Goal: Task Accomplishment & Management: Manage account settings

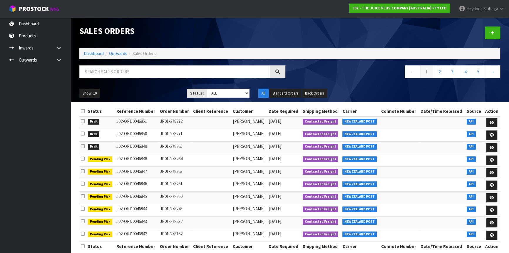
click at [172, 71] on input "text" at bounding box center [174, 71] width 191 height 13
click at [115, 76] on input "text" at bounding box center [174, 71] width 191 height 13
type input "JOB-0415412"
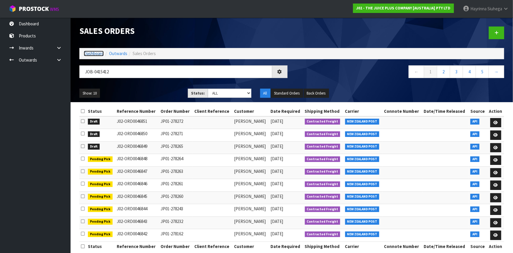
click at [93, 54] on link "Dashboard" at bounding box center [94, 54] width 20 height 6
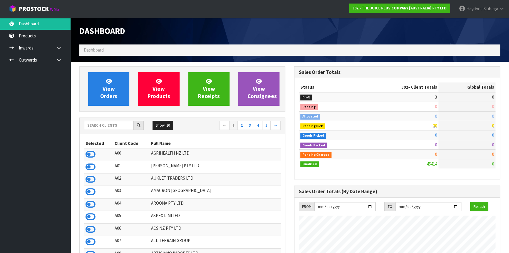
scroll to position [445, 215]
click at [118, 124] on input "text" at bounding box center [109, 125] width 50 height 9
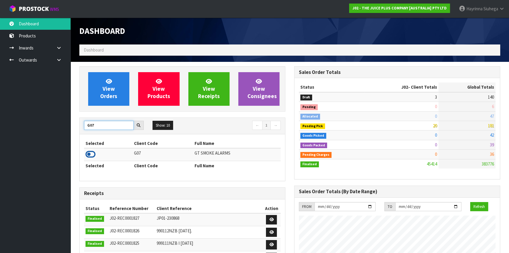
type input "G07"
click at [89, 155] on icon at bounding box center [91, 154] width 10 height 9
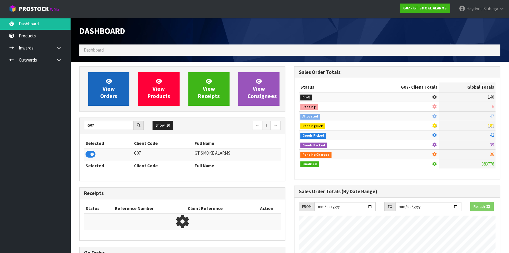
scroll to position [293703, 293847]
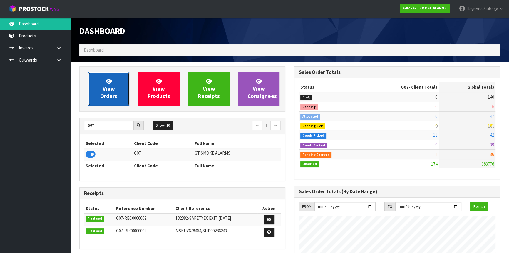
click at [97, 90] on link "View Orders" at bounding box center [108, 89] width 41 height 34
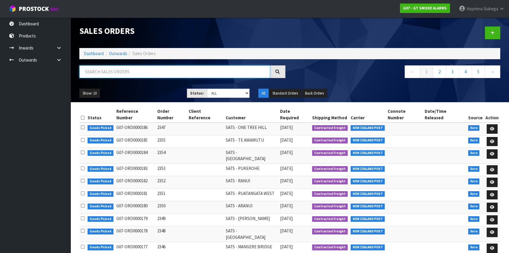
click at [106, 76] on input "text" at bounding box center [174, 71] width 191 height 13
type input "JOB-0415412"
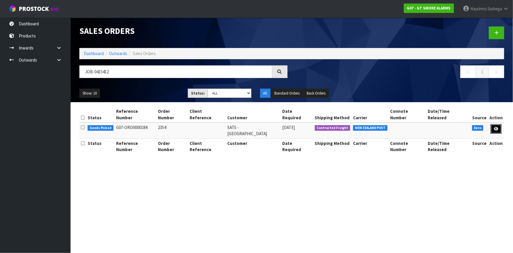
click at [498, 127] on icon at bounding box center [496, 129] width 4 height 4
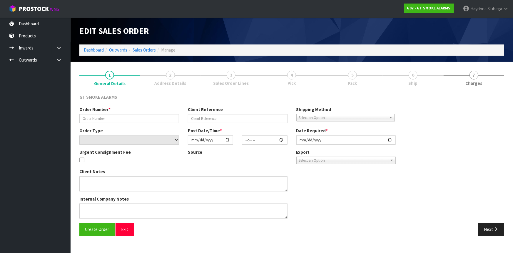
type input "2354"
select select "number:0"
type input "[DATE]"
type input "11:15:03.000"
type input "[DATE]"
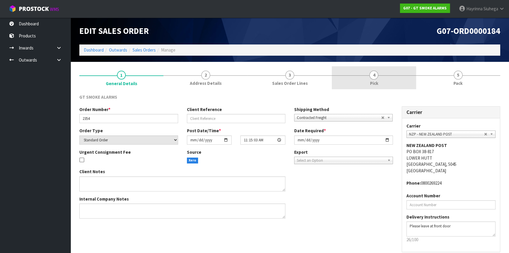
click at [387, 71] on link "4 Pick" at bounding box center [374, 77] width 84 height 23
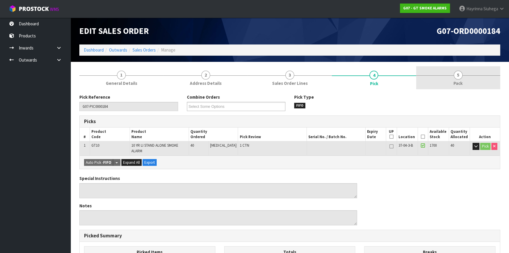
click at [436, 74] on link "5 Pack" at bounding box center [458, 77] width 84 height 23
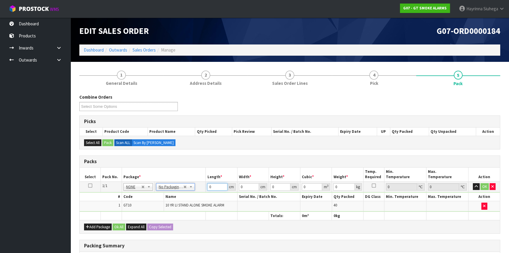
click at [208, 185] on input "0" at bounding box center [217, 186] width 20 height 7
type input "43"
type input "35"
type input "2"
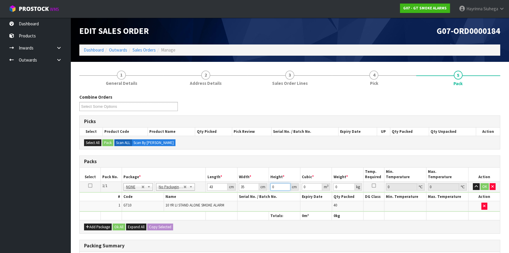
type input "0.00301"
type input "22"
type input "0.03311"
type input "22"
type input "7"
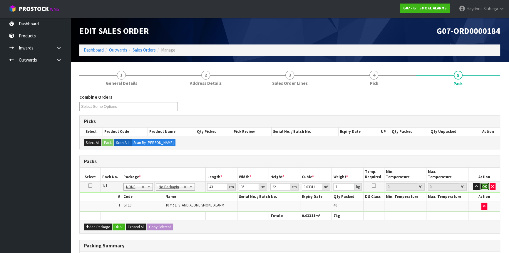
click button "OK" at bounding box center [485, 186] width 8 height 7
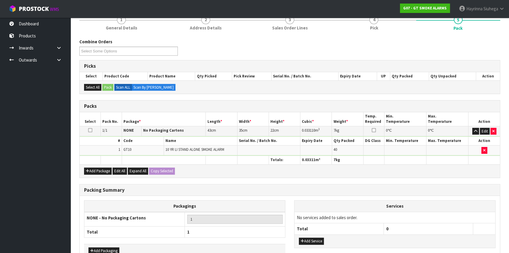
scroll to position [90, 0]
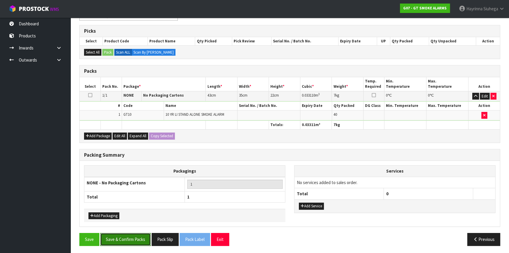
click at [125, 236] on button "Save & Confirm Packs" at bounding box center [125, 239] width 51 height 13
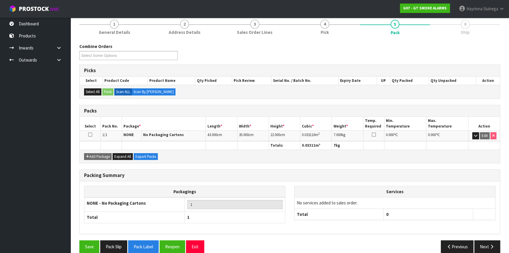
scroll to position [79, 0]
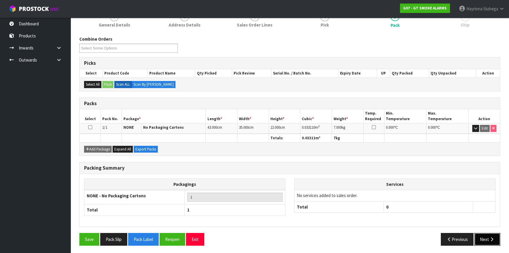
click at [491, 237] on icon "button" at bounding box center [492, 239] width 6 height 4
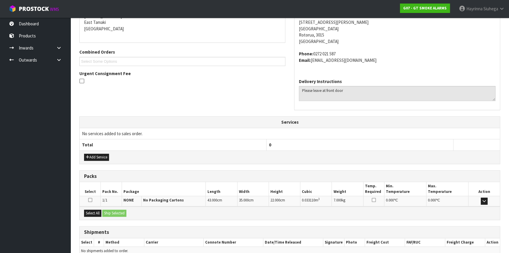
scroll to position [154, 0]
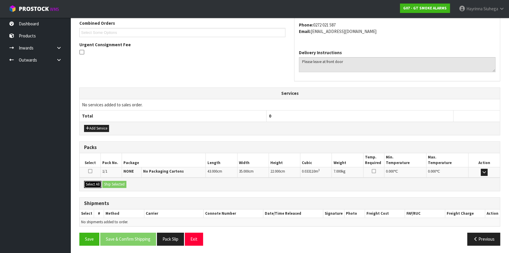
click at [94, 181] on button "Select All" at bounding box center [92, 184] width 17 height 7
click at [106, 181] on button "Ship Selected" at bounding box center [114, 184] width 24 height 7
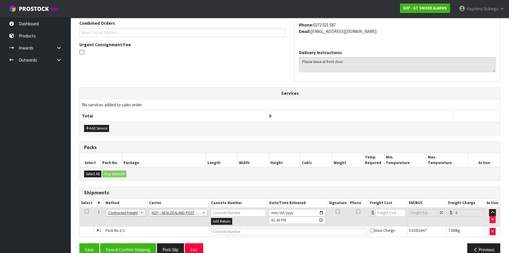
scroll to position [165, 0]
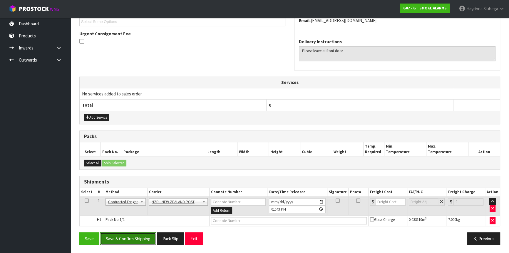
click at [129, 235] on button "Save & Confirm Shipping" at bounding box center [128, 238] width 56 height 13
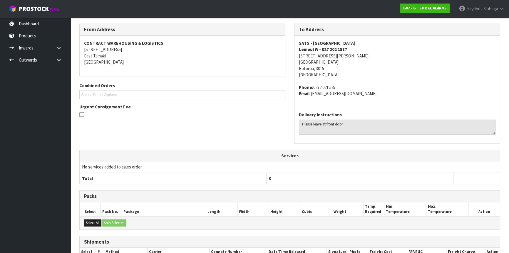
scroll to position [156, 0]
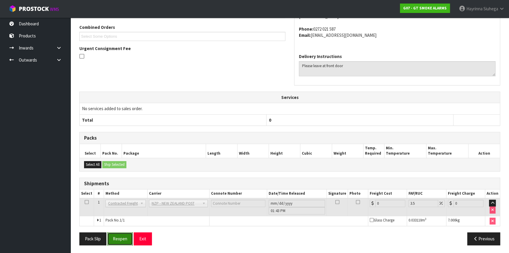
click at [120, 243] on button "Reopen" at bounding box center [120, 238] width 26 height 13
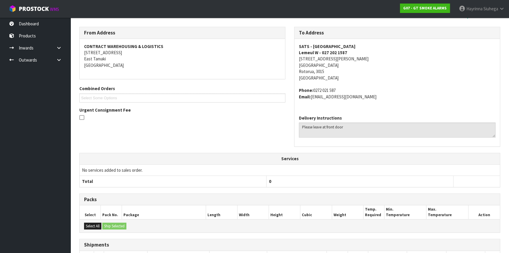
scroll to position [150, 0]
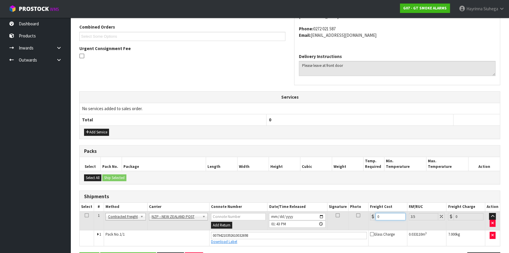
drag, startPoint x: 391, startPoint y: 214, endPoint x: 341, endPoint y: 215, distance: 50.9
click at [341, 215] on tr "1 Client Local Pickup Customer Local Pickup Company Freight Contracted Freight …" at bounding box center [290, 220] width 421 height 19
type input "4"
type input "4.14"
type input "4.3"
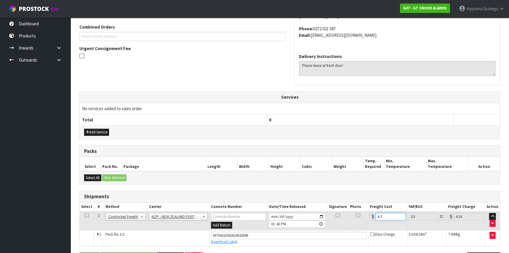
type input "4.45"
type input "4.33"
type input "4.48"
type input "4.33"
click at [79, 252] on button "Save" at bounding box center [89, 258] width 20 height 13
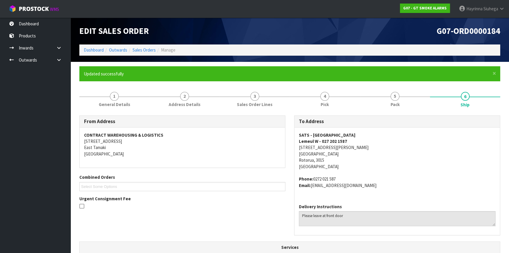
scroll to position [160, 0]
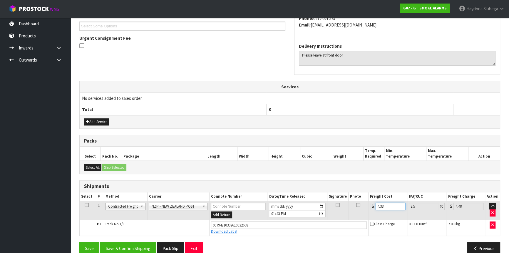
drag, startPoint x: 393, startPoint y: 208, endPoint x: 368, endPoint y: 206, distance: 24.5
click at [369, 206] on td "4.33" at bounding box center [388, 210] width 39 height 19
type input "8"
type input "8.28"
type input "8.00"
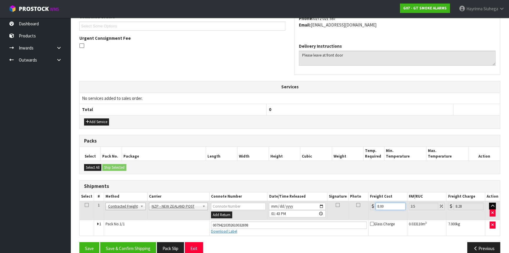
click at [79, 242] on button "Save" at bounding box center [89, 248] width 20 height 13
click at [138, 242] on button "Save & Confirm Shipping" at bounding box center [128, 248] width 56 height 13
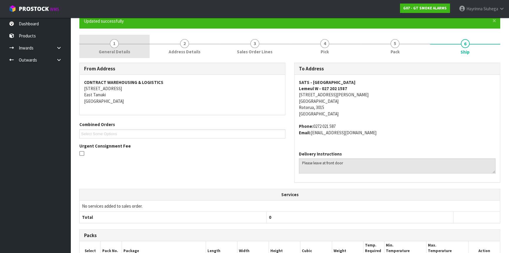
scroll to position [0, 0]
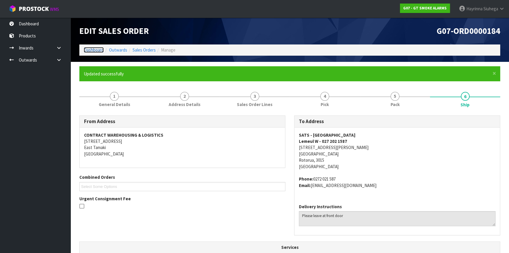
click at [91, 51] on link "Dashboard" at bounding box center [94, 50] width 20 height 6
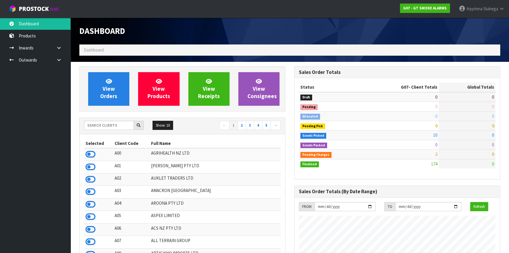
scroll to position [359, 215]
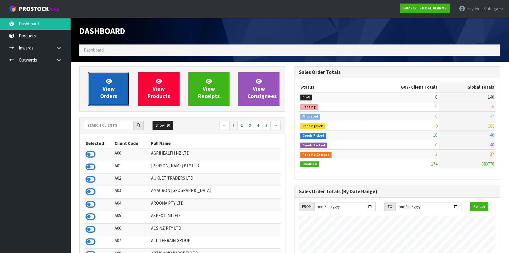
click at [109, 82] on icon at bounding box center [109, 81] width 6 height 6
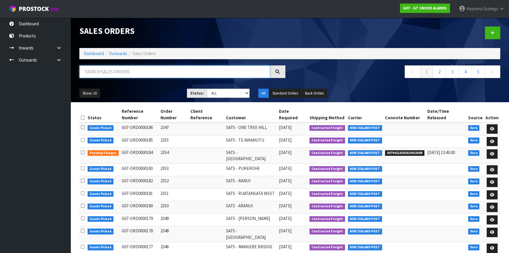
click at [129, 72] on input "text" at bounding box center [174, 71] width 191 height 13
type input "JOB-0415406"
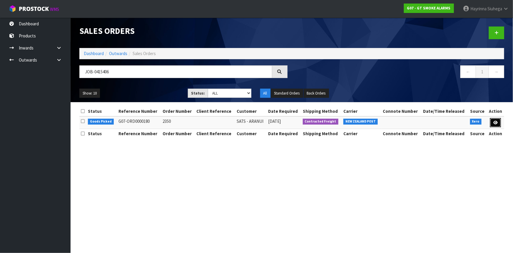
click at [498, 121] on link at bounding box center [495, 122] width 11 height 9
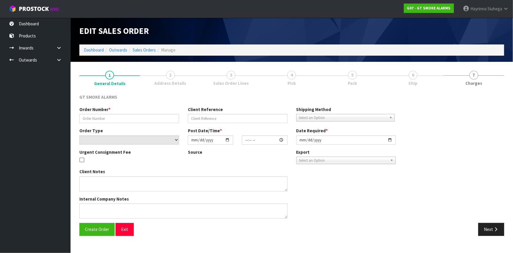
type input "2350"
select select "number:0"
type input "[DATE]"
type input "11:05:11.000"
type input "[DATE]"
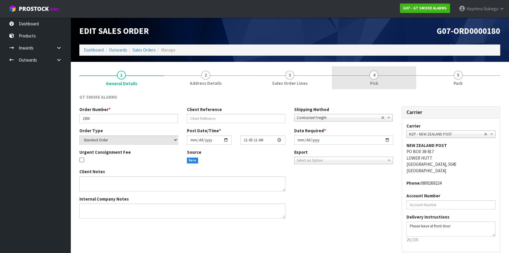
click at [384, 79] on link "4 Pick" at bounding box center [374, 77] width 84 height 23
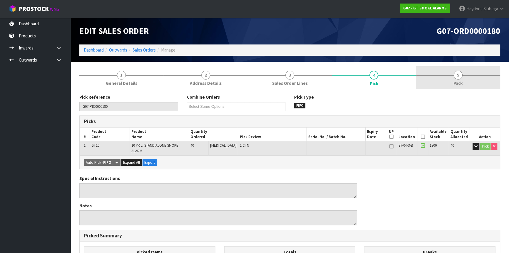
click at [436, 73] on link "5 Pack" at bounding box center [458, 77] width 84 height 23
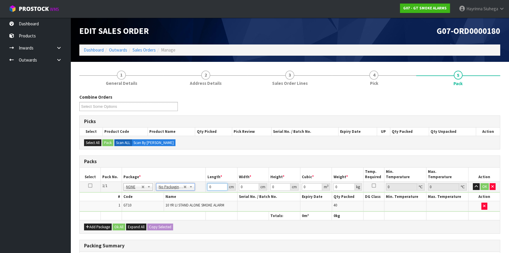
click at [209, 186] on input "0" at bounding box center [217, 186] width 20 height 7
type input "43"
type input "35"
type input "2"
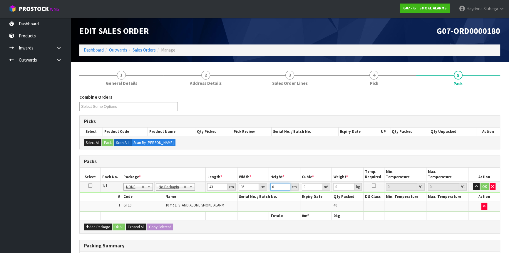
type input "0.00301"
type input "22"
type input "0.03311"
type input "22"
type input "7"
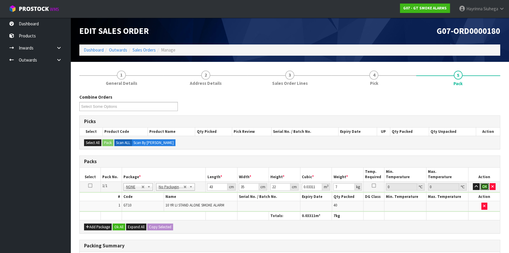
click button "OK" at bounding box center [485, 186] width 8 height 7
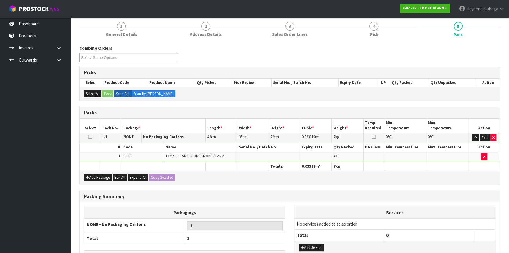
scroll to position [90, 0]
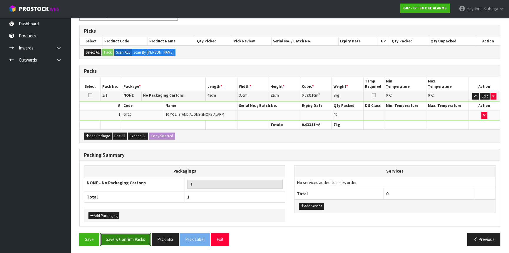
click at [130, 237] on button "Save & Confirm Packs" at bounding box center [125, 239] width 51 height 13
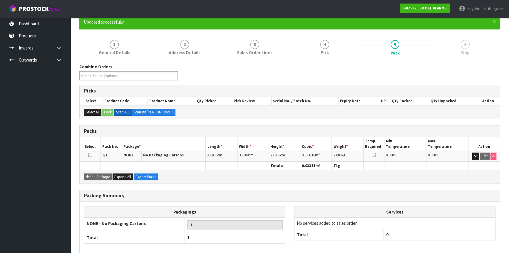
scroll to position [79, 0]
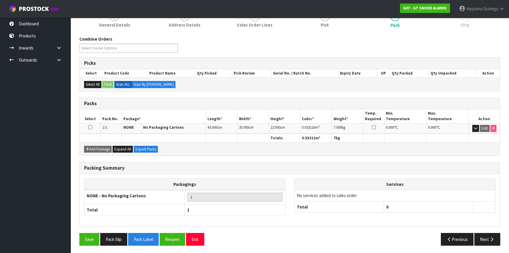
click at [501, 244] on div "Previous Next" at bounding box center [397, 239] width 215 height 13
click at [493, 241] on button "Next" at bounding box center [488, 239] width 26 height 13
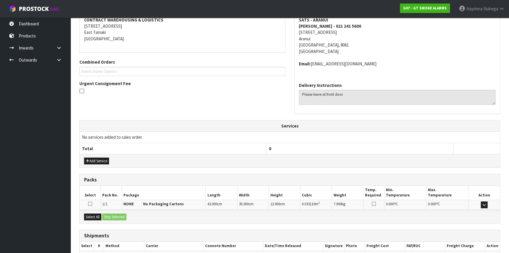
scroll to position [148, 0]
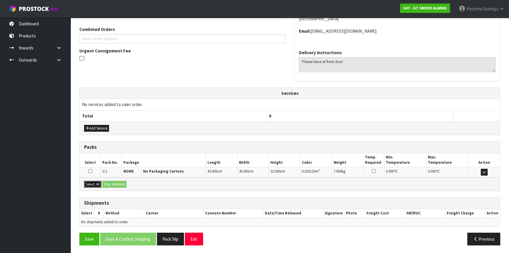
click at [96, 181] on button "Select All" at bounding box center [92, 184] width 17 height 7
click at [113, 182] on button "Ship Selected" at bounding box center [114, 184] width 24 height 7
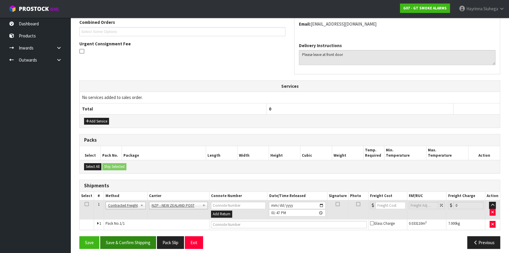
scroll to position [158, 0]
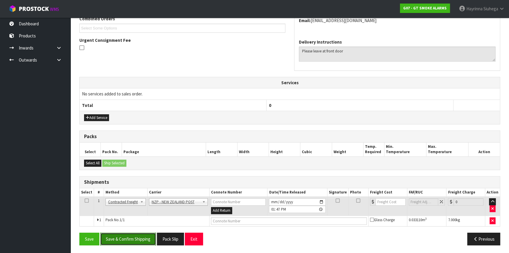
click at [143, 233] on button "Save & Confirm Shipping" at bounding box center [128, 238] width 56 height 13
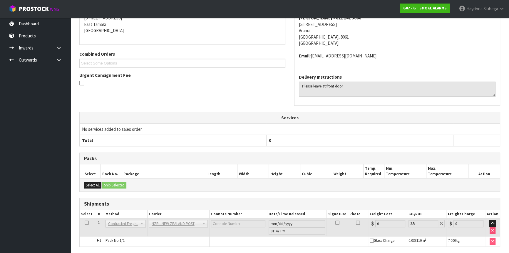
scroll to position [150, 0]
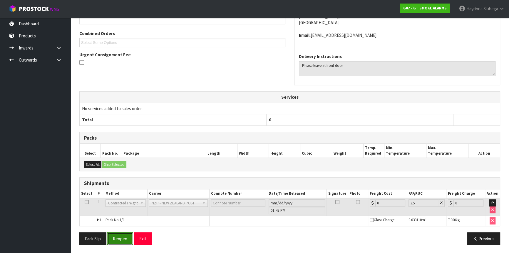
click at [118, 232] on button "Reopen" at bounding box center [120, 238] width 26 height 13
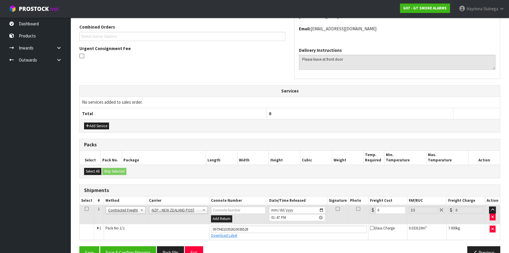
scroll to position [163, 0]
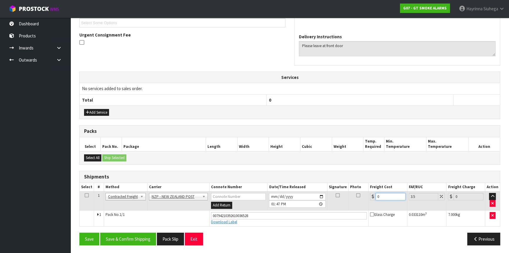
drag, startPoint x: 388, startPoint y: 195, endPoint x: 356, endPoint y: 195, distance: 32.6
click at [356, 195] on tr "1 Client Local Pickup Customer Local Pickup Company Freight Contracted Freight …" at bounding box center [290, 200] width 421 height 19
type input "1"
type input "1.03"
type input "11"
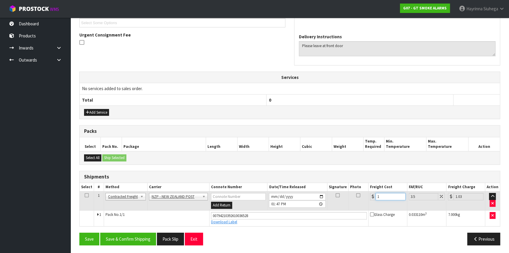
type input "11.38"
type input "11.1"
type input "11.49"
type input "11.16"
type input "11.55"
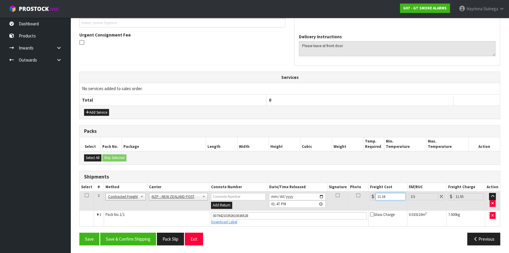
type input "11.16"
click at [79, 232] on button "Save" at bounding box center [89, 238] width 20 height 13
click at [138, 237] on button "Save & Confirm Shipping" at bounding box center [128, 238] width 56 height 13
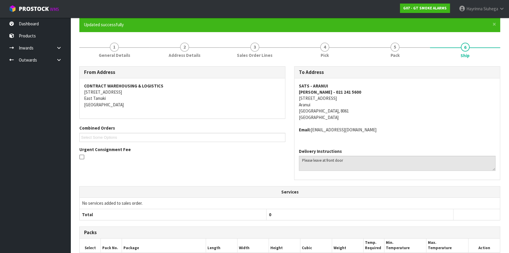
scroll to position [0, 0]
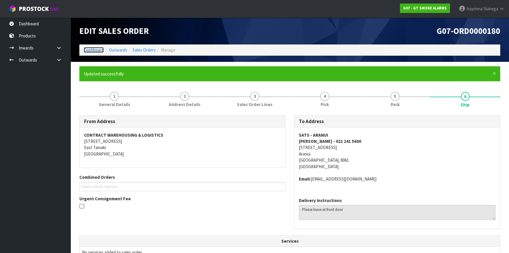
click at [94, 49] on link "Dashboard" at bounding box center [94, 50] width 20 height 6
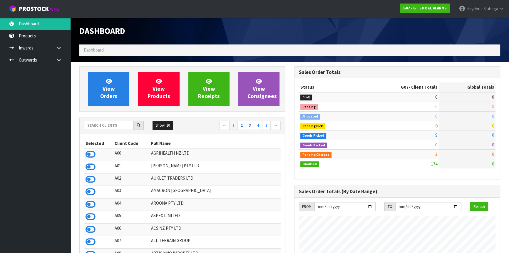
scroll to position [359, 215]
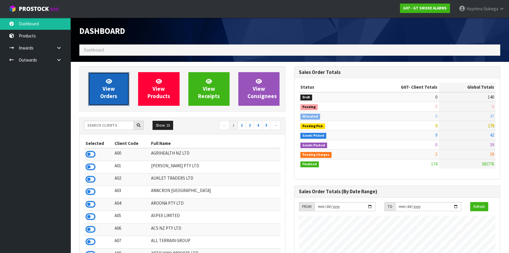
click at [117, 81] on link "View Orders" at bounding box center [108, 89] width 41 height 34
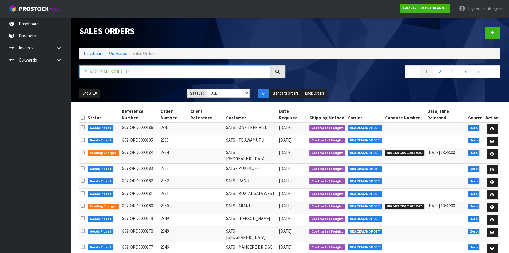
click at [115, 74] on input "text" at bounding box center [174, 71] width 191 height 13
click at [115, 73] on input "text" at bounding box center [174, 71] width 191 height 13
type input "JOB-0415409"
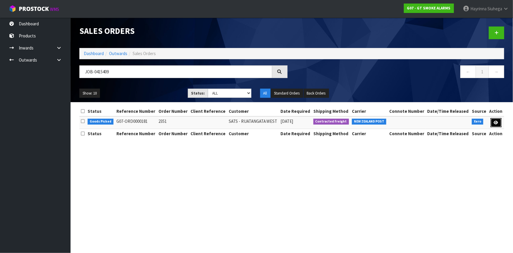
click at [494, 121] on icon at bounding box center [496, 123] width 4 height 4
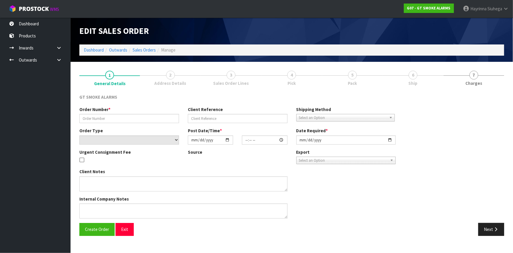
type input "2351"
select select "number:0"
type input "[DATE]"
type input "11:10:04.000"
type input "[DATE]"
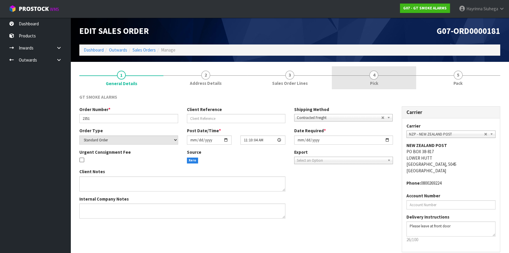
click at [403, 81] on link "4 Pick" at bounding box center [374, 77] width 84 height 23
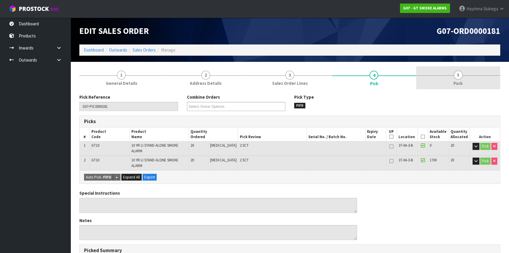
click at [456, 76] on span "5" at bounding box center [458, 75] width 9 height 9
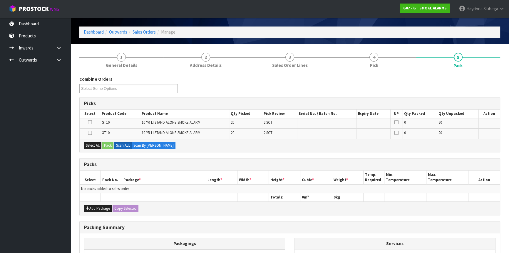
scroll to position [26, 0]
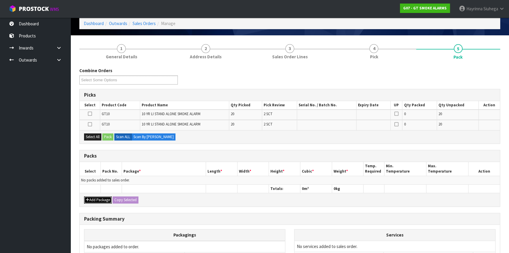
click at [101, 198] on button "Add Package" at bounding box center [98, 199] width 28 height 7
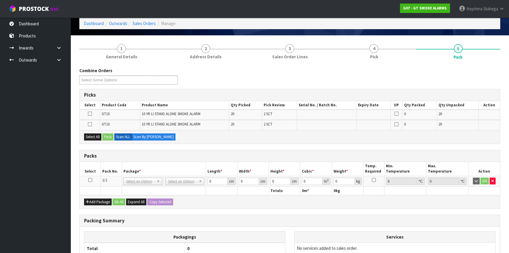
click at [89, 180] on icon at bounding box center [90, 180] width 4 height 0
click at [97, 135] on button "Select All" at bounding box center [92, 136] width 17 height 7
click at [109, 136] on button "Pack" at bounding box center [107, 136] width 11 height 7
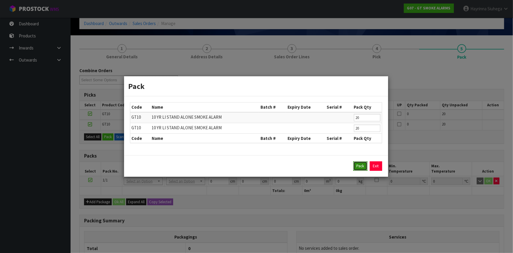
click at [362, 166] on button "Pack" at bounding box center [360, 165] width 14 height 9
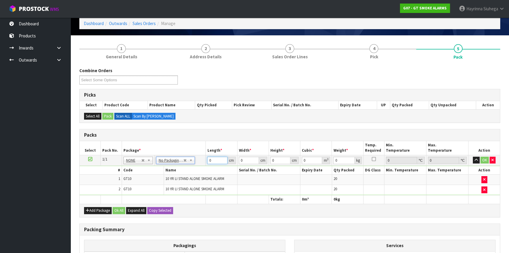
click at [209, 159] on input "0" at bounding box center [217, 159] width 20 height 7
type input "43"
type input "35"
type input "2"
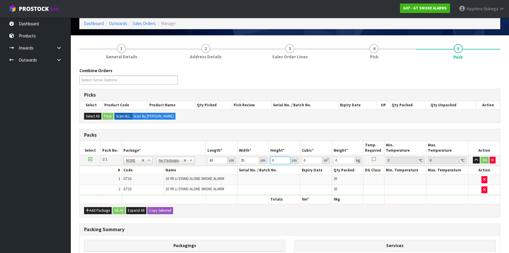
type input "0.00301"
type input "22"
type input "0.03311"
type input "22"
type input "7"
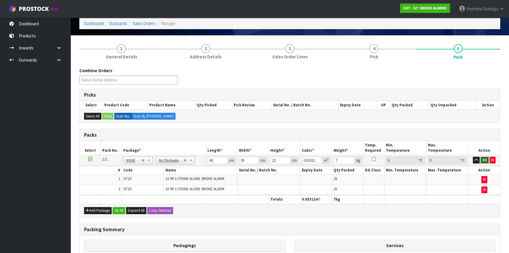
click button "OK" at bounding box center [485, 159] width 8 height 7
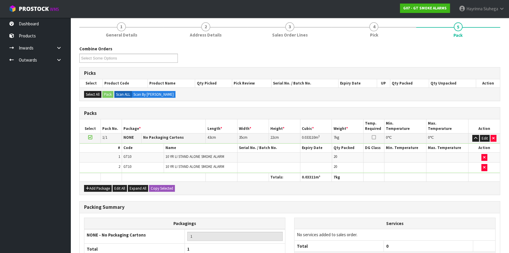
scroll to position [100, 0]
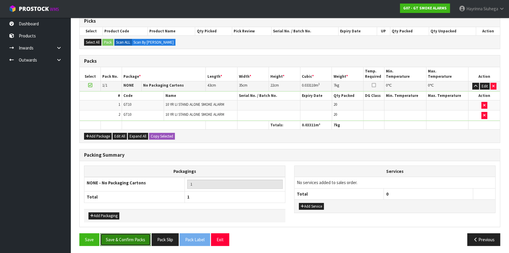
click at [132, 239] on button "Save & Confirm Packs" at bounding box center [125, 239] width 51 height 13
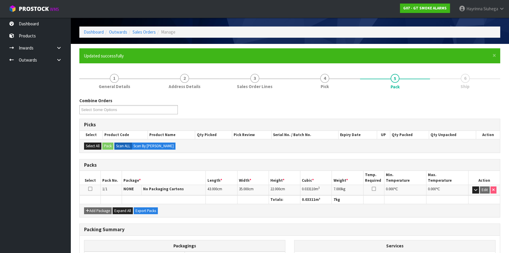
scroll to position [79, 0]
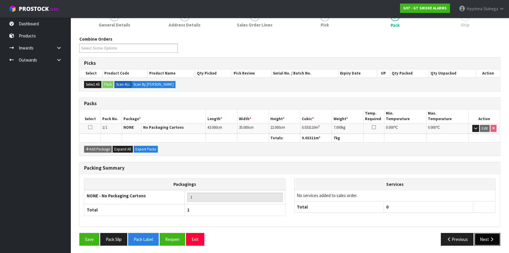
click at [493, 233] on button "Next" at bounding box center [488, 239] width 26 height 13
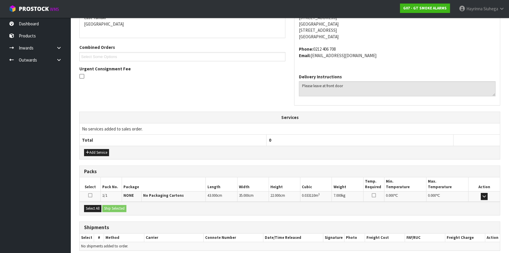
scroll to position [154, 0]
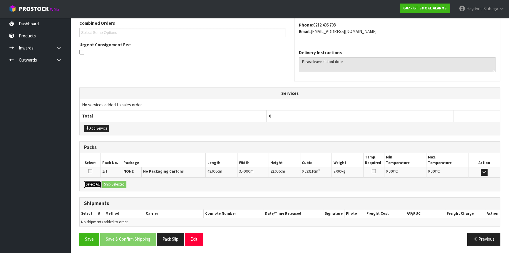
drag, startPoint x: 99, startPoint y: 181, endPoint x: 103, endPoint y: 179, distance: 4.2
click at [100, 181] on button "Select All" at bounding box center [92, 184] width 17 height 7
click at [115, 181] on button "Ship Selected" at bounding box center [114, 184] width 24 height 7
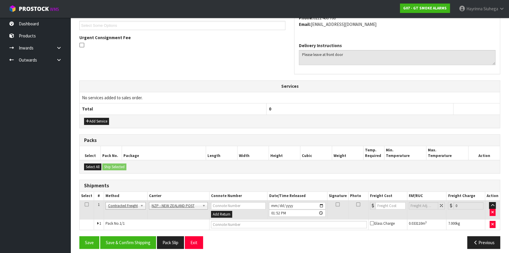
scroll to position [165, 0]
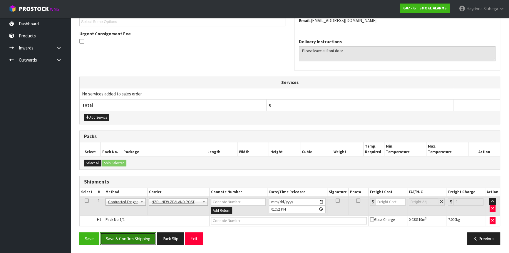
click at [125, 233] on button "Save & Confirm Shipping" at bounding box center [128, 238] width 56 height 13
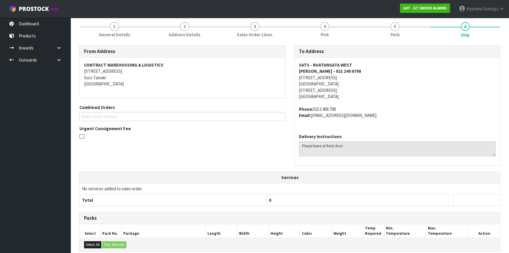
scroll to position [156, 0]
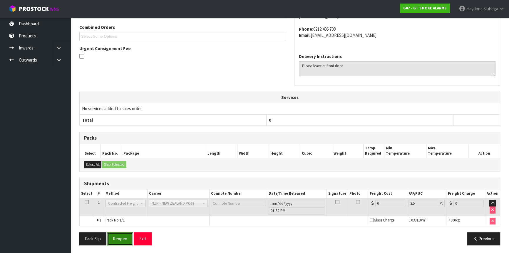
click at [122, 237] on button "Reopen" at bounding box center [120, 238] width 26 height 13
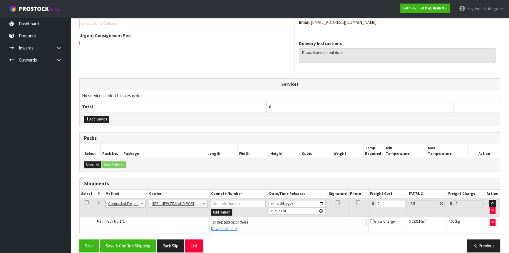
scroll to position [170, 0]
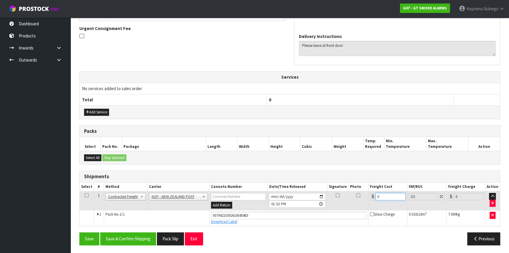
drag, startPoint x: 328, startPoint y: 191, endPoint x: 353, endPoint y: 191, distance: 25.0
click at [308, 191] on tr "1 Client Local Pickup Customer Local Pickup Company Freight Contracted Freight …" at bounding box center [290, 200] width 421 height 19
type input "1"
type input "1.03"
type input "11"
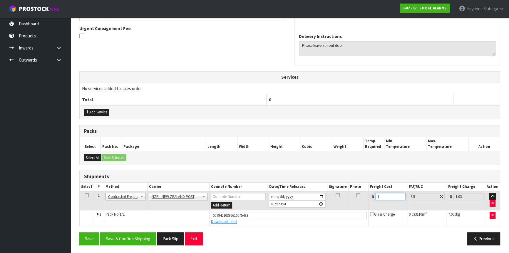
type input "11.38"
type input "11.4"
type input "11.8"
type input "11.45"
type input "11.85"
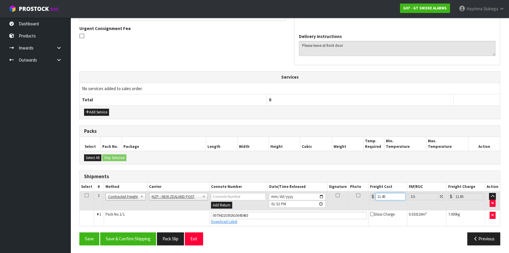
type input "11.45"
click at [79, 232] on button "Save" at bounding box center [89, 238] width 20 height 13
click at [141, 232] on button "Save & Confirm Shipping" at bounding box center [128, 238] width 56 height 13
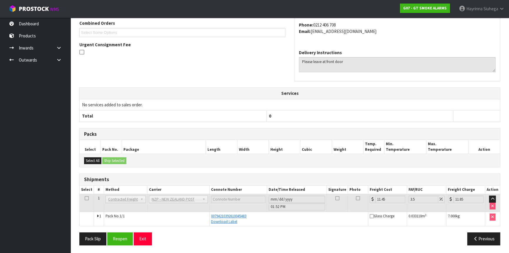
scroll to position [0, 0]
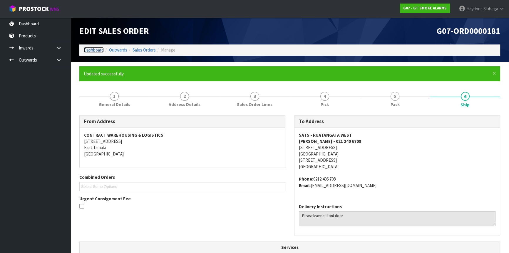
click at [92, 49] on link "Dashboard" at bounding box center [94, 50] width 20 height 6
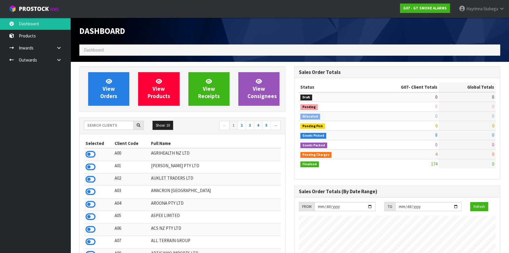
scroll to position [359, 215]
click at [113, 50] on ol "Dashboard" at bounding box center [289, 49] width 421 height 11
drag, startPoint x: 87, startPoint y: 86, endPoint x: 131, endPoint y: 84, distance: 43.8
click at [91, 85] on div "View Orders" at bounding box center [109, 89] width 50 height 34
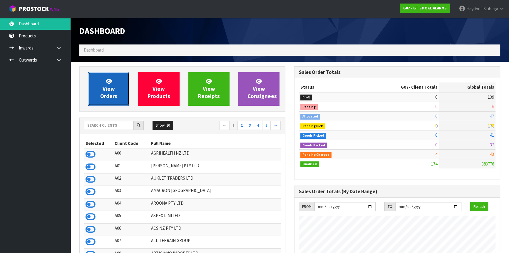
click at [111, 84] on span "View Orders" at bounding box center [108, 89] width 17 height 22
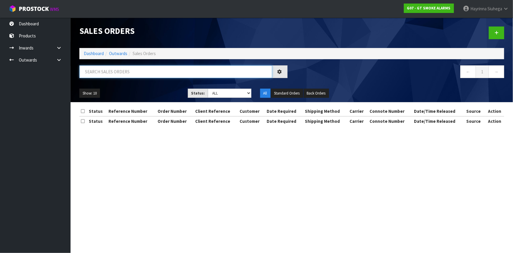
click at [119, 71] on input "text" at bounding box center [175, 71] width 193 height 13
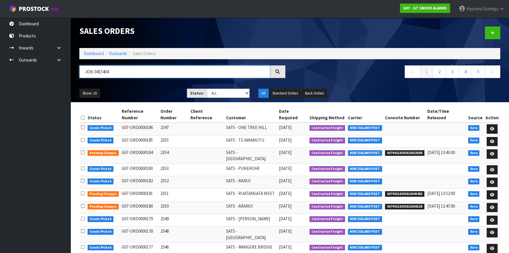
type input "JOB-0415404"
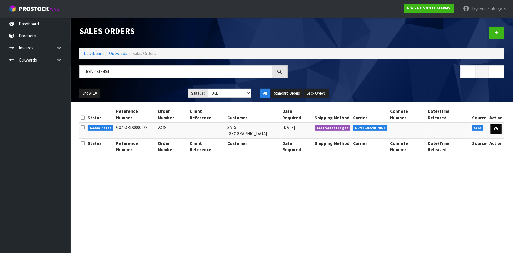
click at [498, 124] on link at bounding box center [496, 128] width 11 height 9
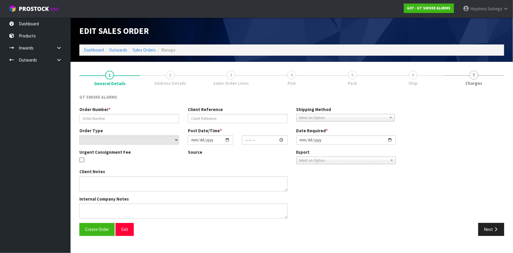
type input "2348"
select select "number:0"
type input "[DATE]"
type input "11:00:16.000"
type input "[DATE]"
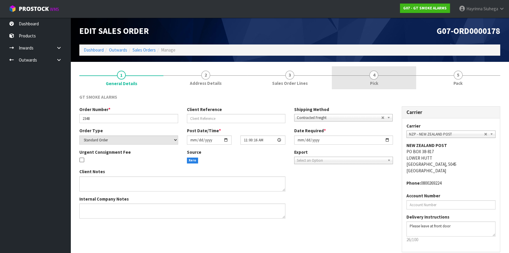
click at [371, 76] on span "4" at bounding box center [374, 75] width 9 height 9
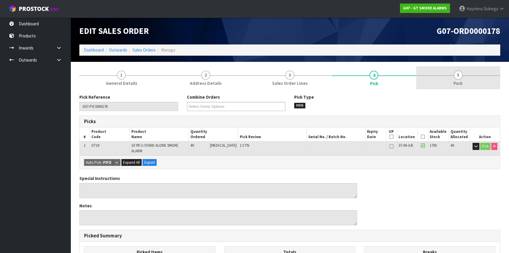
click at [452, 77] on link "5 Pack" at bounding box center [458, 77] width 84 height 23
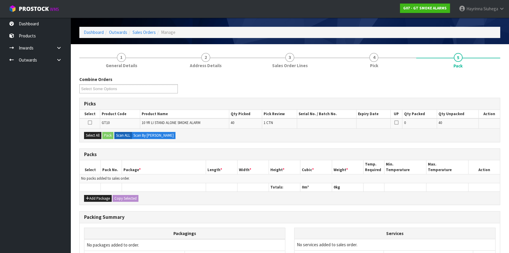
scroll to position [26, 0]
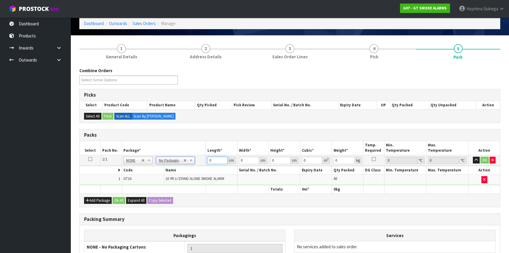
click at [207, 162] on input "0" at bounding box center [217, 159] width 20 height 7
type input "43"
type input "35"
type input "2"
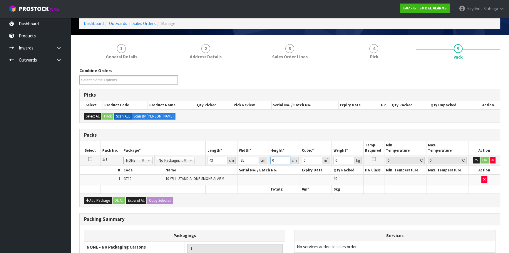
type input "0.00301"
type input "22"
type input "0.03311"
type input "22"
type input "7"
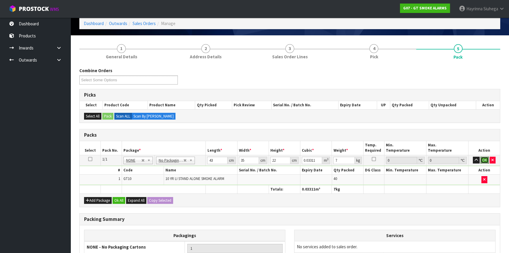
click button "OK" at bounding box center [485, 159] width 8 height 7
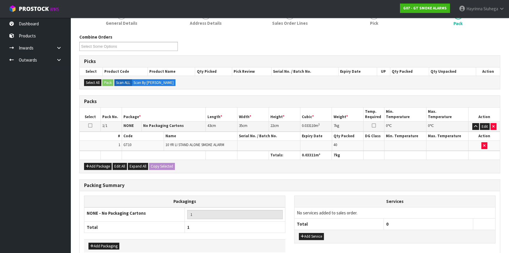
scroll to position [90, 0]
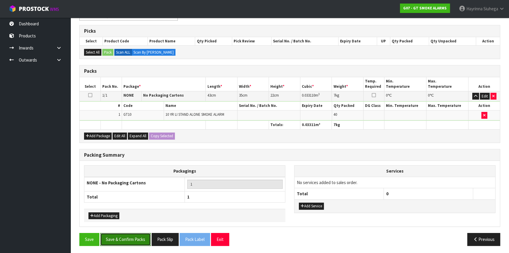
click at [139, 236] on button "Save & Confirm Packs" at bounding box center [125, 239] width 51 height 13
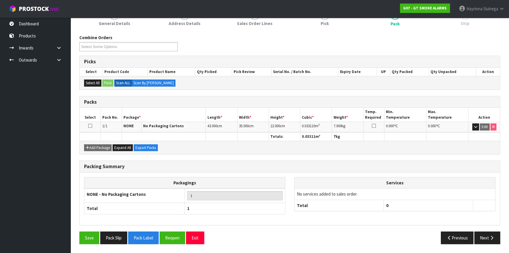
scroll to position [79, 0]
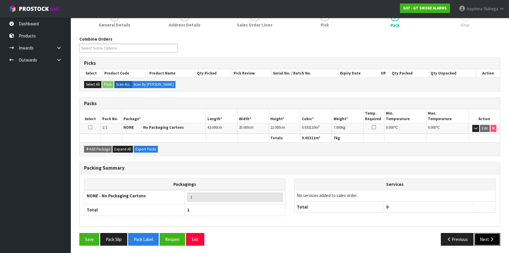
click at [482, 238] on button "Next" at bounding box center [488, 239] width 26 height 13
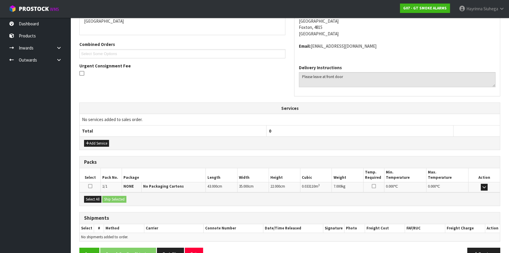
scroll to position [148, 0]
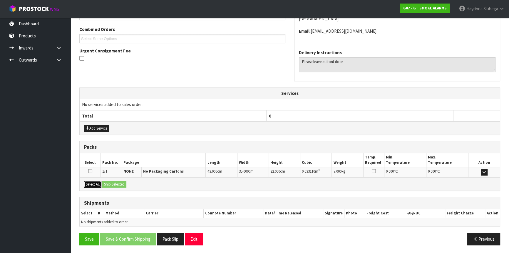
drag, startPoint x: 91, startPoint y: 179, endPoint x: 101, endPoint y: 181, distance: 10.7
click at [91, 181] on button "Select All" at bounding box center [92, 184] width 17 height 7
click at [121, 179] on div "Select All Ship Selected" at bounding box center [290, 183] width 421 height 13
click at [121, 185] on button "Ship Selected" at bounding box center [114, 184] width 24 height 7
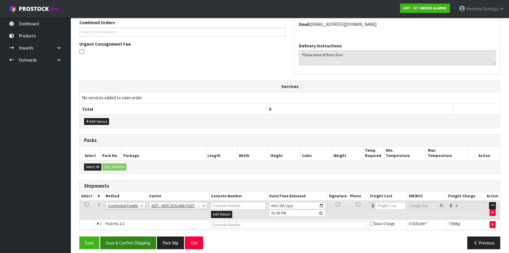
scroll to position [158, 0]
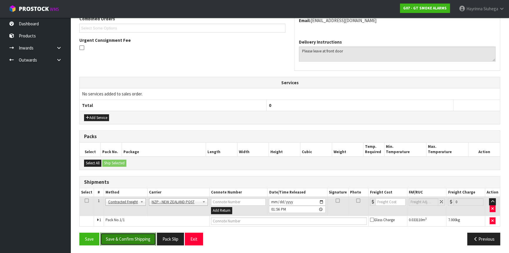
click at [133, 236] on button "Save & Confirm Shipping" at bounding box center [128, 238] width 56 height 13
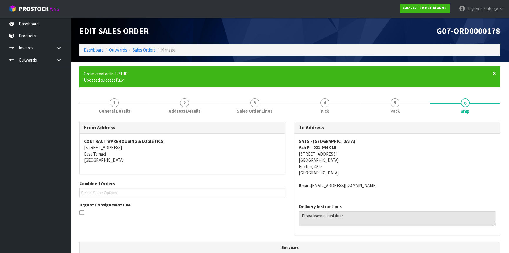
click at [494, 73] on span "×" at bounding box center [495, 73] width 4 height 8
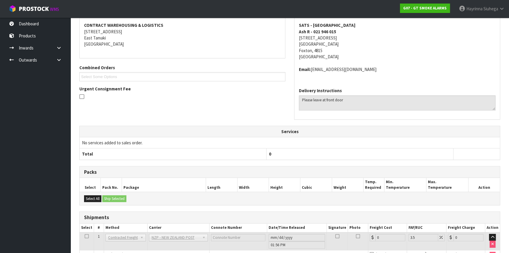
scroll to position [122, 0]
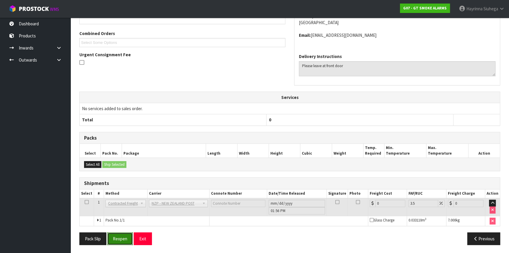
click at [120, 234] on button "Reopen" at bounding box center [120, 238] width 26 height 13
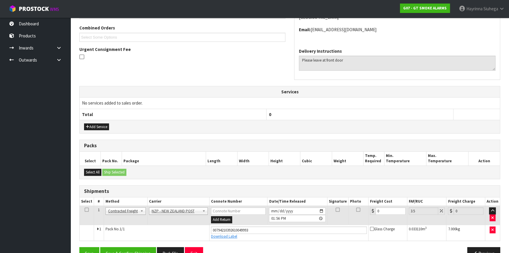
scroll to position [163, 0]
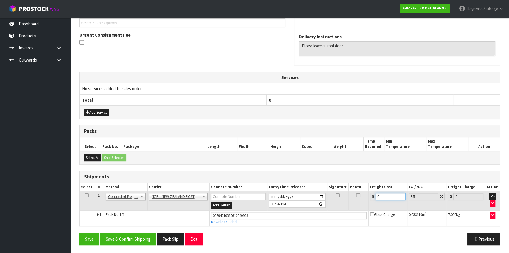
drag, startPoint x: 387, startPoint y: 195, endPoint x: 357, endPoint y: 194, distance: 30.0
click at [358, 194] on tr "1 Client Local Pickup Customer Local Pickup Company Freight Contracted Freight …" at bounding box center [290, 200] width 421 height 19
type input "8"
type input "8.28"
type input "8.00"
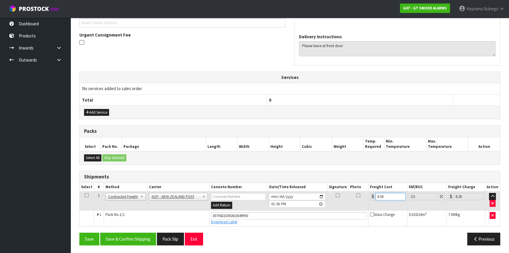
click at [79, 232] on button "Save" at bounding box center [89, 238] width 20 height 13
click at [124, 238] on button "Save & Confirm Shipping" at bounding box center [128, 238] width 56 height 13
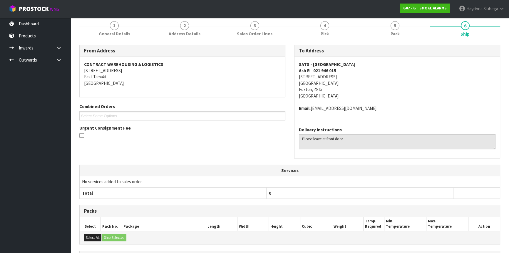
scroll to position [0, 0]
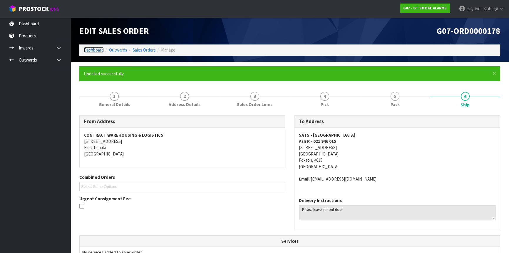
click at [93, 50] on link "Dashboard" at bounding box center [94, 50] width 20 height 6
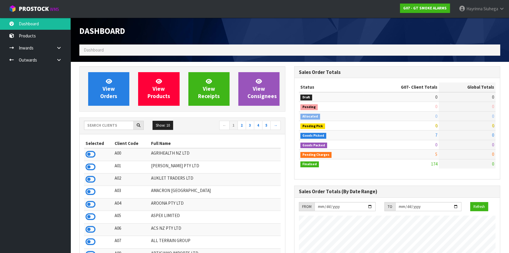
scroll to position [359, 215]
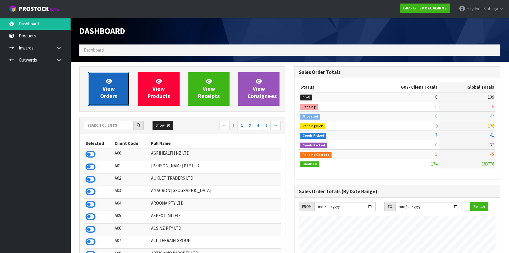
click at [103, 79] on link "View Orders" at bounding box center [108, 89] width 41 height 34
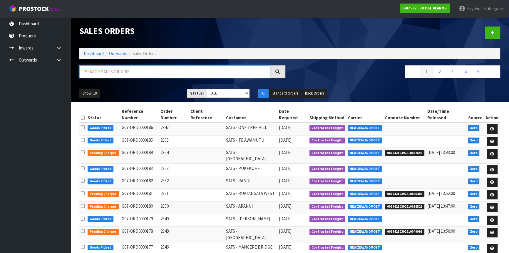
click at [137, 76] on input "text" at bounding box center [174, 71] width 191 height 13
type input "JOB-0415411"
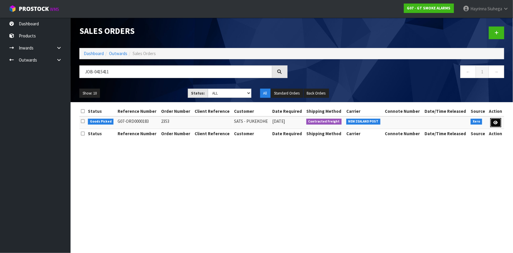
click at [493, 121] on link at bounding box center [495, 122] width 11 height 9
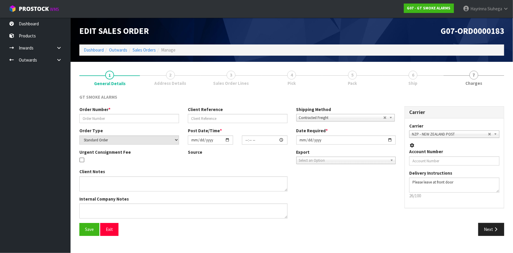
type input "2353"
select select "number:0"
type input "[DATE]"
type input "11:10:17.000"
type input "[DATE]"
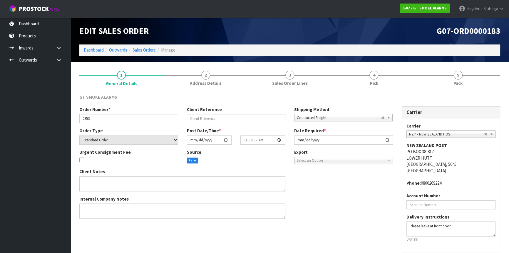
click at [396, 79] on link "4 Pick" at bounding box center [374, 77] width 84 height 23
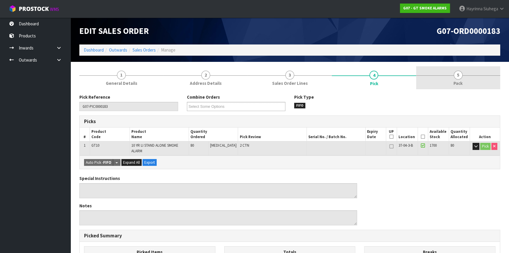
click at [429, 79] on link "5 Pack" at bounding box center [458, 77] width 84 height 23
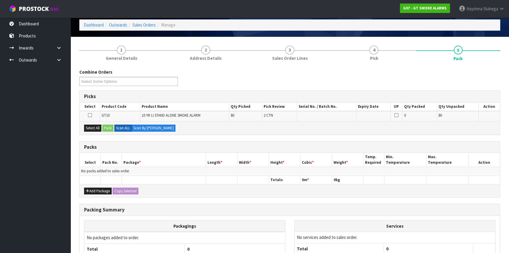
scroll to position [53, 0]
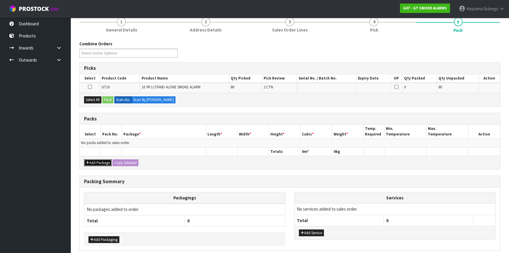
click at [96, 159] on button "Add Package" at bounding box center [98, 162] width 28 height 7
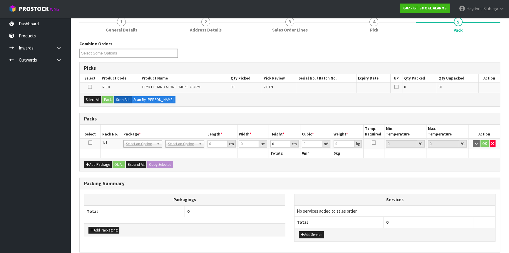
click at [89, 142] on icon at bounding box center [90, 142] width 4 height 0
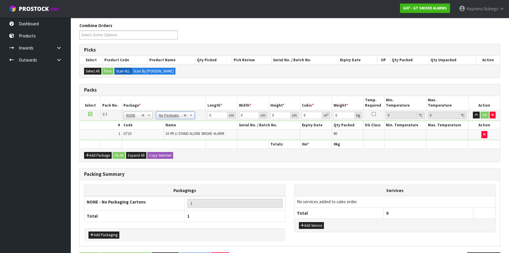
scroll to position [80, 0]
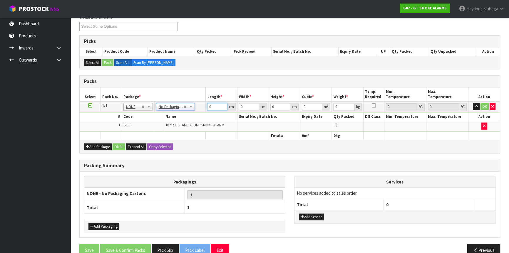
click at [209, 106] on input "0" at bounding box center [217, 106] width 20 height 7
type input "43"
type input "35"
type input "4"
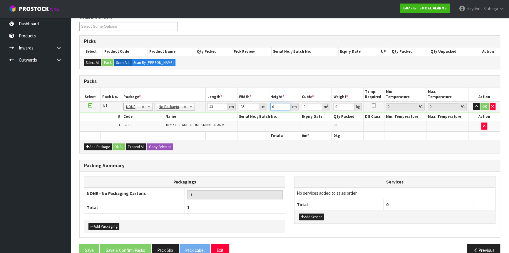
type input "0.00602"
type input "45"
type input "0.067725"
type input "45"
type input "14"
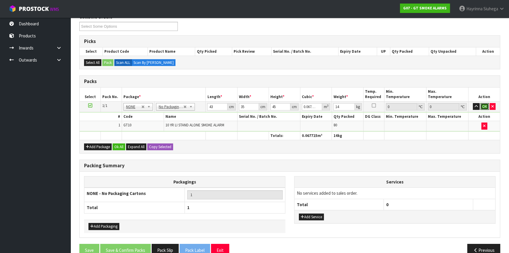
click button "OK" at bounding box center [485, 106] width 8 height 7
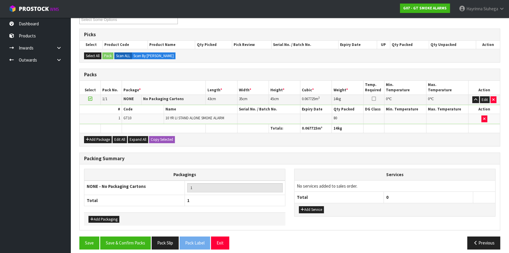
scroll to position [90, 0]
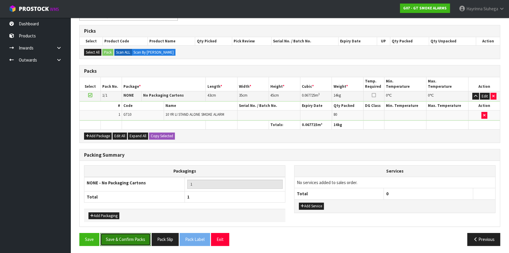
click at [143, 239] on button "Save & Confirm Packs" at bounding box center [125, 239] width 51 height 13
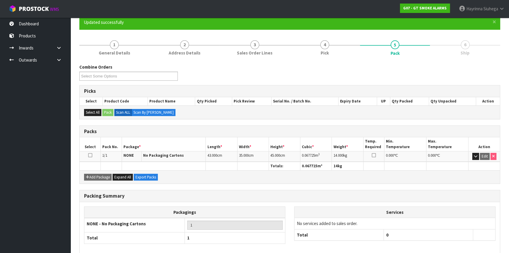
scroll to position [79, 0]
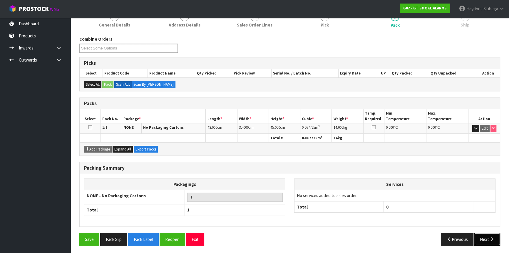
click at [485, 235] on button "Next" at bounding box center [488, 239] width 26 height 13
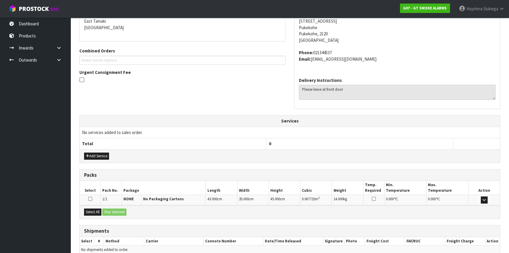
scroll to position [154, 0]
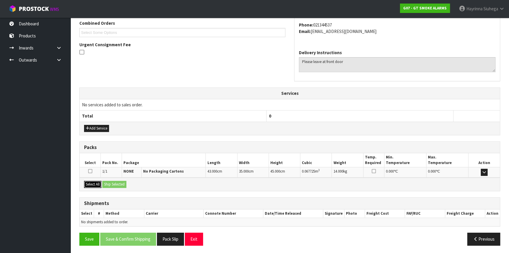
click at [98, 182] on button "Select All" at bounding box center [92, 184] width 17 height 7
click at [107, 181] on button "Ship Selected" at bounding box center [114, 184] width 24 height 7
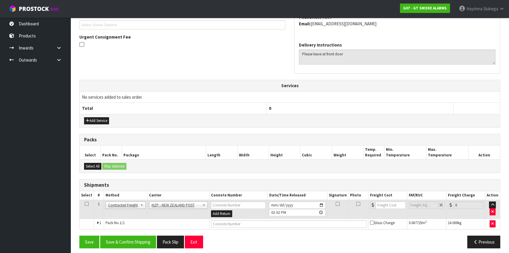
scroll to position [165, 0]
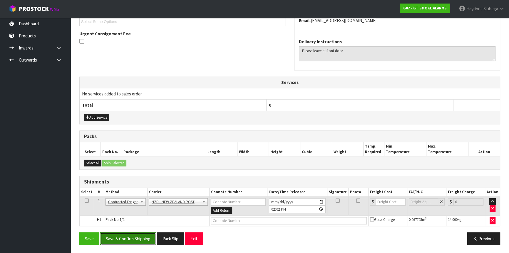
click at [136, 235] on button "Save & Confirm Shipping" at bounding box center [128, 238] width 56 height 13
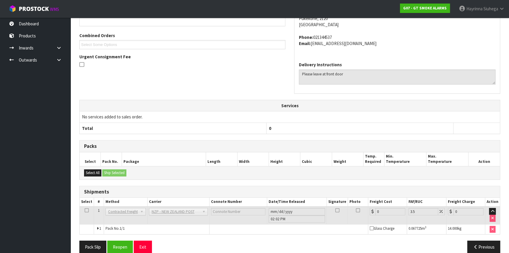
scroll to position [156, 0]
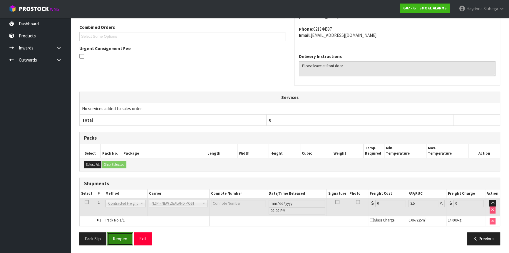
click at [116, 235] on button "Reopen" at bounding box center [120, 238] width 26 height 13
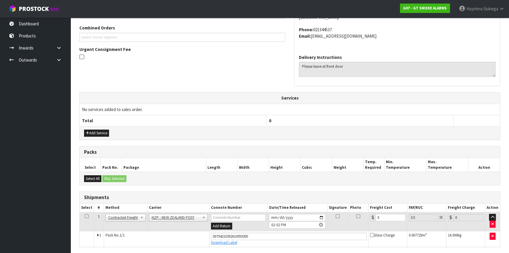
scroll to position [150, 0]
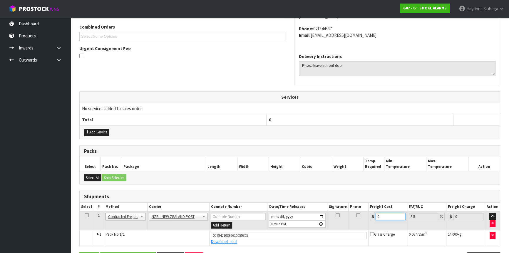
drag, startPoint x: 384, startPoint y: 216, endPoint x: 358, endPoint y: 214, distance: 26.8
click at [359, 215] on tr "1 Client Local Pickup Customer Local Pickup Company Freight Contracted Freight …" at bounding box center [290, 220] width 421 height 19
type input "3"
type input "3.1"
type input "3.8"
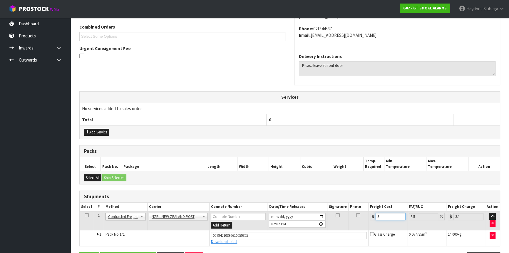
type input "3.93"
type input "3.88"
type input "4.02"
type input "3.88"
click at [79, 252] on button "Save" at bounding box center [89, 258] width 20 height 13
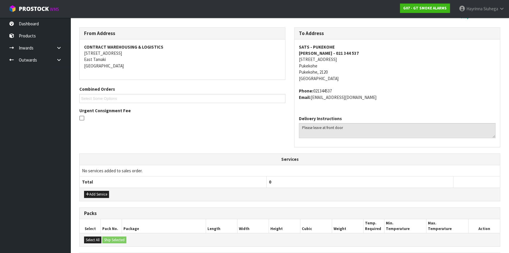
scroll to position [170, 0]
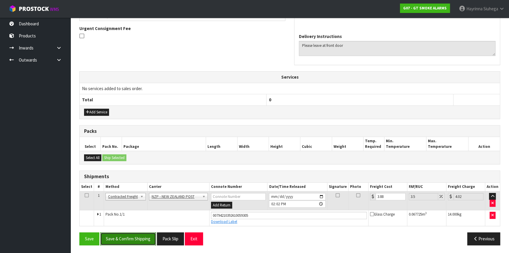
click at [133, 232] on button "Save & Confirm Shipping" at bounding box center [128, 238] width 56 height 13
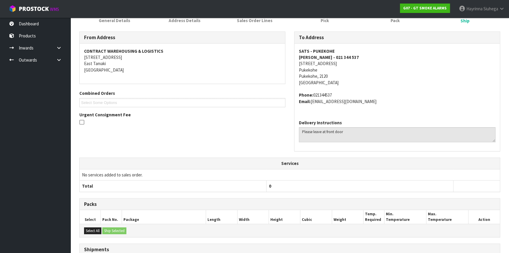
scroll to position [0, 0]
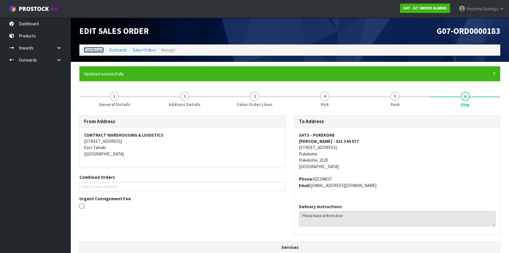
click at [97, 50] on link "Dashboard" at bounding box center [94, 50] width 20 height 6
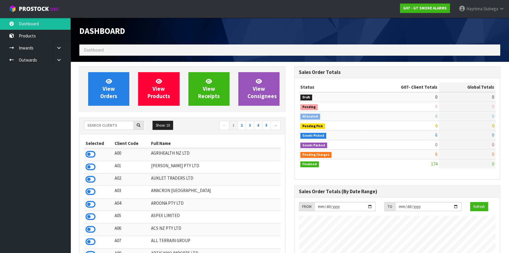
scroll to position [359, 215]
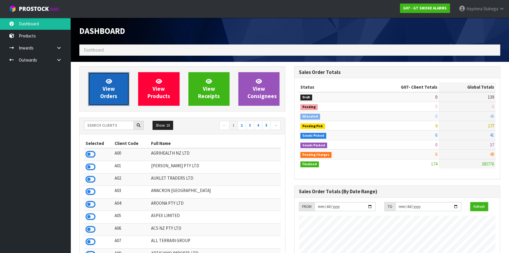
click at [116, 93] on span "View Orders" at bounding box center [108, 89] width 17 height 22
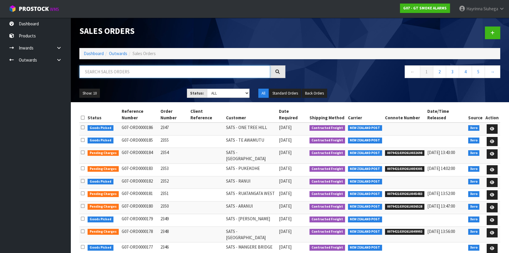
click at [130, 65] on input "text" at bounding box center [174, 71] width 191 height 13
type input "JOB-0415410"
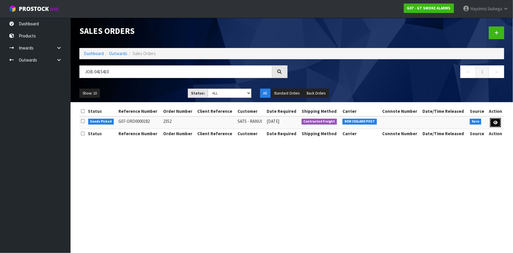
click at [498, 121] on link at bounding box center [495, 122] width 11 height 9
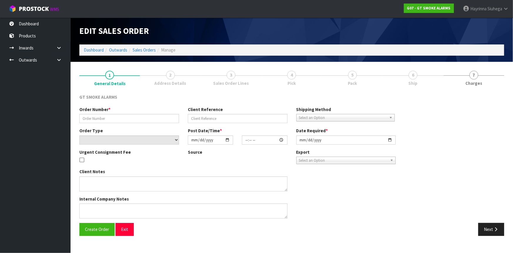
type input "2352"
select select "number:0"
type input "[DATE]"
type input "11:10:09.000"
type input "[DATE]"
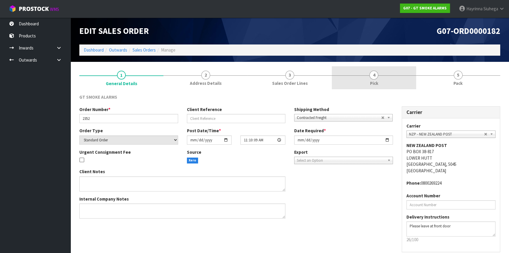
click at [379, 77] on link "4 Pick" at bounding box center [374, 77] width 84 height 23
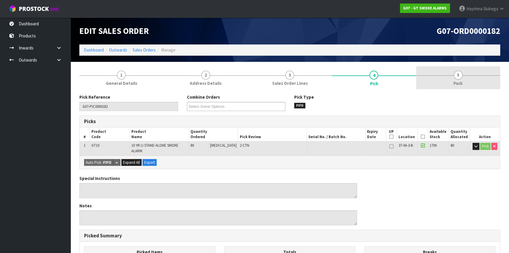
click at [442, 72] on link "5 Pack" at bounding box center [458, 77] width 84 height 23
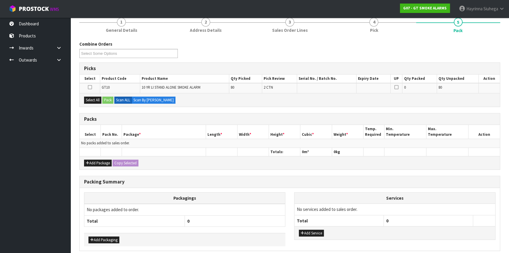
scroll to position [53, 0]
click at [98, 162] on button "Add Package" at bounding box center [98, 162] width 28 height 7
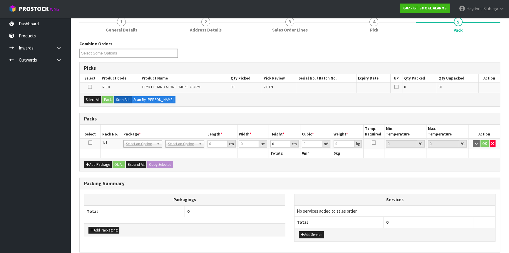
click at [91, 142] on icon at bounding box center [90, 142] width 4 height 0
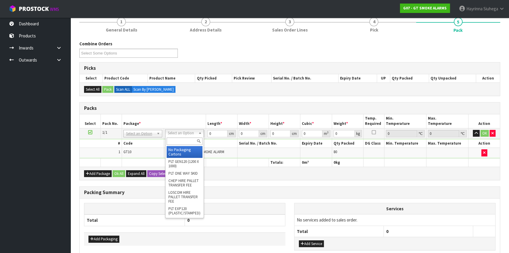
drag, startPoint x: 185, startPoint y: 154, endPoint x: 188, endPoint y: 151, distance: 4.6
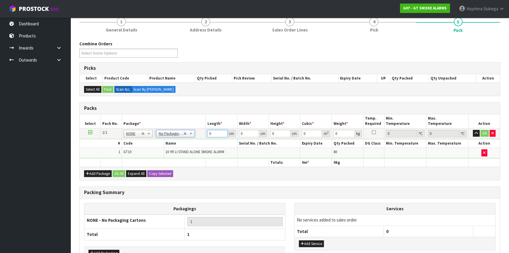
click at [209, 132] on input "0" at bounding box center [217, 133] width 20 height 7
drag, startPoint x: 209, startPoint y: 132, endPoint x: 492, endPoint y: 132, distance: 283.5
click at [209, 132] on input "0" at bounding box center [217, 133] width 20 height 7
type input "43"
type input "35"
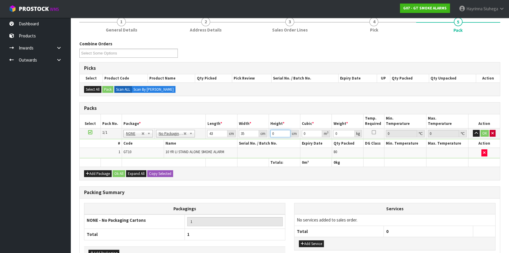
type input "4"
type input "0.00602"
type input "45"
type input "0.067725"
type input "45"
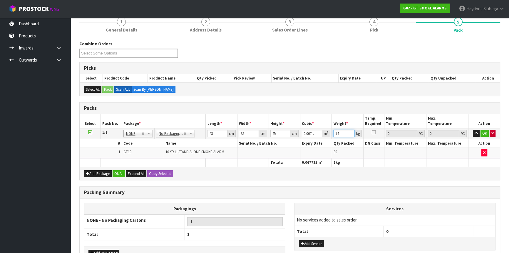
type input "14"
click button "OK" at bounding box center [485, 133] width 8 height 7
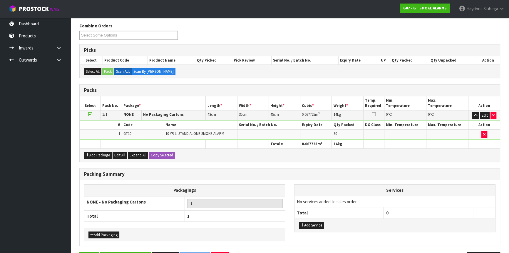
scroll to position [80, 0]
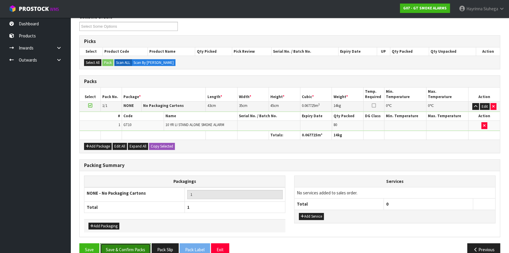
click at [137, 245] on button "Save & Confirm Packs" at bounding box center [125, 249] width 51 height 13
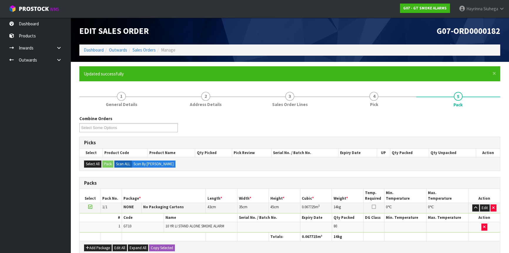
scroll to position [79, 0]
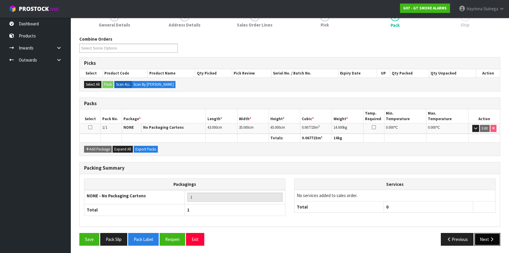
click at [484, 233] on button "Next" at bounding box center [488, 239] width 26 height 13
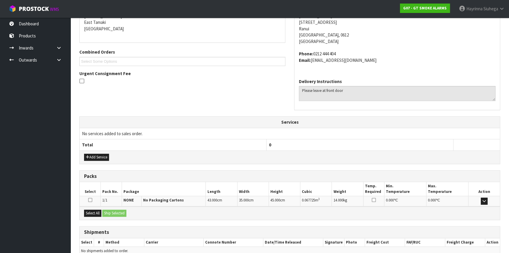
scroll to position [154, 0]
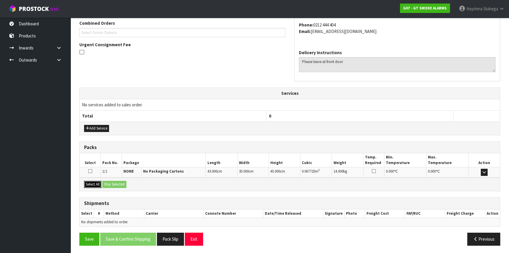
click at [95, 183] on button "Select All" at bounding box center [92, 184] width 17 height 7
click at [114, 182] on button "Ship Selected" at bounding box center [114, 184] width 24 height 7
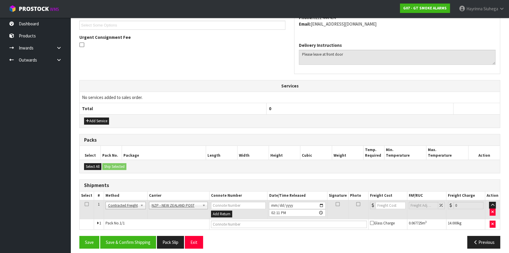
scroll to position [165, 0]
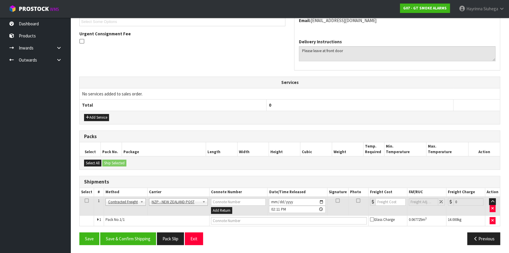
click at [143, 244] on div "Save Save & Confirm Shipping Pack Slip Exit Previous" at bounding box center [290, 240] width 430 height 17
click at [142, 238] on button "Save & Confirm Shipping" at bounding box center [128, 238] width 56 height 13
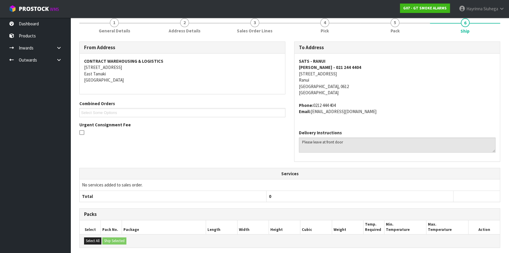
scroll to position [156, 0]
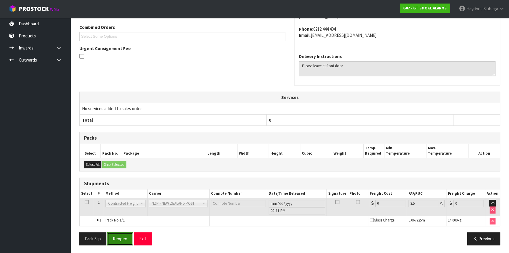
click at [128, 236] on button "Reopen" at bounding box center [120, 238] width 26 height 13
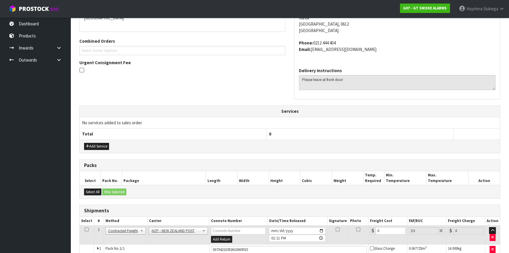
scroll to position [170, 0]
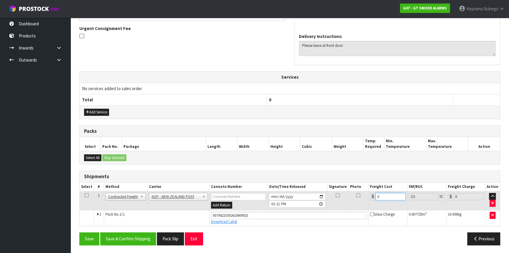
drag, startPoint x: 385, startPoint y: 196, endPoint x: 326, endPoint y: 191, distance: 59.0
click at [330, 192] on tr "1 Client Local Pickup Customer Local Pickup Company Freight Contracted Freight …" at bounding box center [290, 200] width 421 height 19
type input "3"
type input "3.1"
type input "3.8"
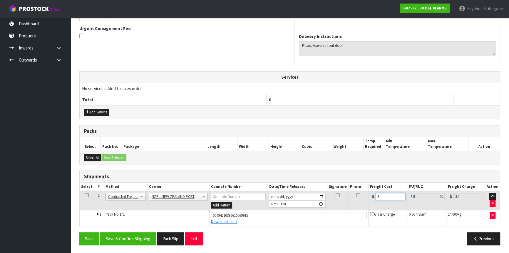
type input "3.93"
type input "3.88"
type input "4.02"
type input "3.88"
click at [79, 232] on button "Save" at bounding box center [89, 238] width 20 height 13
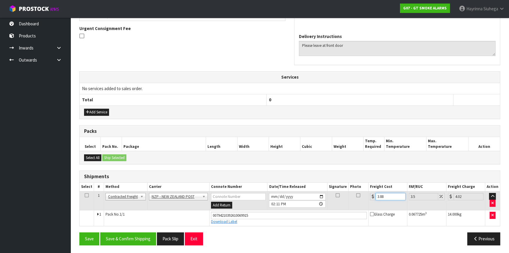
scroll to position [0, 0]
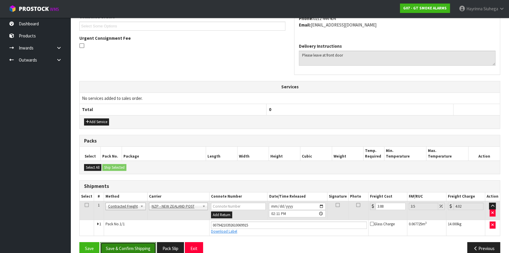
click at [139, 245] on button "Save & Confirm Shipping" at bounding box center [128, 248] width 56 height 13
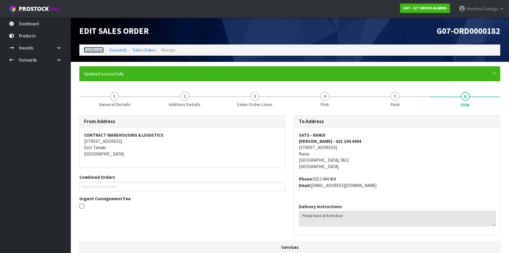
click at [94, 51] on link "Dashboard" at bounding box center [94, 50] width 20 height 6
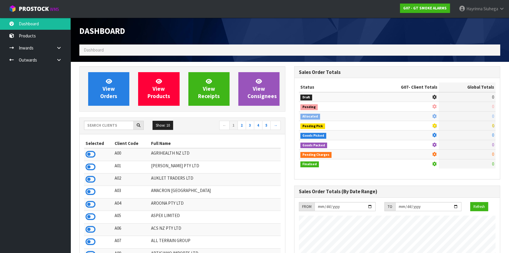
scroll to position [359, 215]
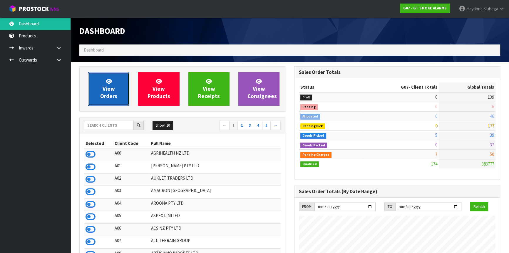
click at [109, 81] on icon at bounding box center [109, 81] width 6 height 6
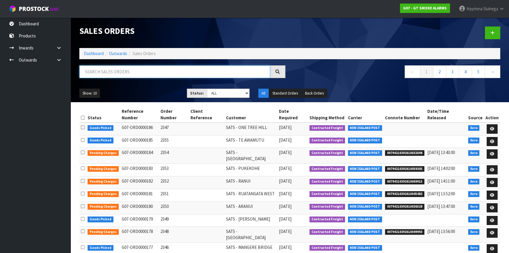
click at [109, 71] on input "text" at bounding box center [174, 71] width 191 height 13
type input "JOB-0415405"
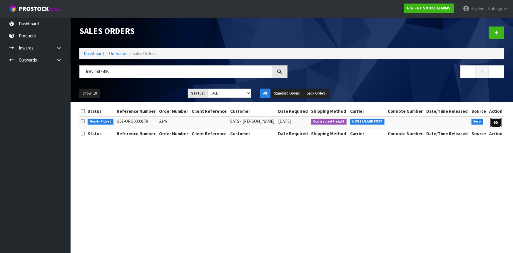
click at [496, 123] on icon at bounding box center [496, 123] width 4 height 4
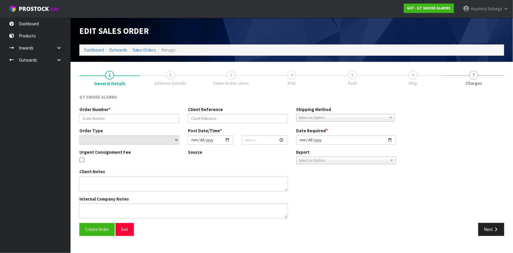
type input "2349"
select select "number:0"
type input "[DATE]"
type input "11:05:04.000"
type input "[DATE]"
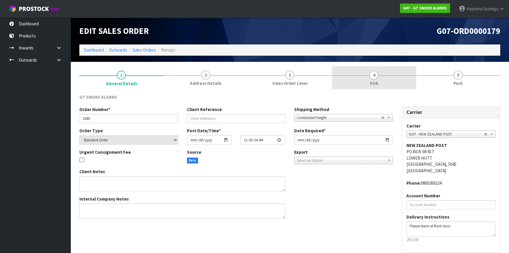
click at [391, 75] on link "4 Pick" at bounding box center [374, 77] width 84 height 23
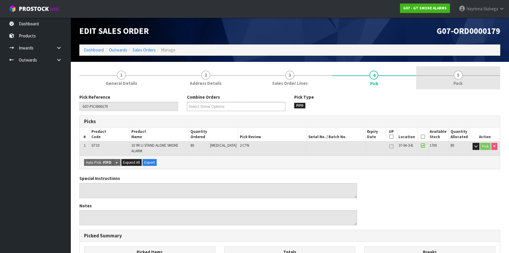
click at [440, 76] on link "5 Pack" at bounding box center [458, 77] width 84 height 23
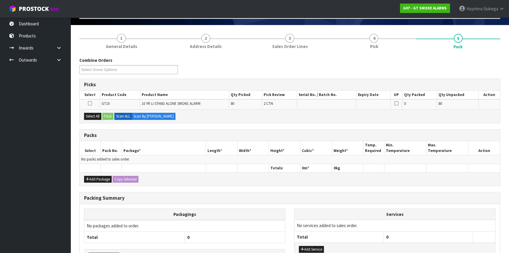
scroll to position [77, 0]
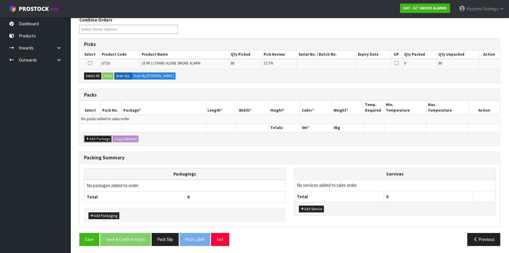
click at [92, 139] on button "Add Package" at bounding box center [98, 138] width 28 height 7
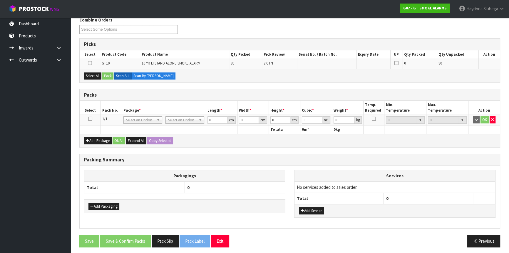
click at [89, 119] on icon at bounding box center [90, 119] width 4 height 0
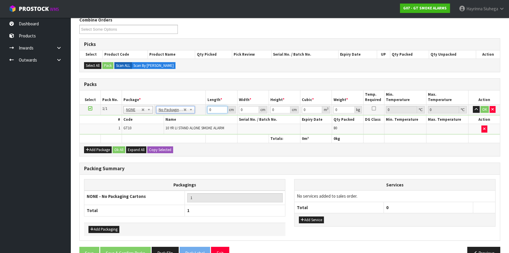
click at [209, 108] on input "0" at bounding box center [217, 109] width 20 height 7
type input "44"
type input "35"
type input "4"
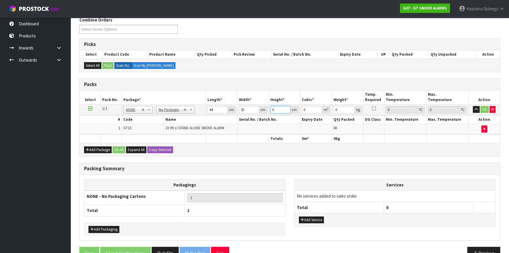
type input "0.00616"
type input "45"
type input "0.0693"
type input "45"
type input "14"
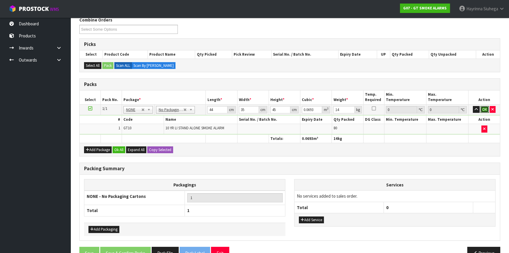
click button "OK" at bounding box center [485, 109] width 8 height 7
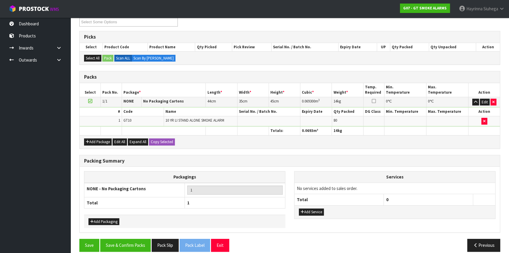
scroll to position [90, 0]
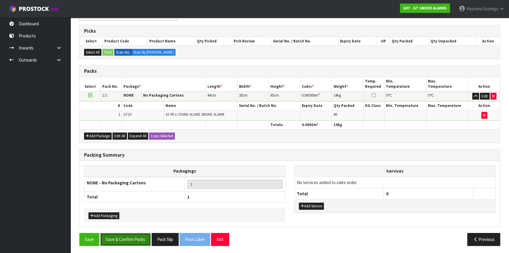
click at [126, 237] on button "Save & Confirm Packs" at bounding box center [125, 239] width 51 height 13
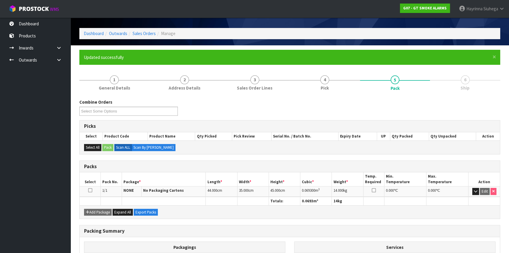
scroll to position [79, 0]
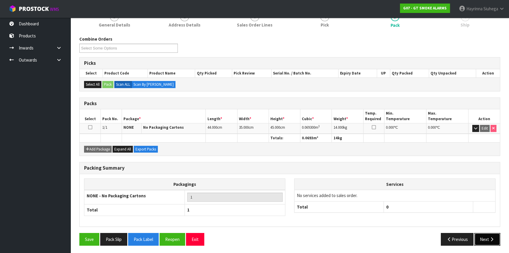
click at [486, 241] on button "Next" at bounding box center [488, 239] width 26 height 13
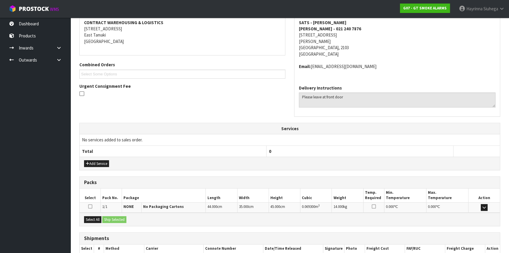
scroll to position [148, 0]
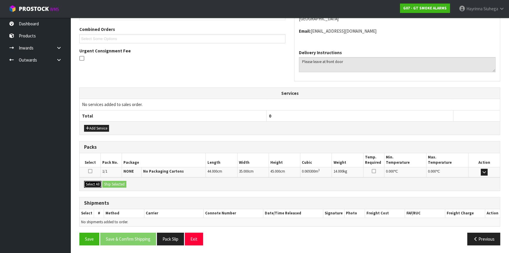
drag, startPoint x: 99, startPoint y: 181, endPoint x: 103, endPoint y: 180, distance: 4.1
click at [99, 182] on button "Select All" at bounding box center [92, 184] width 17 height 7
click at [123, 182] on button "Ship Selected" at bounding box center [114, 184] width 24 height 7
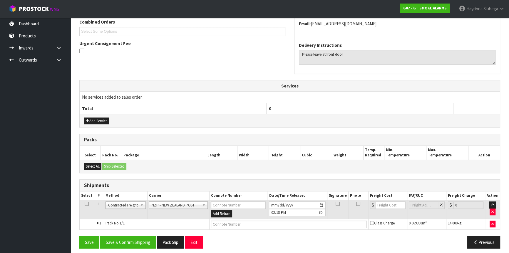
scroll to position [158, 0]
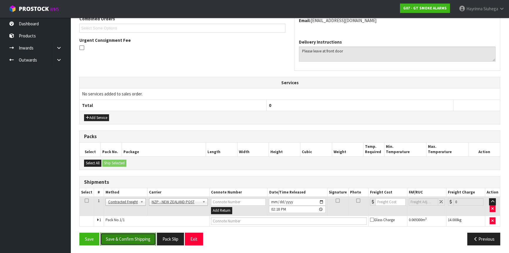
click at [142, 233] on button "Save & Confirm Shipping" at bounding box center [128, 238] width 56 height 13
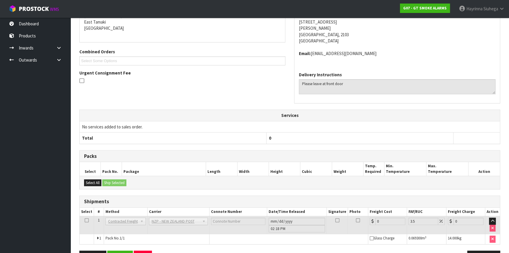
scroll to position [150, 0]
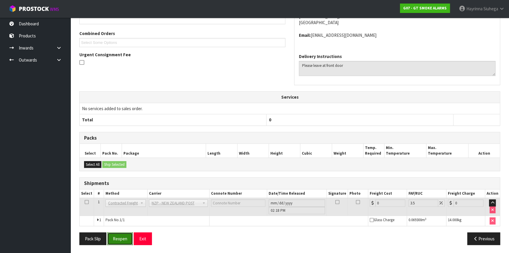
click at [118, 241] on button "Reopen" at bounding box center [120, 238] width 26 height 13
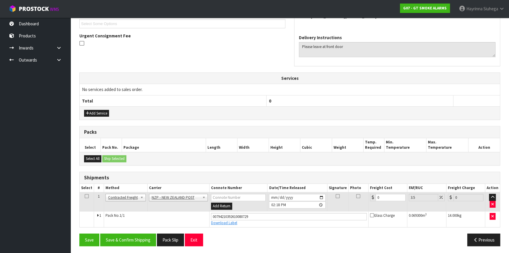
scroll to position [163, 0]
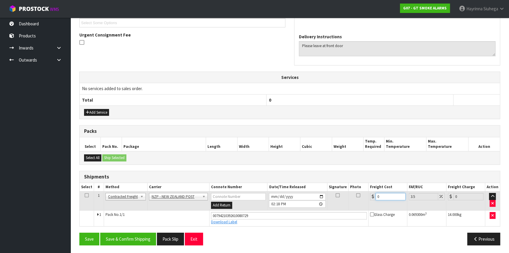
drag, startPoint x: 381, startPoint y: 194, endPoint x: 374, endPoint y: 193, distance: 7.1
click at [370, 193] on div "0" at bounding box center [388, 196] width 36 height 7
type input "3"
type input "3.1"
type input "3.8"
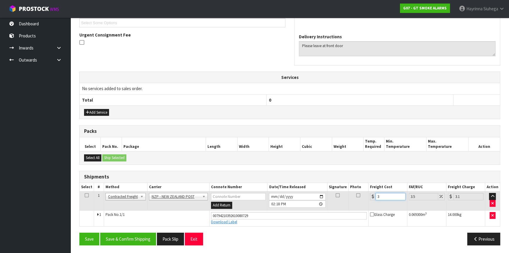
type input "3.93"
type input "3.88"
type input "4.02"
type input "3.88"
click at [79, 232] on button "Save" at bounding box center [89, 238] width 20 height 13
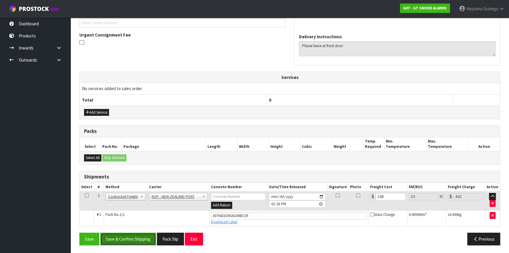
click at [137, 234] on button "Save & Confirm Shipping" at bounding box center [128, 238] width 56 height 13
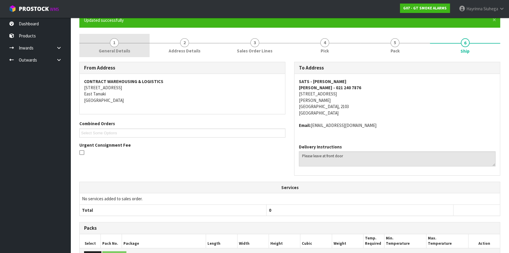
scroll to position [0, 0]
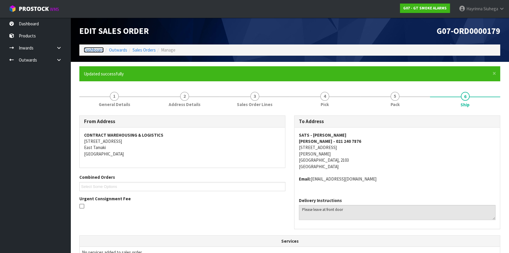
click at [91, 49] on link "Dashboard" at bounding box center [94, 50] width 20 height 6
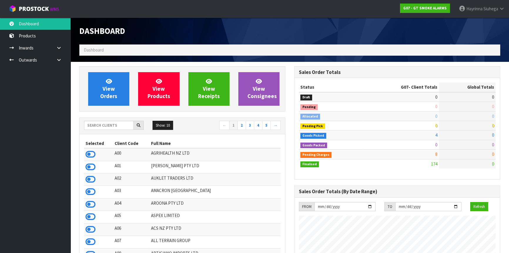
scroll to position [359, 215]
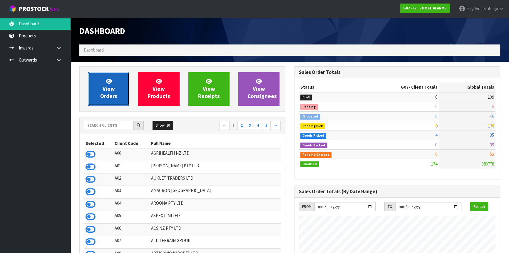
click at [109, 92] on span "View Orders" at bounding box center [108, 89] width 17 height 22
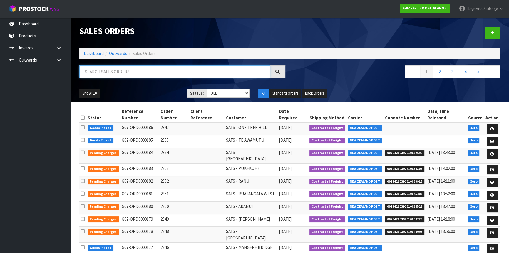
click at [117, 73] on input "text" at bounding box center [174, 71] width 191 height 13
click at [118, 72] on input "text" at bounding box center [174, 71] width 191 height 13
type input "JOB-0415415"
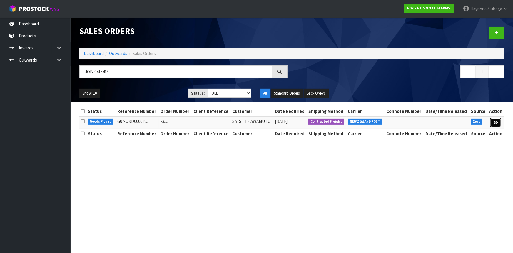
click at [496, 122] on icon at bounding box center [496, 123] width 4 height 4
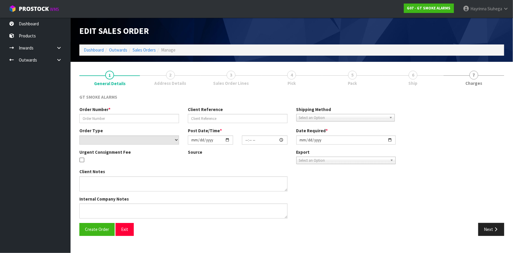
type input "2355"
select select "number:0"
type input "[DATE]"
type input "11:15:10.000"
type input "[DATE]"
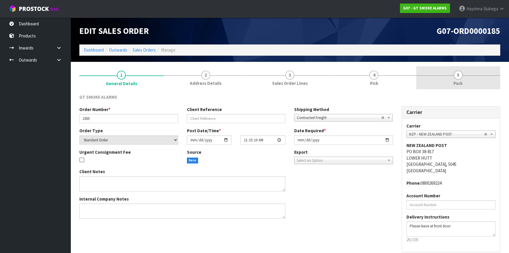
click at [492, 72] on link "5 Pack" at bounding box center [458, 77] width 84 height 23
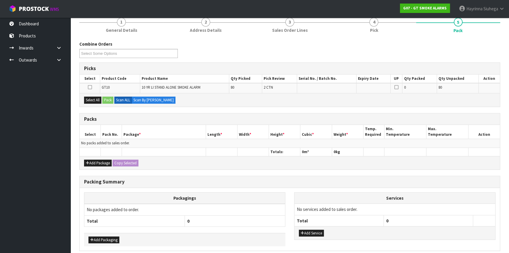
scroll to position [53, 0]
click at [95, 161] on button "Add Package" at bounding box center [98, 162] width 28 height 7
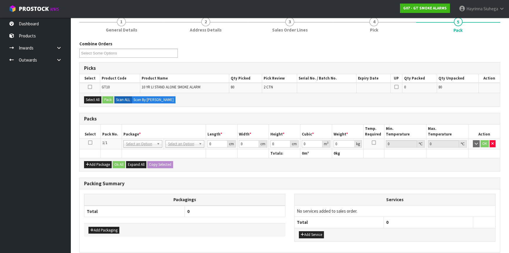
click at [89, 142] on icon at bounding box center [90, 142] width 4 height 0
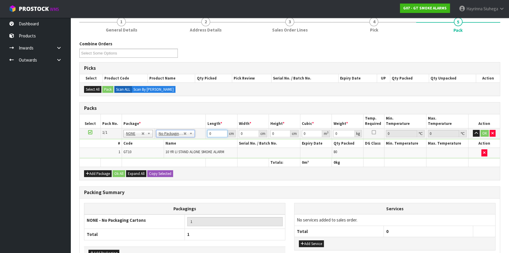
click at [209, 131] on input "0" at bounding box center [217, 133] width 20 height 7
type input "44"
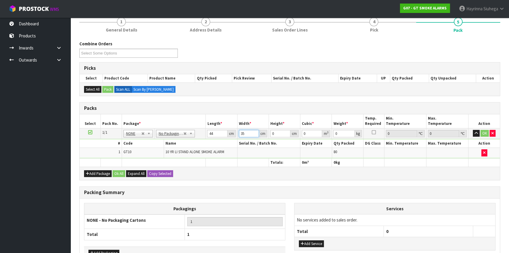
type input "35"
type input "4"
type input "0.00616"
type input "45"
type input "0.0693"
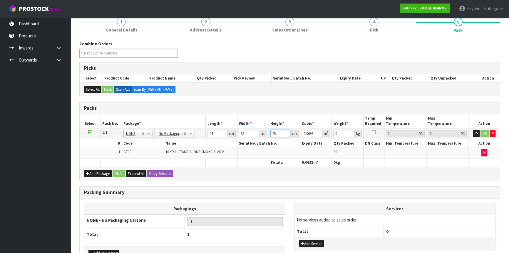
type input "45"
type input "14"
click button "OK" at bounding box center [485, 133] width 8 height 7
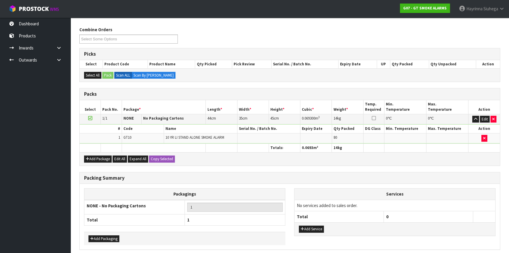
scroll to position [90, 0]
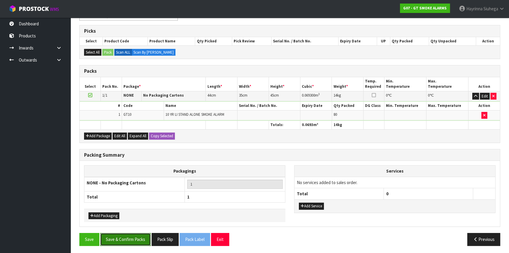
click at [138, 236] on button "Save & Confirm Packs" at bounding box center [125, 239] width 51 height 13
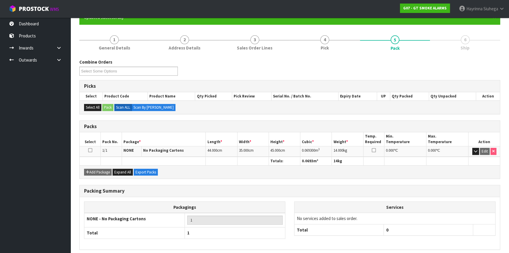
scroll to position [79, 0]
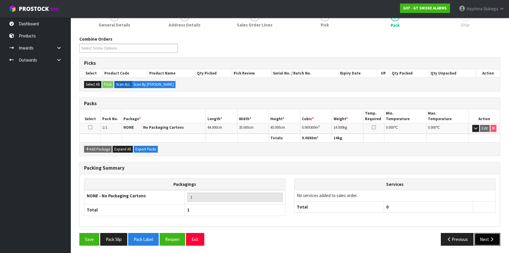
click at [493, 237] on icon "button" at bounding box center [492, 239] width 6 height 4
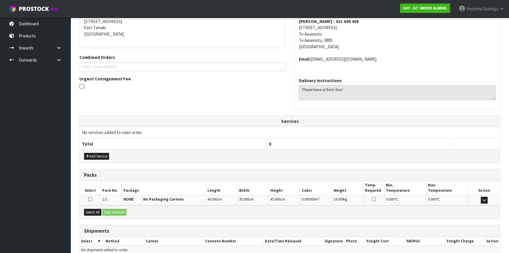
scroll to position [148, 0]
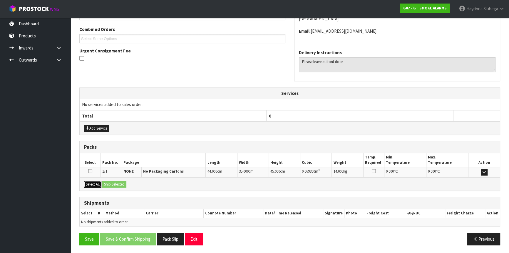
click at [97, 181] on button "Select All" at bounding box center [92, 184] width 17 height 7
click at [126, 182] on button "Ship Selected" at bounding box center [114, 184] width 24 height 7
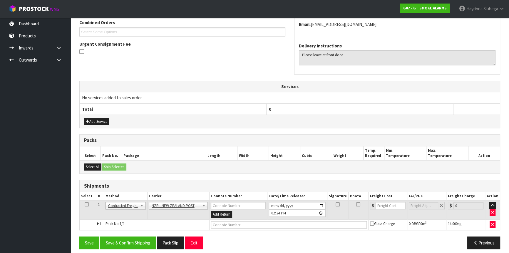
scroll to position [158, 0]
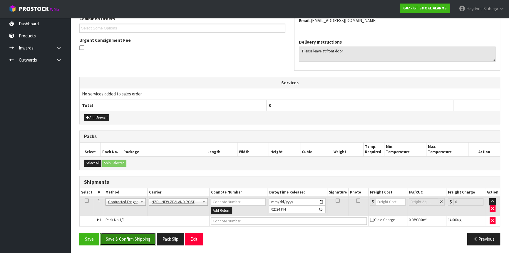
click at [134, 238] on button "Save & Confirm Shipping" at bounding box center [128, 238] width 56 height 13
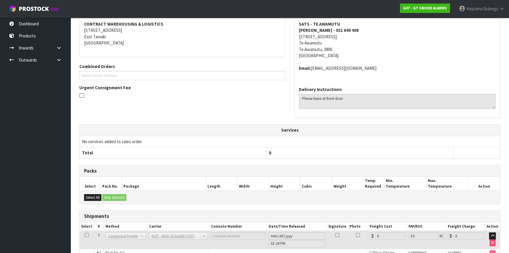
scroll to position [150, 0]
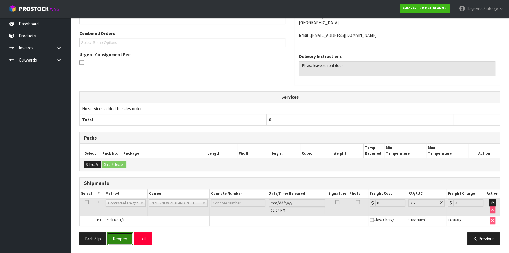
click at [120, 235] on button "Reopen" at bounding box center [120, 238] width 26 height 13
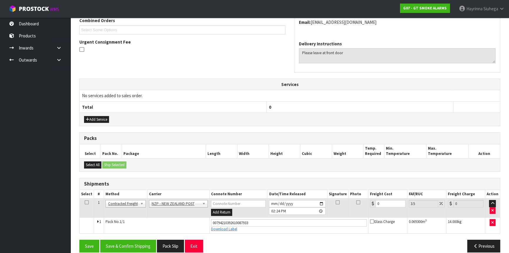
scroll to position [163, 0]
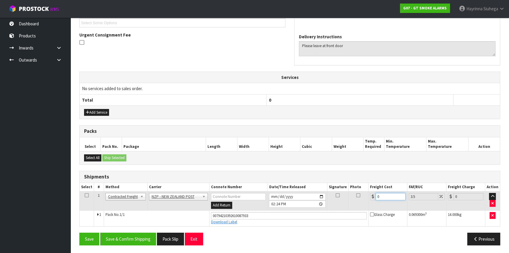
drag, startPoint x: 380, startPoint y: 194, endPoint x: 306, endPoint y: 198, distance: 73.6
click at [328, 196] on tr "1 Client Local Pickup Customer Local Pickup Company Freight Contracted Freight …" at bounding box center [290, 200] width 421 height 19
type input "6"
type input "6.21"
type input "6.8"
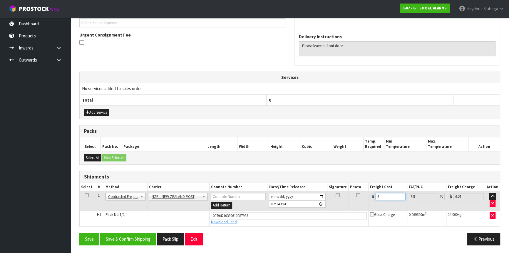
type input "7.04"
type input "6.86"
type input "7.1"
type input "6.86"
click at [79, 232] on button "Save" at bounding box center [89, 238] width 20 height 13
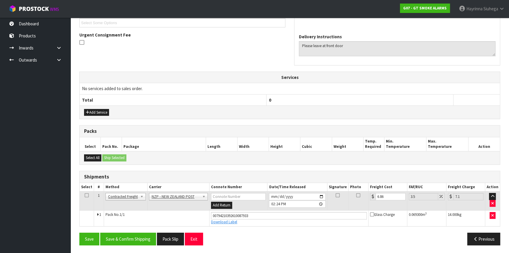
click at [126, 245] on div "Save Save & Confirm Shipping Pack Slip Exit Previous" at bounding box center [290, 240] width 430 height 17
click at [135, 235] on button "Save & Confirm Shipping" at bounding box center [128, 238] width 56 height 13
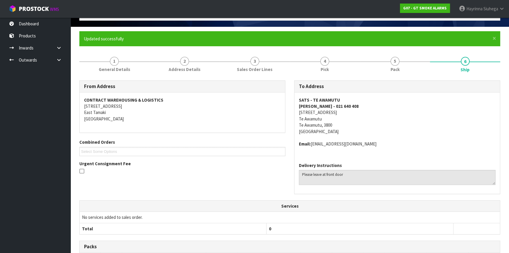
scroll to position [0, 0]
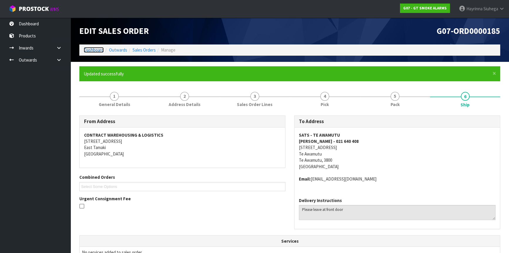
click at [92, 47] on link "Dashboard" at bounding box center [94, 50] width 20 height 6
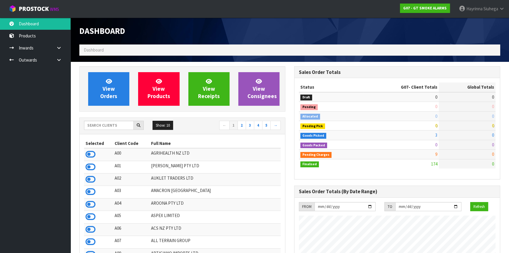
scroll to position [359, 215]
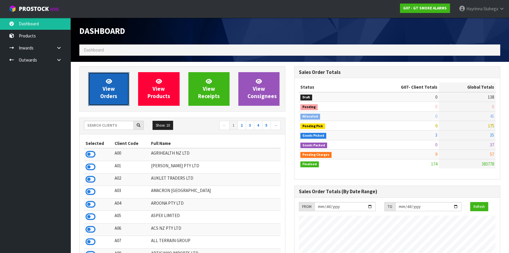
click at [119, 100] on link "View Orders" at bounding box center [108, 89] width 41 height 34
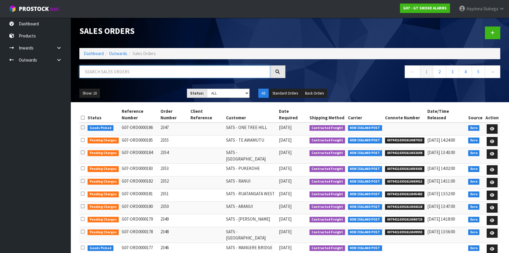
click at [132, 69] on input "text" at bounding box center [174, 71] width 191 height 13
type input "JOB-0415400"
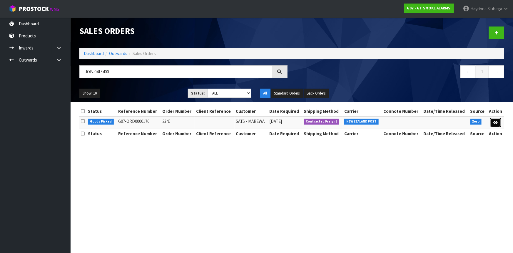
click at [496, 122] on icon at bounding box center [495, 123] width 4 height 4
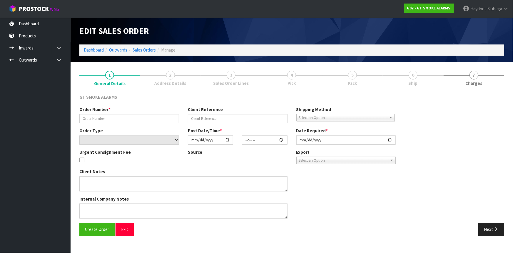
type input "2345"
select select "number:0"
type input "[DATE]"
type input "11:00:03.000"
type input "[DATE]"
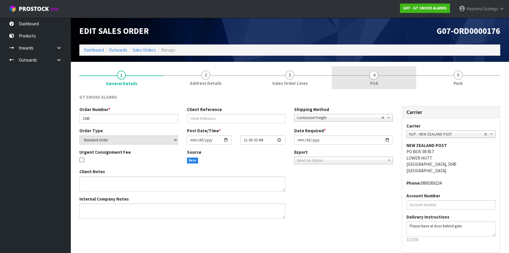
click at [400, 79] on link "4 Pick" at bounding box center [374, 77] width 84 height 23
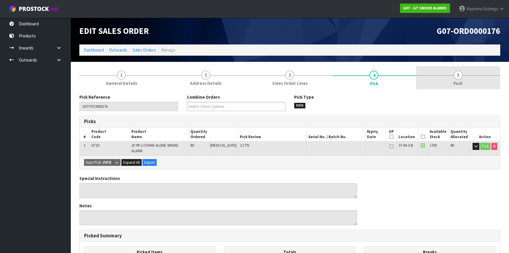
drag, startPoint x: 443, startPoint y: 78, endPoint x: 450, endPoint y: 80, distance: 7.3
click at [444, 78] on link "5 Pack" at bounding box center [458, 77] width 84 height 23
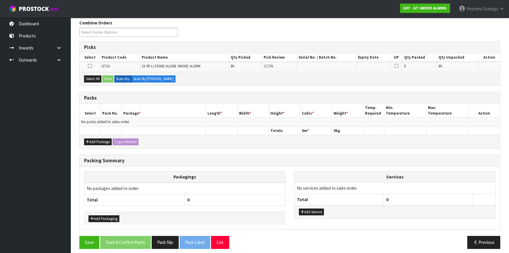
scroll to position [77, 0]
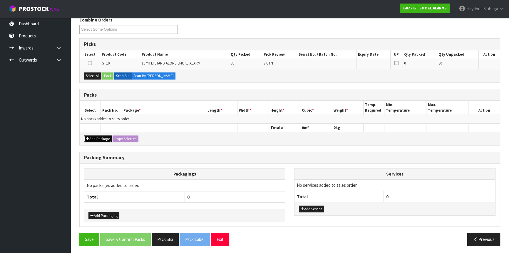
click at [87, 138] on icon "button" at bounding box center [88, 139] width 4 height 4
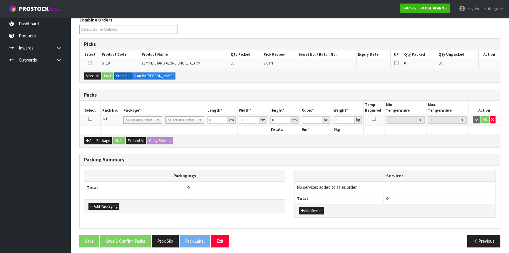
click at [88, 119] on icon at bounding box center [90, 119] width 4 height 0
click at [226, 101] on th "Length *" at bounding box center [221, 108] width 31 height 14
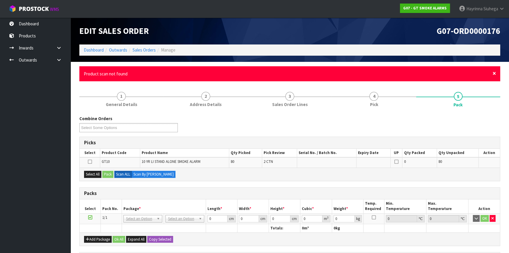
click at [494, 72] on span "×" at bounding box center [495, 73] width 4 height 8
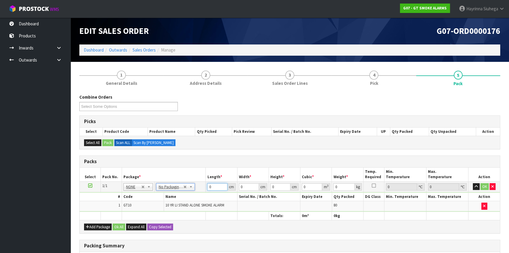
click at [209, 186] on input "0" at bounding box center [217, 186] width 20 height 7
type input "44"
type input "35"
type input "4"
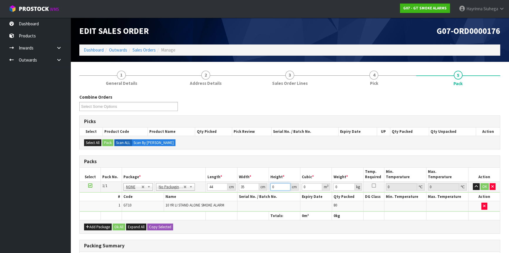
type input "0.00616"
type input "45"
type input "0.0693"
type input "45"
type input "14"
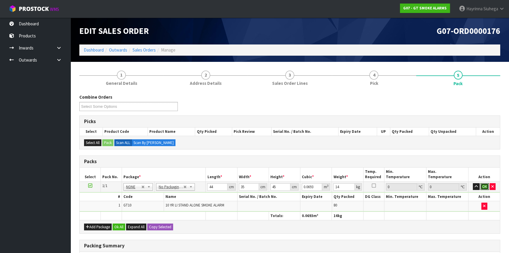
click button "OK" at bounding box center [485, 186] width 8 height 7
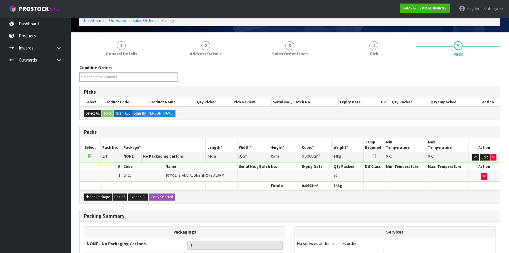
scroll to position [90, 0]
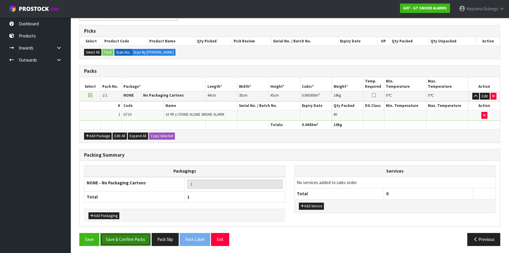
click at [132, 239] on button "Save & Confirm Packs" at bounding box center [125, 239] width 51 height 13
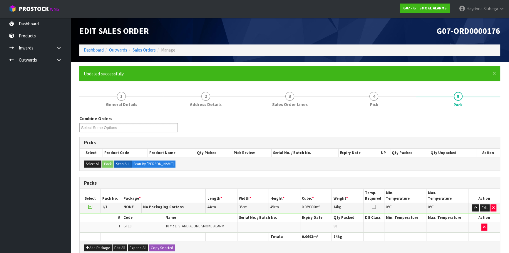
scroll to position [79, 0]
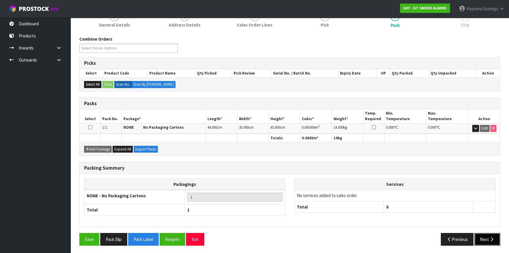
click at [487, 235] on button "Next" at bounding box center [488, 239] width 26 height 13
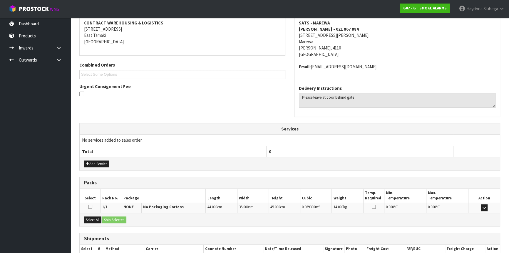
scroll to position [148, 0]
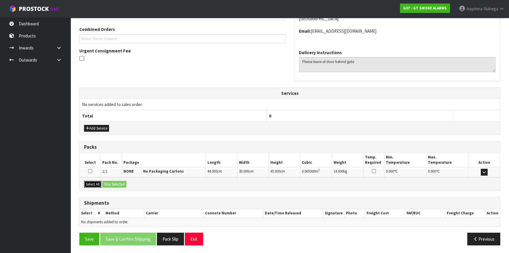
drag, startPoint x: 93, startPoint y: 183, endPoint x: 102, endPoint y: 184, distance: 8.7
click at [96, 183] on button "Select All" at bounding box center [92, 184] width 17 height 7
click at [116, 185] on button "Ship Selected" at bounding box center [114, 184] width 24 height 7
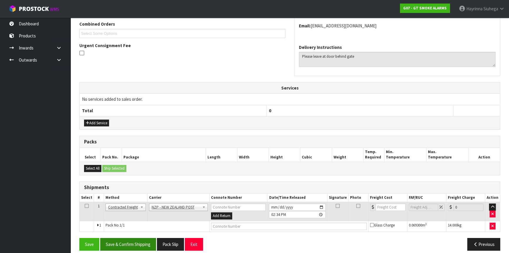
scroll to position [158, 0]
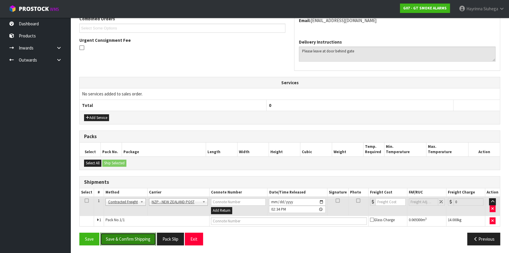
click at [131, 233] on button "Save & Confirm Shipping" at bounding box center [128, 238] width 56 height 13
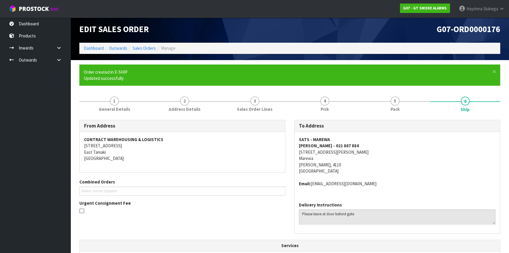
scroll to position [150, 0]
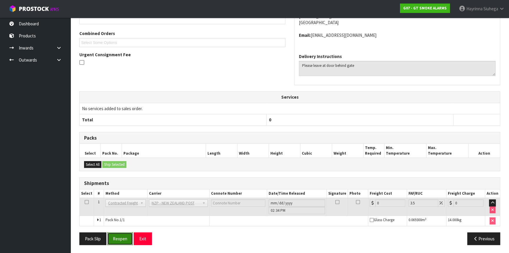
click at [119, 237] on button "Reopen" at bounding box center [120, 238] width 26 height 13
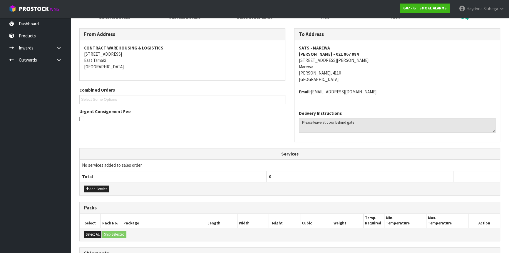
scroll to position [163, 0]
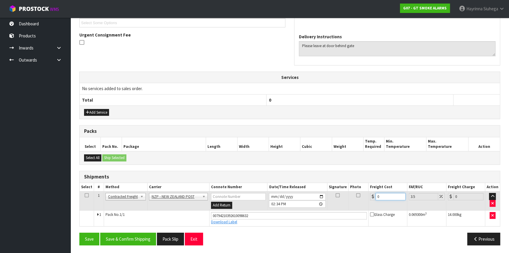
drag, startPoint x: 391, startPoint y: 197, endPoint x: 333, endPoint y: 198, distance: 58.2
click at [333, 198] on tr "1 Client Local Pickup Customer Local Pickup Company Freight Contracted Freight …" at bounding box center [290, 200] width 421 height 19
type input "1"
type input "1.03"
type input "11"
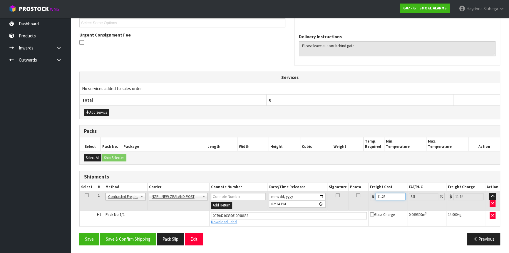
click at [79, 232] on button "Save" at bounding box center [89, 238] width 20 height 13
click at [123, 241] on button "Save & Confirm Shipping" at bounding box center [128, 238] width 56 height 13
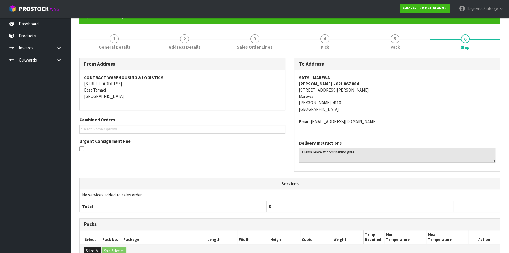
scroll to position [0, 0]
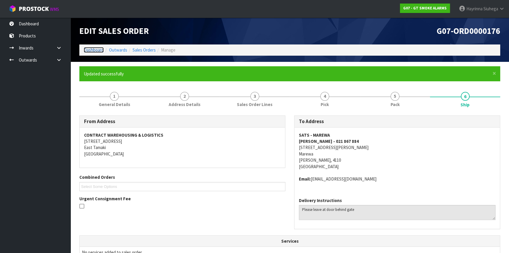
click at [88, 49] on link "Dashboard" at bounding box center [94, 50] width 20 height 6
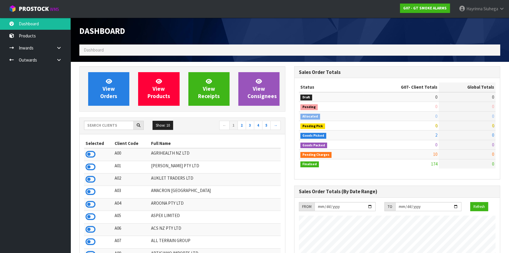
scroll to position [359, 215]
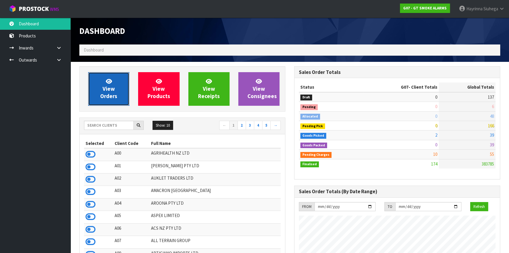
click at [100, 74] on link "View Orders" at bounding box center [108, 89] width 41 height 34
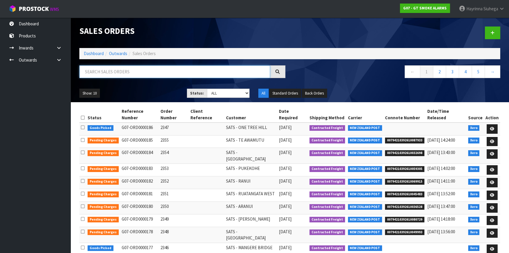
click at [114, 68] on input "text" at bounding box center [174, 71] width 191 height 13
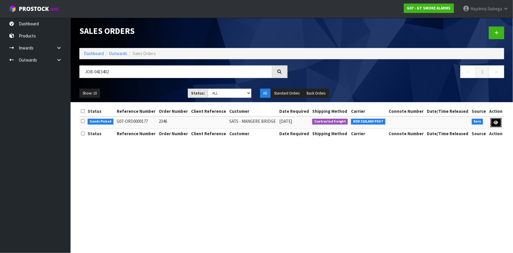
click at [496, 122] on icon at bounding box center [496, 123] width 4 height 4
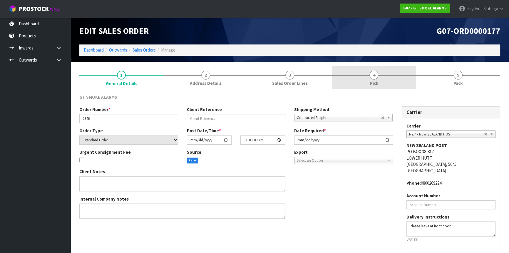
click at [396, 79] on link "4 Pick" at bounding box center [374, 77] width 84 height 23
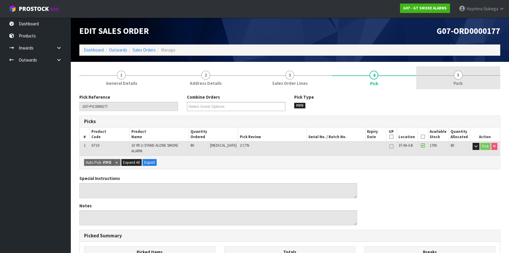
click at [438, 76] on link "5 Pack" at bounding box center [458, 77] width 84 height 23
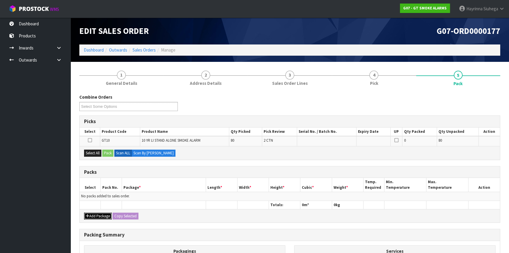
click at [87, 215] on icon "button" at bounding box center [88, 216] width 4 height 4
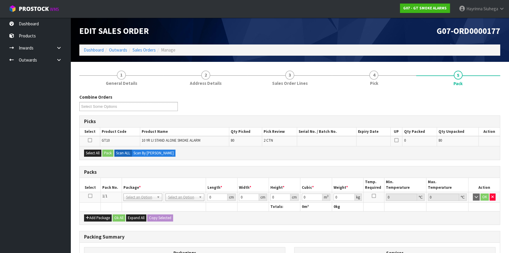
click at [90, 196] on icon at bounding box center [90, 196] width 4 height 0
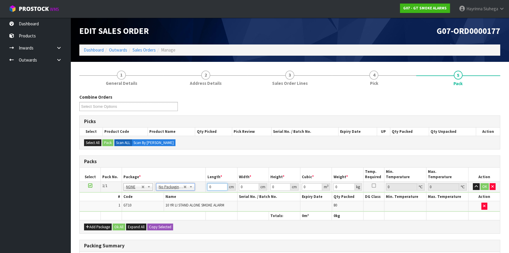
click at [208, 186] on input "0" at bounding box center [217, 186] width 20 height 7
click button "OK" at bounding box center [485, 186] width 8 height 7
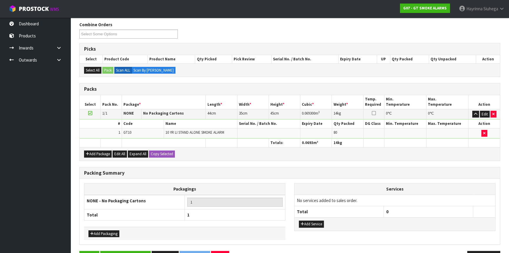
scroll to position [90, 0]
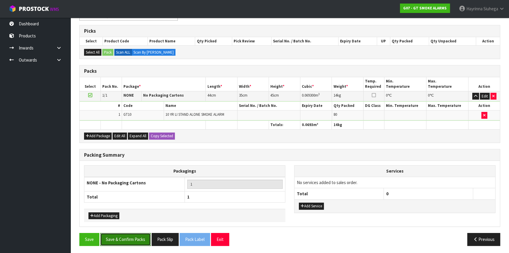
click at [137, 237] on button "Save & Confirm Packs" at bounding box center [125, 239] width 51 height 13
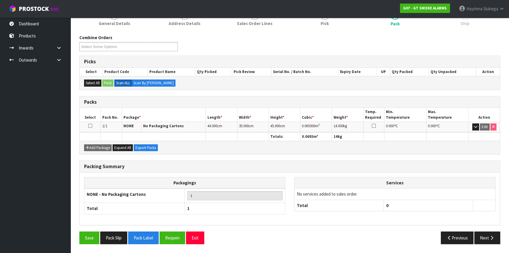
scroll to position [79, 0]
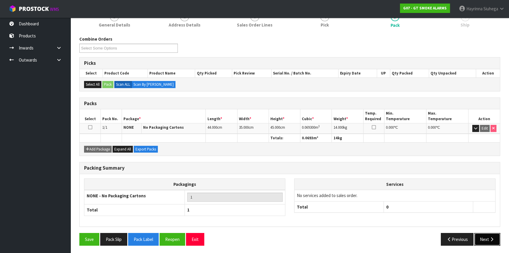
click at [488, 237] on button "Next" at bounding box center [488, 239] width 26 height 13
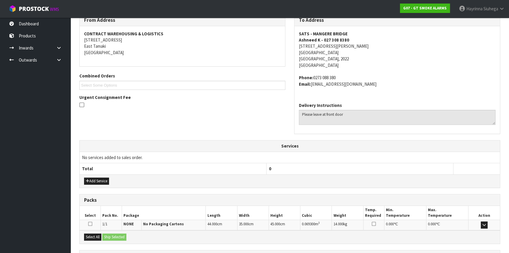
scroll to position [154, 0]
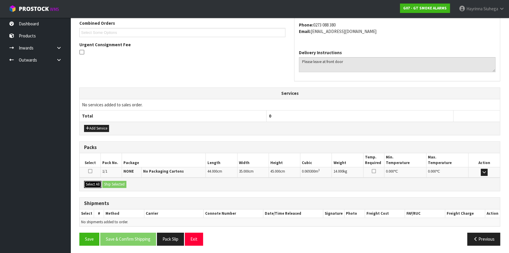
click at [97, 184] on button "Select All" at bounding box center [92, 184] width 17 height 7
click at [118, 182] on button "Ship Selected" at bounding box center [114, 184] width 24 height 7
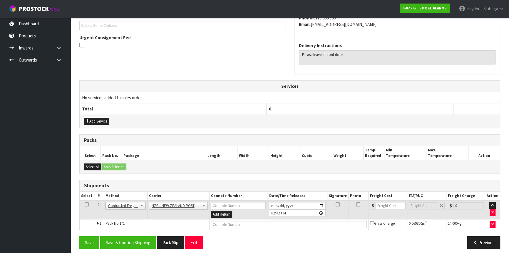
scroll to position [165, 0]
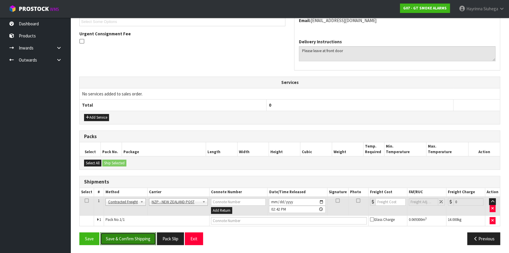
click at [132, 234] on button "Save & Confirm Shipping" at bounding box center [128, 238] width 56 height 13
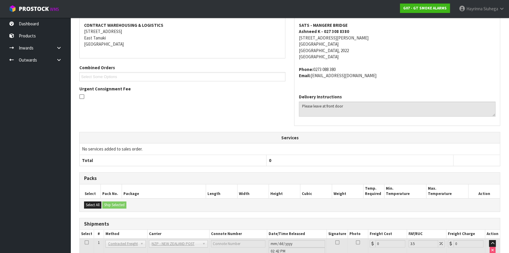
scroll to position [156, 0]
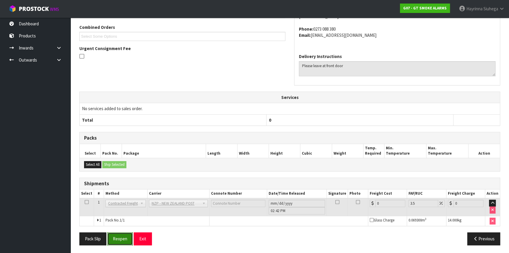
click at [123, 232] on button "Reopen" at bounding box center [120, 238] width 26 height 13
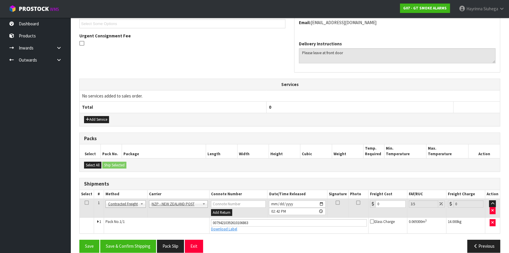
scroll to position [170, 0]
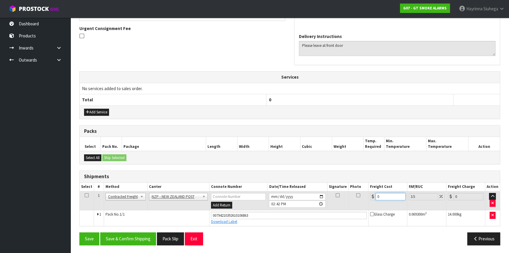
drag, startPoint x: 391, startPoint y: 198, endPoint x: 329, endPoint y: 198, distance: 62.3
click at [329, 198] on tr "1 Client Local Pickup Customer Local Pickup Company Freight Contracted Freight …" at bounding box center [290, 200] width 421 height 19
click at [79, 232] on button "Save" at bounding box center [89, 238] width 20 height 13
click at [130, 239] on button "Save & Confirm Shipping" at bounding box center [128, 238] width 56 height 13
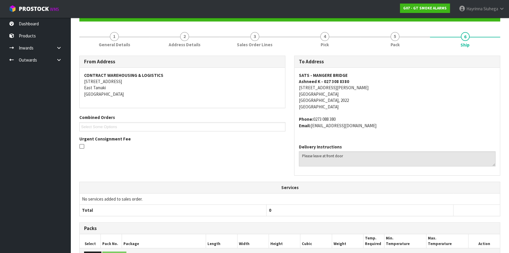
scroll to position [0, 0]
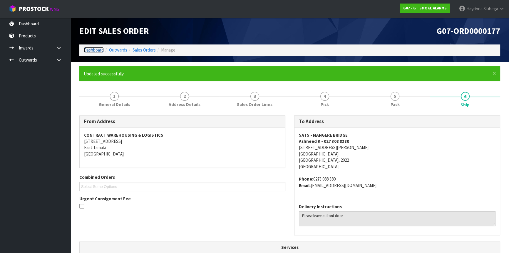
click at [98, 52] on link "Dashboard" at bounding box center [94, 50] width 20 height 6
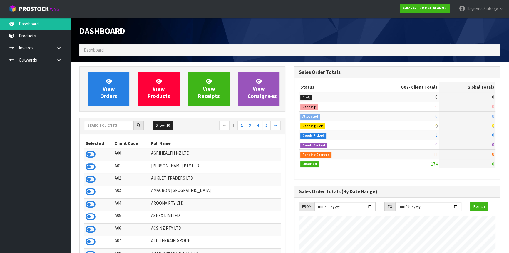
scroll to position [359, 215]
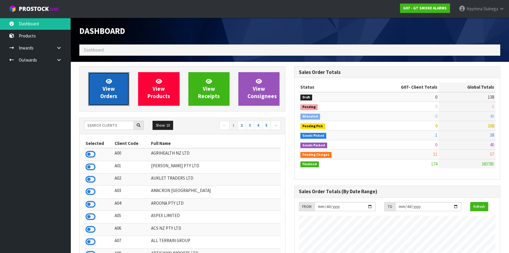
click at [104, 87] on span "View Orders" at bounding box center [108, 89] width 17 height 22
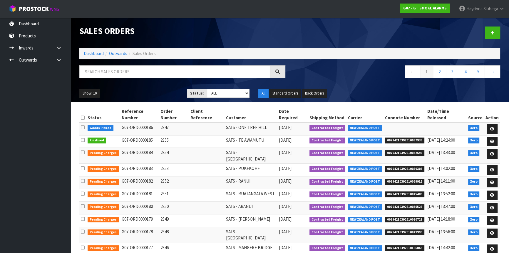
click at [124, 62] on div "Sales Orders Dashboard Outwards Sales Orders ← 1 2 3 4 5 → Show: 10 5 10 25 50 …" at bounding box center [290, 60] width 430 height 84
click at [121, 70] on input "text" at bounding box center [174, 71] width 191 height 13
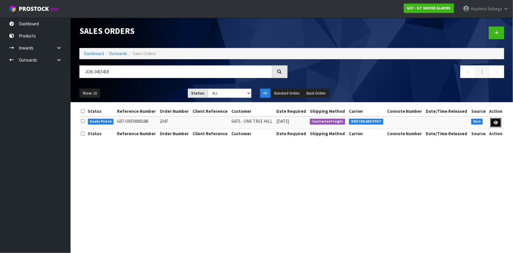
click at [493, 120] on link at bounding box center [495, 122] width 11 height 9
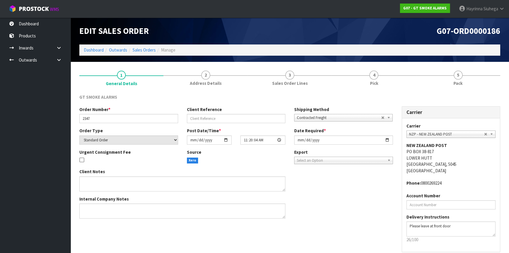
click at [399, 78] on link "4 Pick" at bounding box center [374, 77] width 84 height 23
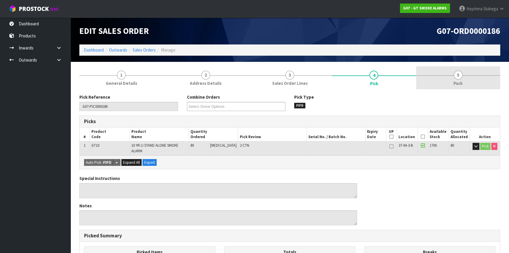
click at [449, 71] on link "5 Pack" at bounding box center [458, 77] width 84 height 23
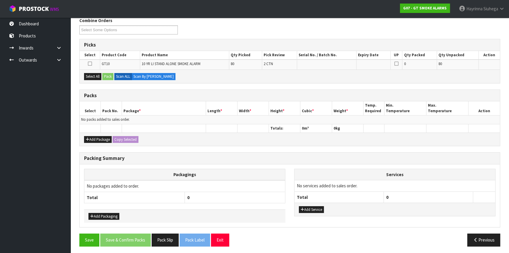
scroll to position [77, 0]
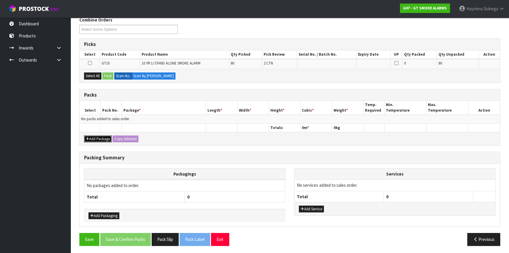
click at [94, 135] on button "Add Package" at bounding box center [98, 138] width 28 height 7
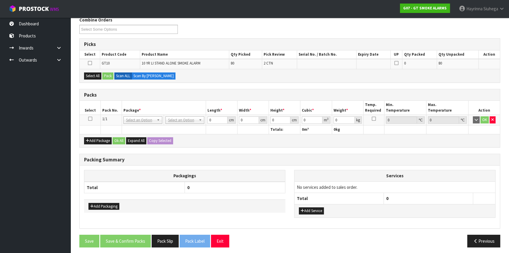
click at [91, 119] on icon at bounding box center [90, 119] width 4 height 0
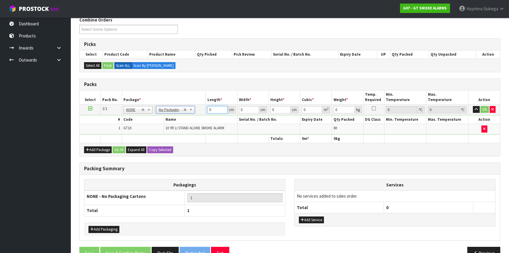
click at [209, 109] on input "0" at bounding box center [217, 109] width 20 height 7
click button "OK" at bounding box center [485, 109] width 8 height 7
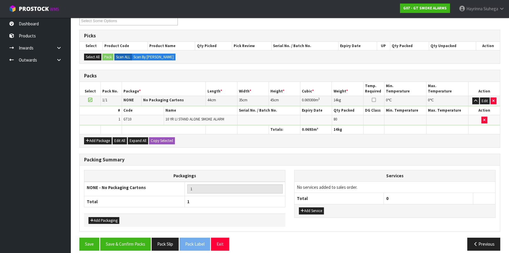
scroll to position [90, 0]
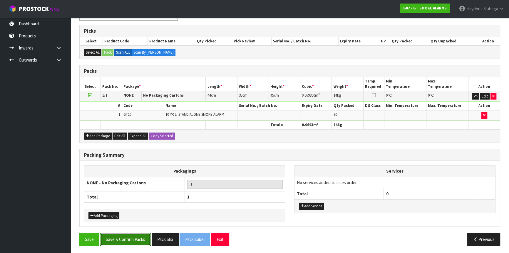
click at [134, 235] on button "Save & Confirm Packs" at bounding box center [125, 239] width 51 height 13
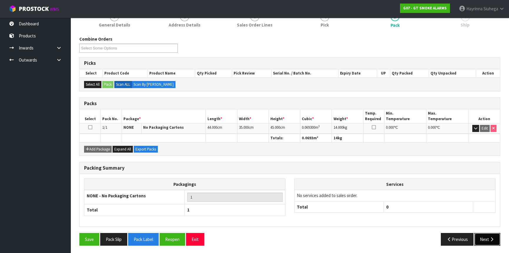
click at [493, 237] on icon "button" at bounding box center [492, 239] width 6 height 4
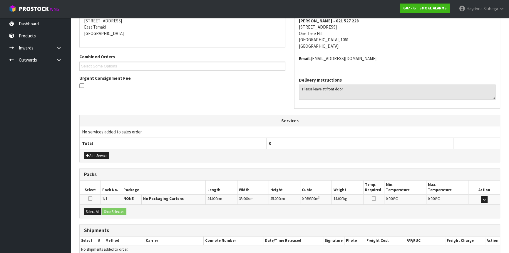
scroll to position [148, 0]
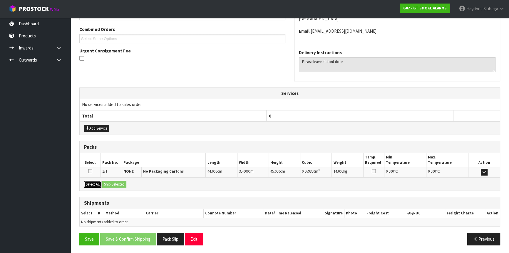
drag, startPoint x: 91, startPoint y: 183, endPoint x: 111, endPoint y: 182, distance: 20.0
click at [92, 182] on button "Select All" at bounding box center [92, 184] width 17 height 7
click at [111, 182] on button "Ship Selected" at bounding box center [114, 184] width 24 height 7
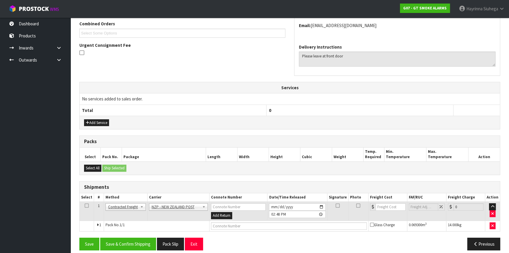
scroll to position [158, 0]
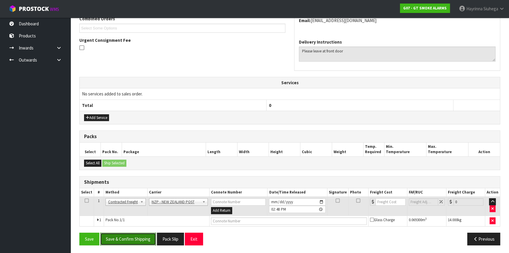
click at [140, 236] on button "Save & Confirm Shipping" at bounding box center [128, 238] width 56 height 13
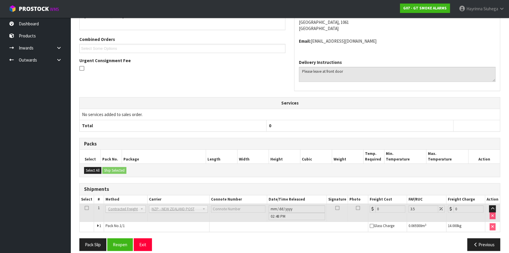
scroll to position [150, 0]
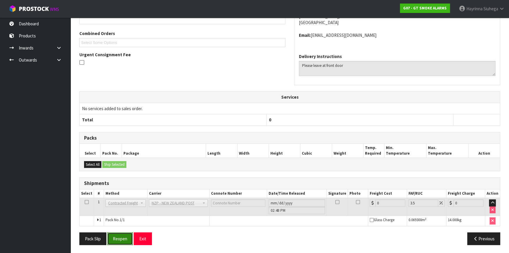
click at [127, 236] on button "Reopen" at bounding box center [120, 238] width 26 height 13
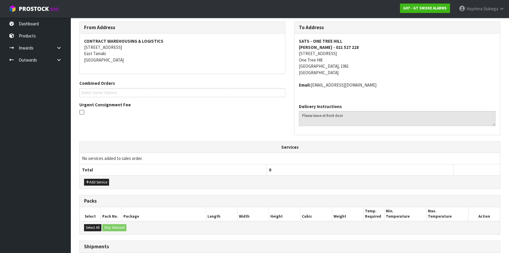
scroll to position [163, 0]
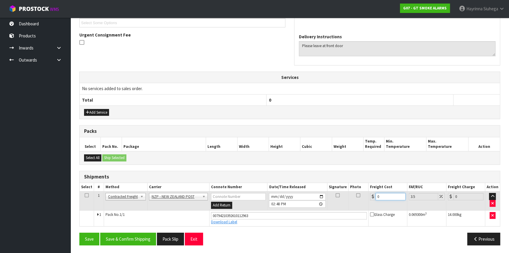
drag, startPoint x: 390, startPoint y: 195, endPoint x: 350, endPoint y: 200, distance: 40.0
click at [350, 200] on tr "1 Client Local Pickup Customer Local Pickup Company Freight Contracted Freight …" at bounding box center [290, 200] width 421 height 19
click at [79, 232] on button "Save" at bounding box center [89, 238] width 20 height 13
click at [131, 238] on button "Save & Confirm Shipping" at bounding box center [128, 238] width 56 height 13
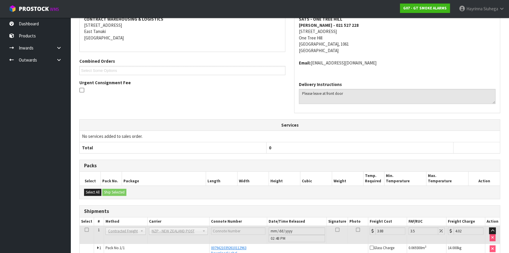
scroll to position [0, 0]
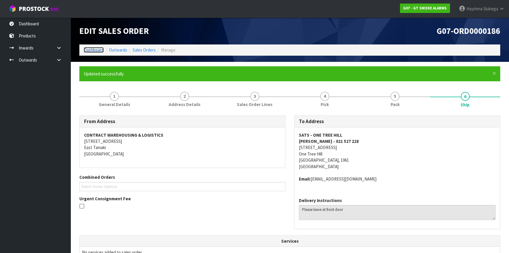
click at [94, 48] on link "Dashboard" at bounding box center [94, 50] width 20 height 6
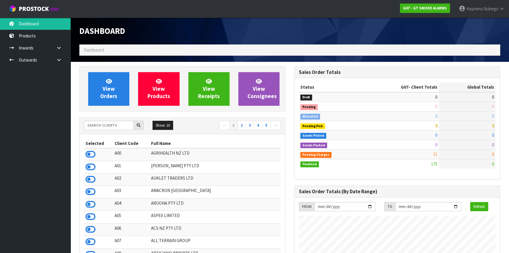
scroll to position [359, 215]
click at [114, 123] on input "text" at bounding box center [109, 125] width 50 height 9
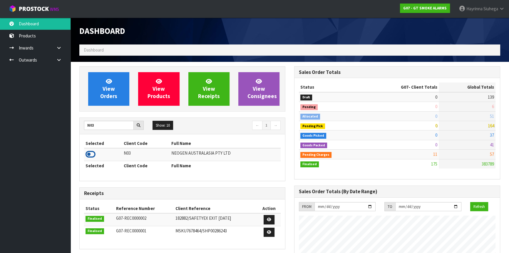
click at [92, 156] on icon at bounding box center [91, 154] width 10 height 9
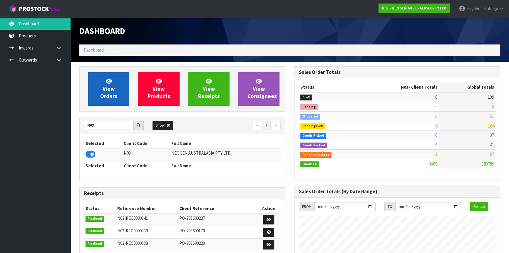
scroll to position [445, 215]
click at [113, 94] on span "View Orders" at bounding box center [108, 89] width 17 height 22
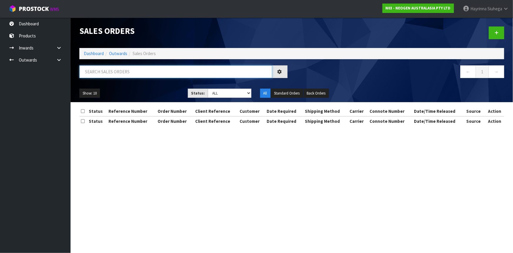
click at [131, 72] on input "text" at bounding box center [175, 71] width 193 height 13
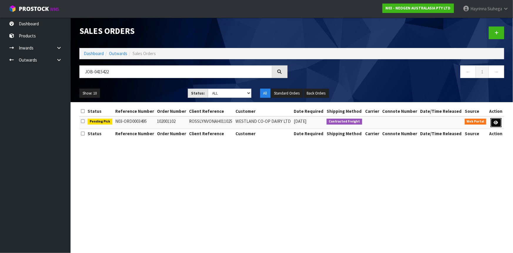
click at [500, 122] on link at bounding box center [496, 122] width 11 height 9
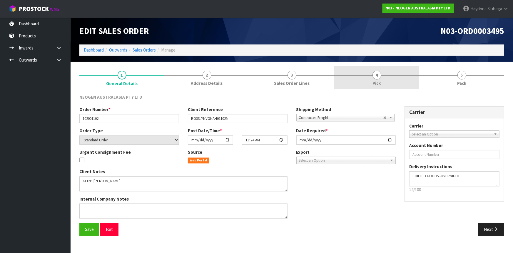
click at [397, 73] on link "4 Pick" at bounding box center [376, 77] width 85 height 23
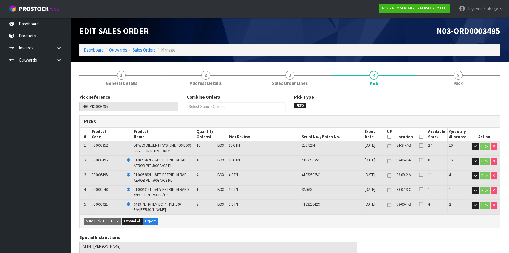
click at [421, 137] on icon at bounding box center [421, 136] width 4 height 0
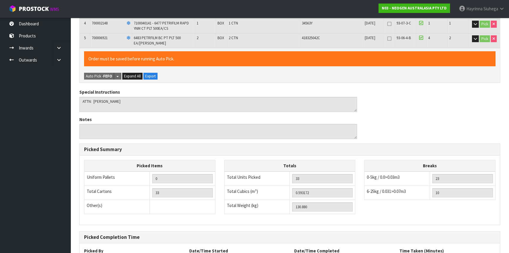
scroll to position [218, 0]
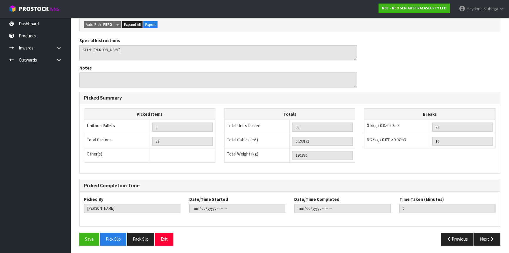
click at [86, 231] on div "Pick Reference N03-PIC0003495 Combine Orders N03-ORD0003489 N03-ORD0003490 N03-…" at bounding box center [289, 62] width 421 height 373
click at [88, 237] on button "Save" at bounding box center [89, 238] width 20 height 13
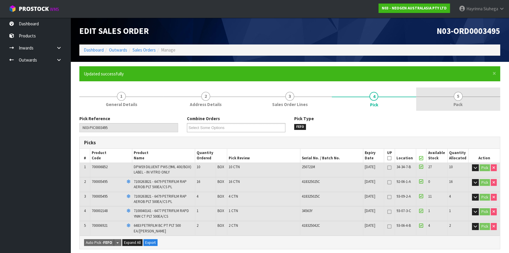
click at [456, 98] on span "5" at bounding box center [458, 96] width 9 height 9
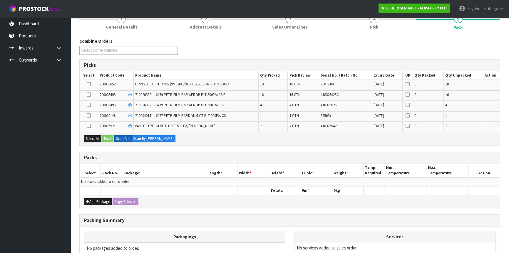
scroll to position [80, 0]
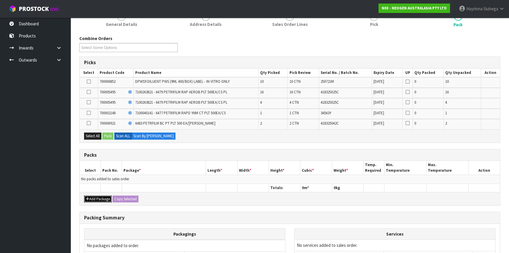
click at [95, 197] on button "Add Package" at bounding box center [98, 198] width 28 height 7
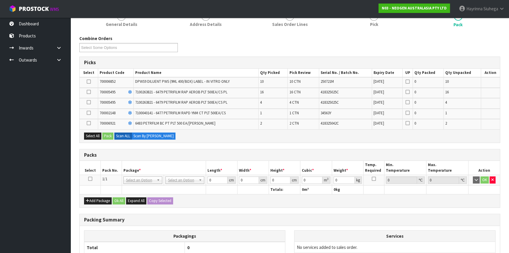
click at [90, 179] on icon at bounding box center [90, 178] width 4 height 0
click at [292, 117] on td "1 CTN" at bounding box center [303, 114] width 31 height 10
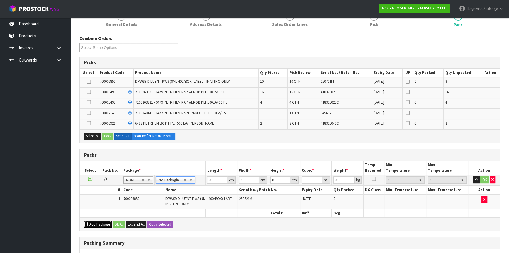
click at [90, 221] on button "Add Package" at bounding box center [98, 224] width 28 height 7
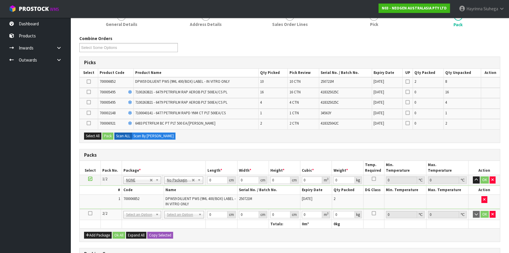
click at [88, 213] on icon at bounding box center [90, 213] width 4 height 0
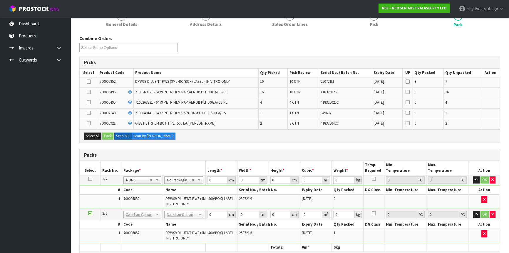
scroll to position [134, 0]
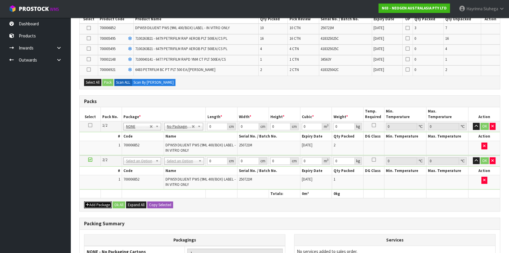
click at [94, 204] on button "Add Package" at bounding box center [98, 204] width 28 height 7
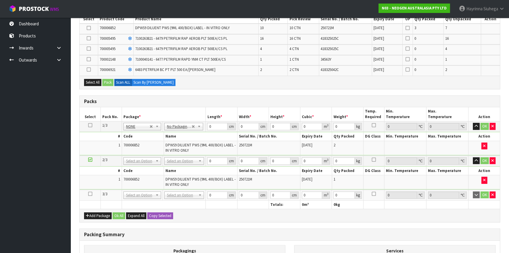
click at [89, 193] on icon at bounding box center [90, 193] width 4 height 0
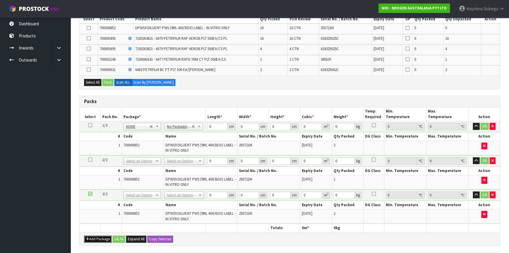
click at [93, 236] on button "Add Package" at bounding box center [98, 238] width 28 height 7
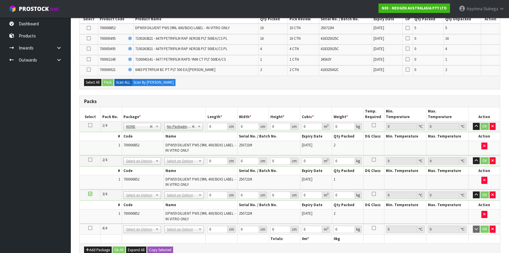
click at [91, 228] on icon at bounding box center [90, 228] width 4 height 0
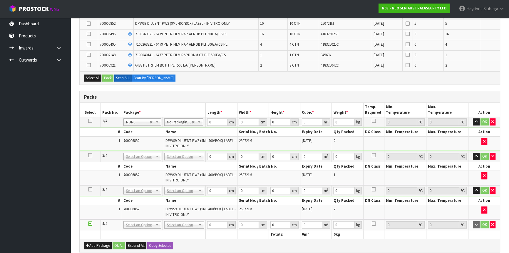
scroll to position [187, 0]
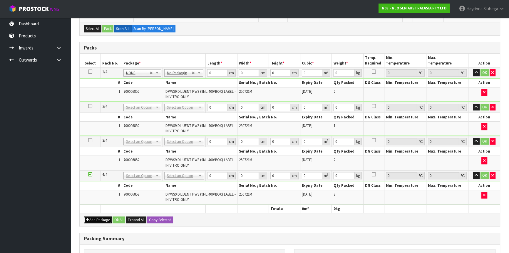
click at [91, 221] on button "Add Package" at bounding box center [98, 219] width 28 height 7
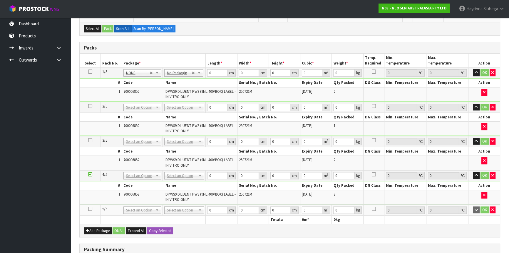
click at [89, 208] on icon at bounding box center [90, 208] width 4 height 0
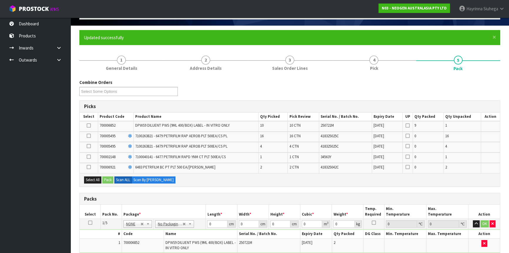
scroll to position [0, 0]
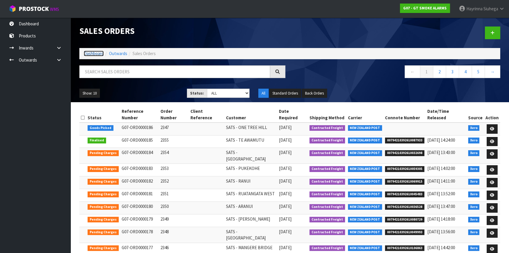
click at [92, 51] on link "Dashboard" at bounding box center [94, 54] width 20 height 6
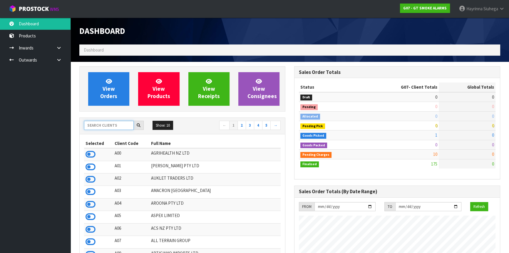
scroll to position [359, 215]
click at [111, 122] on input "text" at bounding box center [109, 125] width 50 height 9
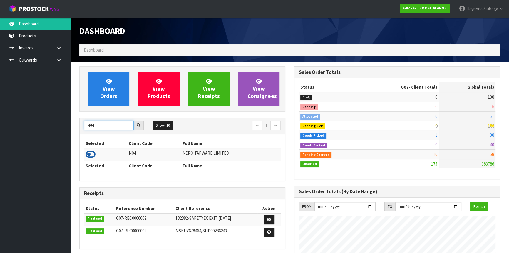
type input "N04"
click at [90, 153] on icon at bounding box center [91, 154] width 10 height 9
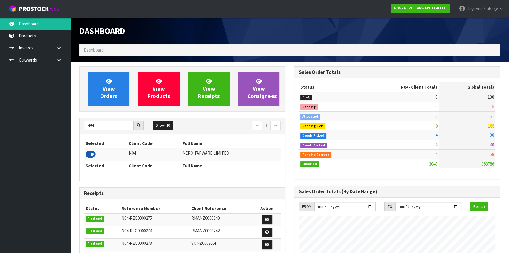
scroll to position [470, 215]
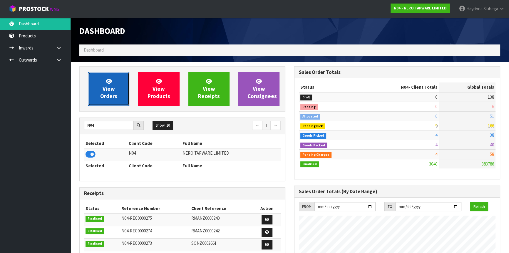
click at [120, 85] on link "View Orders" at bounding box center [108, 89] width 41 height 34
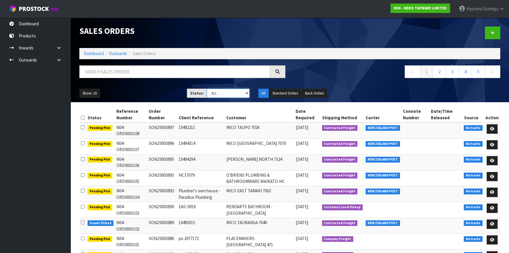
click at [218, 90] on select "Draft Pending Allocated Pending Pick Goods Picked Goods Packed Pending Charges …" at bounding box center [228, 93] width 43 height 9
click at [207, 89] on select "Draft Pending Allocated Pending Pick Goods Picked Goods Packed Pending Charges …" at bounding box center [228, 93] width 43 height 9
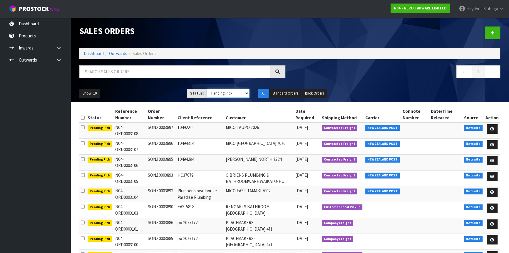
click at [219, 92] on select "Draft Pending Allocated Pending Pick Goods Picked Goods Packed Pending Charges …" at bounding box center [228, 93] width 43 height 9
click at [207, 89] on select "Draft Pending Allocated Pending Pick Goods Picked Goods Packed Pending Charges …" at bounding box center [228, 93] width 43 height 9
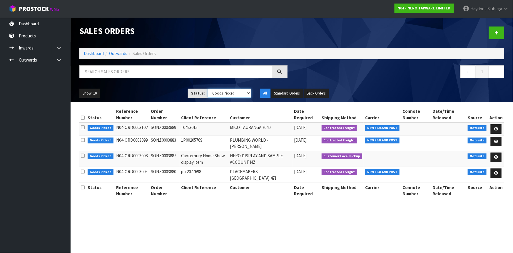
click at [213, 93] on select "Draft Pending Allocated Pending Pick Goods Picked Goods Packed Pending Charges …" at bounding box center [230, 93] width 44 height 9
select select "string:3"
click at [208, 89] on select "Draft Pending Allocated Pending Pick Goods Picked Goods Packed Pending Charges …" at bounding box center [230, 93] width 44 height 9
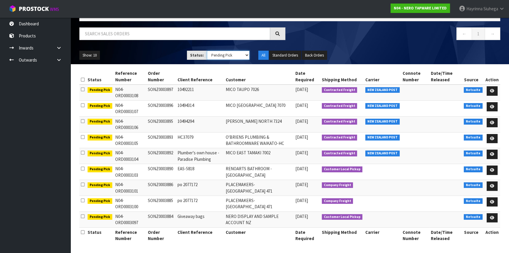
scroll to position [38, 0]
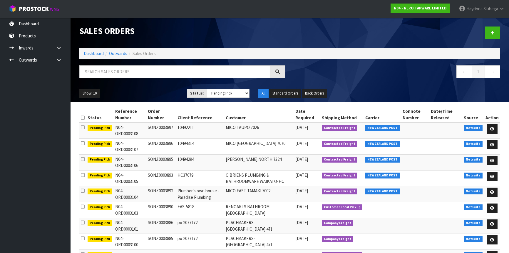
select select "string:3"
click at [97, 53] on link "Dashboard" at bounding box center [94, 54] width 20 height 6
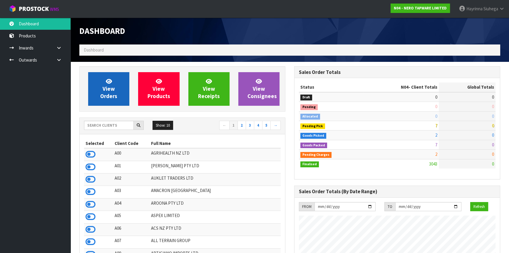
scroll to position [476, 215]
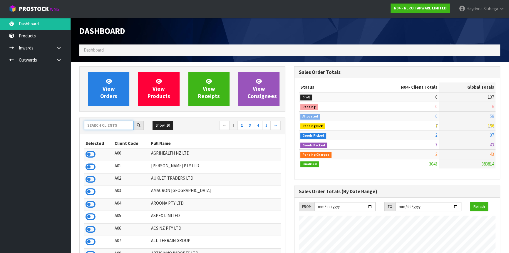
click at [115, 122] on input "text" at bounding box center [109, 125] width 50 height 9
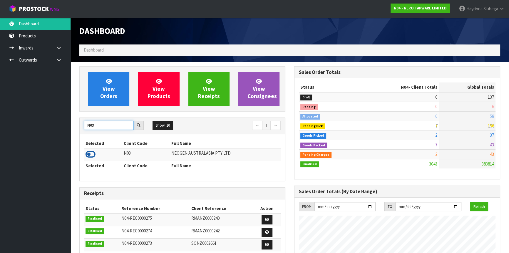
type input "N03"
click at [92, 154] on icon at bounding box center [91, 154] width 10 height 9
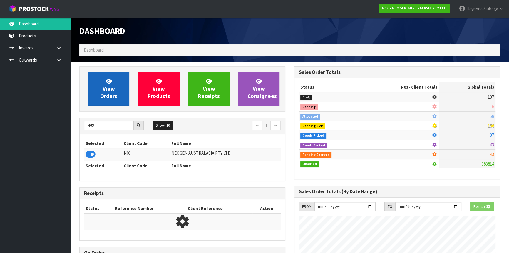
scroll to position [445, 215]
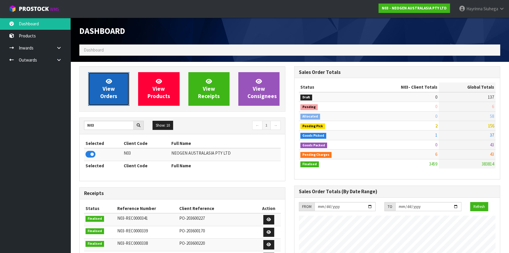
click at [113, 92] on span "View Orders" at bounding box center [108, 89] width 17 height 22
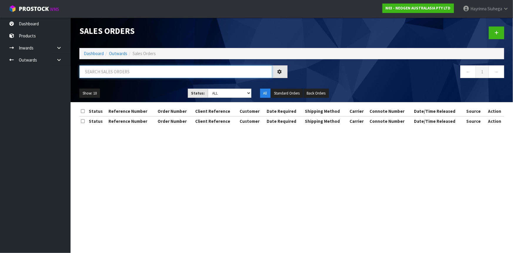
click at [138, 75] on input "text" at bounding box center [175, 71] width 193 height 13
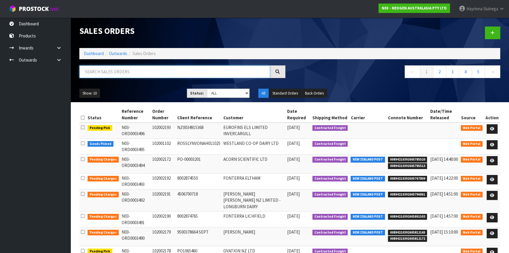
click at [138, 74] on input "text" at bounding box center [174, 71] width 191 height 13
type input "JOB-0415393"
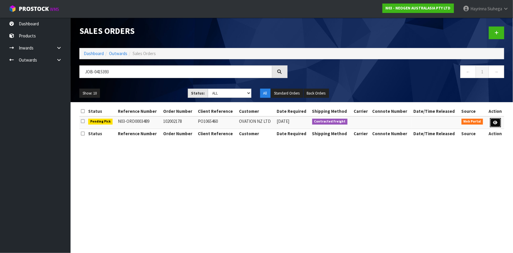
click at [490, 121] on link at bounding box center [495, 122] width 11 height 9
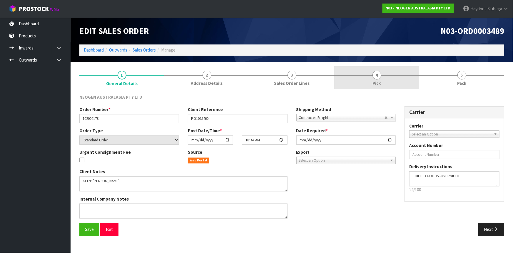
click at [399, 79] on link "4 Pick" at bounding box center [376, 77] width 85 height 23
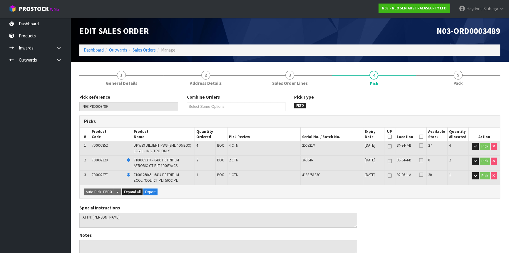
drag, startPoint x: 421, startPoint y: 135, endPoint x: 252, endPoint y: 142, distance: 168.6
click at [421, 136] on icon at bounding box center [421, 136] width 4 height 0
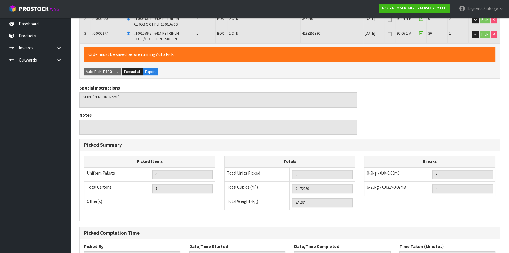
scroll to position [188, 0]
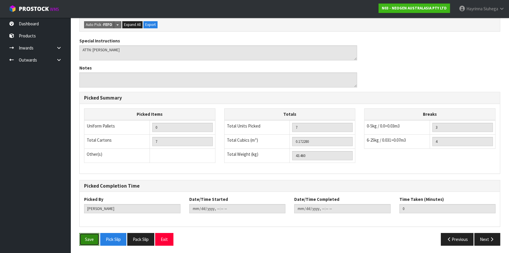
click at [90, 234] on button "Save" at bounding box center [89, 239] width 20 height 13
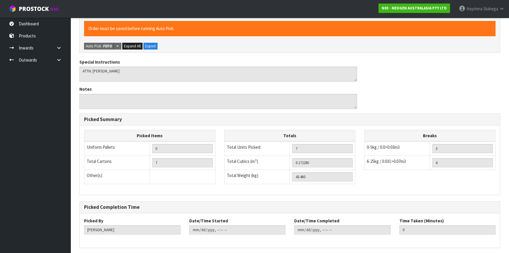
scroll to position [0, 0]
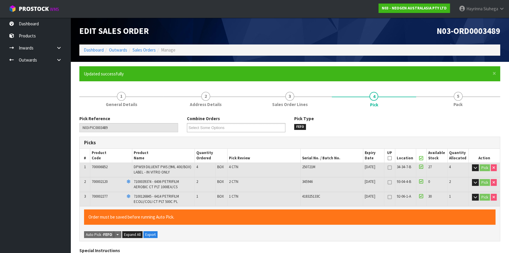
type input "Hayrinna Siuhega"
type input "2025-10-01T15:21:35"
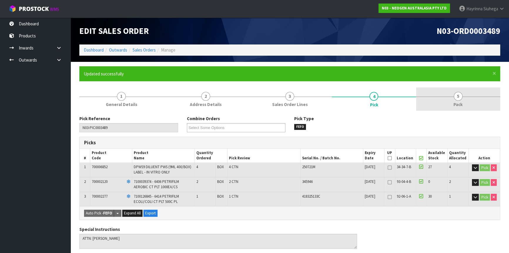
click at [473, 100] on link "5 Pack" at bounding box center [458, 98] width 84 height 23
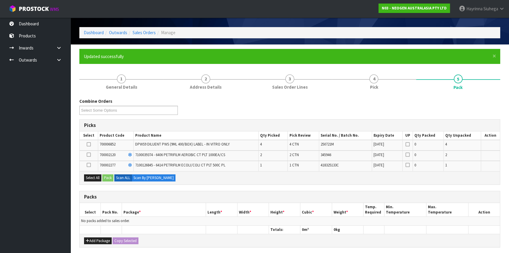
scroll to position [26, 0]
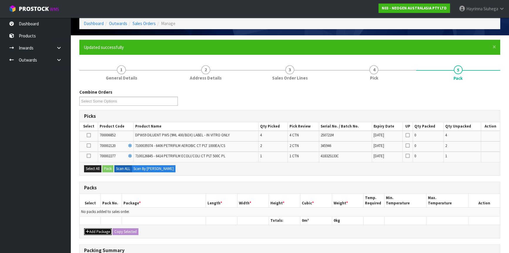
click at [92, 231] on button "Add Package" at bounding box center [98, 231] width 28 height 7
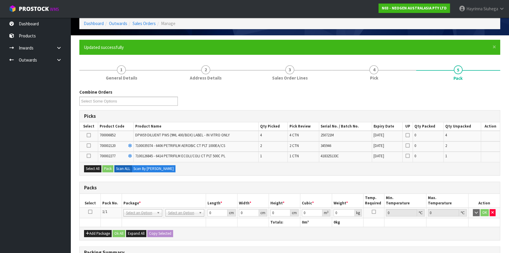
click at [90, 211] on icon at bounding box center [90, 211] width 4 height 0
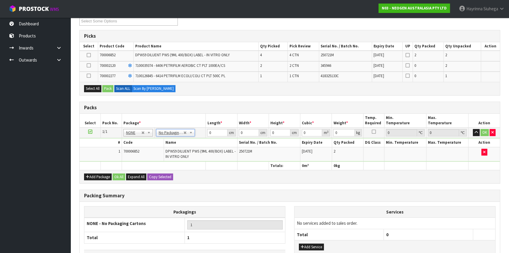
scroll to position [107, 0]
click at [98, 173] on button "Add Package" at bounding box center [98, 176] width 28 height 7
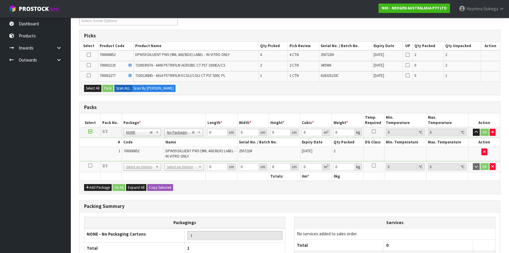
click at [91, 165] on icon at bounding box center [90, 165] width 4 height 0
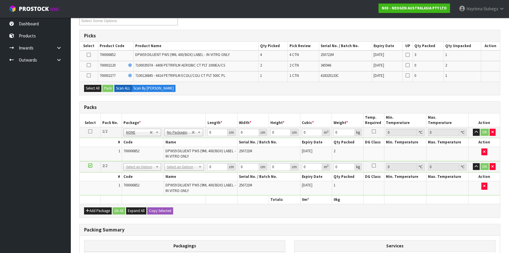
drag, startPoint x: 253, startPoint y: 181, endPoint x: 251, endPoint y: 183, distance: 3.2
click at [253, 181] on td "250721M" at bounding box center [268, 188] width 63 height 14
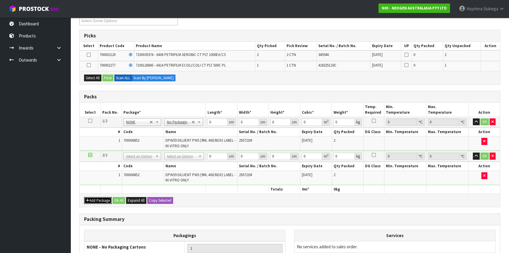
click at [99, 198] on button "Add Package" at bounding box center [98, 200] width 28 height 7
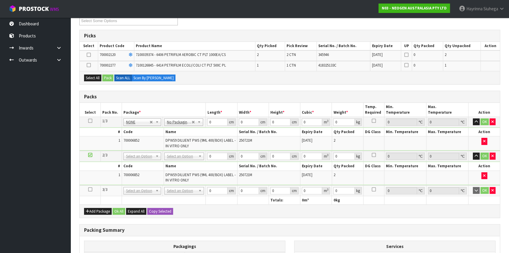
click at [88, 189] on icon at bounding box center [90, 189] width 4 height 0
click at [89, 79] on button "Select All" at bounding box center [92, 77] width 17 height 7
click at [110, 75] on button "Pack" at bounding box center [107, 77] width 11 height 7
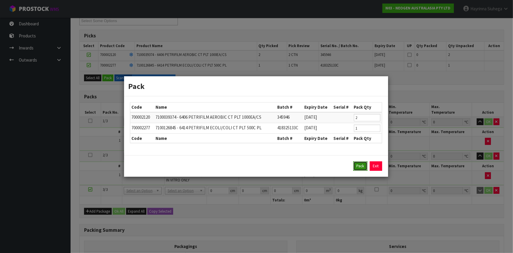
click at [357, 165] on button "Pack" at bounding box center [360, 165] width 14 height 9
type input "0.000"
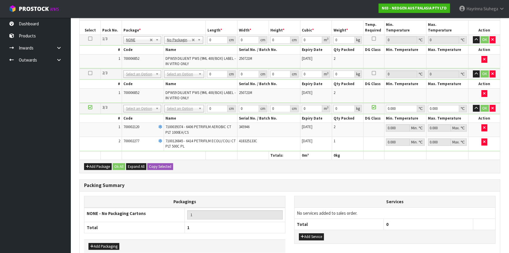
scroll to position [118, 0]
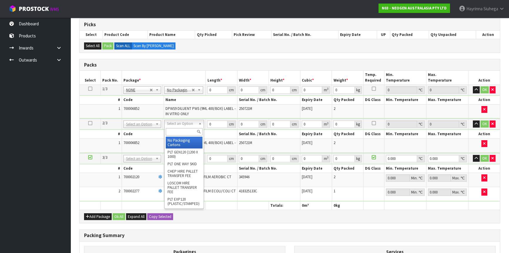
drag, startPoint x: 173, startPoint y: 125, endPoint x: 173, endPoint y: 135, distance: 10.3
type input "2"
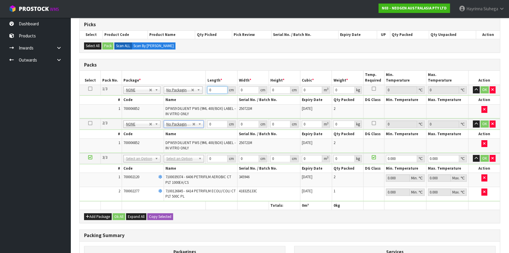
click at [209, 89] on input "0" at bounding box center [217, 89] width 20 height 7
type input "60"
type input "37"
type input "3"
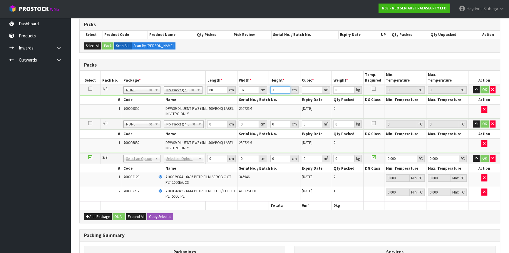
type input "0.00666"
type input "36"
type input "0.07992"
type input "36"
type input "19"
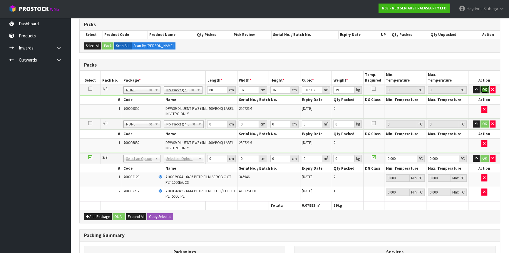
click button "OK" at bounding box center [485, 89] width 8 height 7
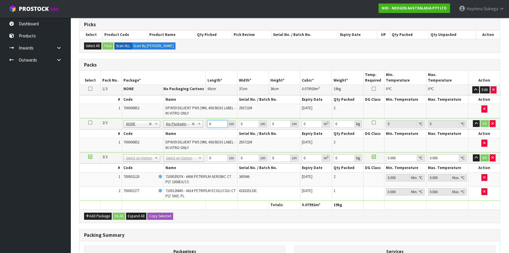
click at [216, 125] on input "6" at bounding box center [217, 123] width 20 height 7
type input "60"
type input "37"
type input "3"
type input "0.00666"
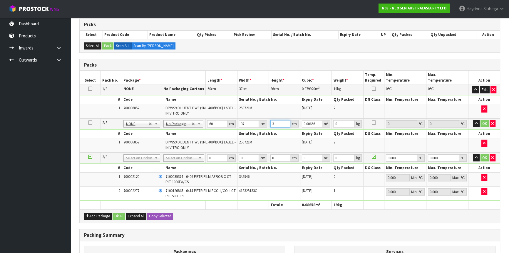
type input "36"
type input "0.07992"
type input "36"
type input "19"
click button "OK" at bounding box center [485, 123] width 8 height 7
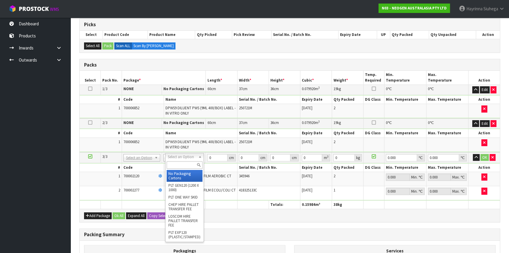
click at [181, 168] on input "text" at bounding box center [185, 164] width 36 height 7
type input "CTN6"
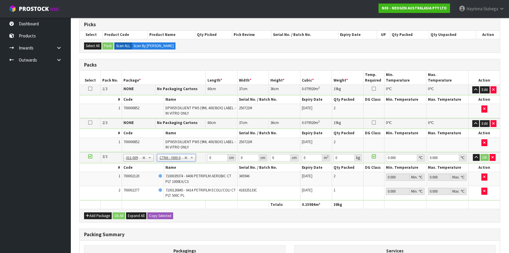
type input "45.5"
type input "30.5"
type input "0.042326"
type input "5.9"
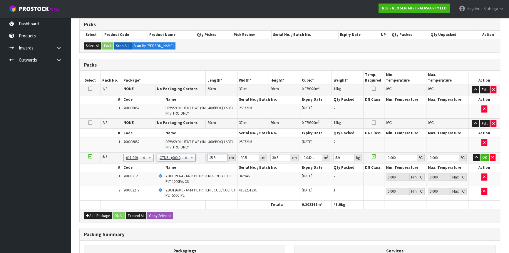
click at [211, 158] on input "45.5" at bounding box center [217, 157] width 20 height 7
type input "4"
type input "0.003721"
type input "46"
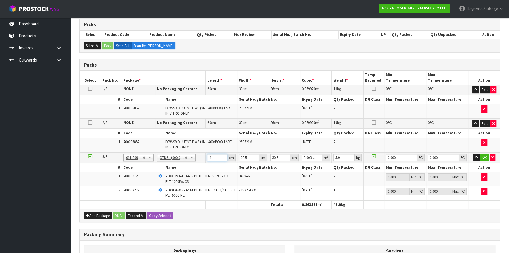
type input "0.042792"
type input "46"
type input "3"
type input "0.004209"
type input "3"
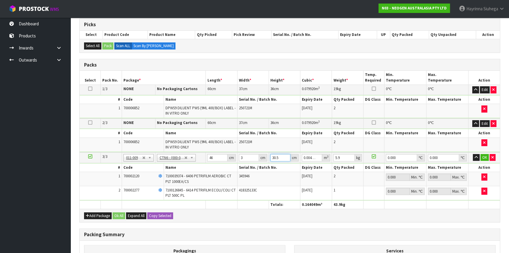
type input "2"
type input "0.000276"
type input "23"
type input "0.003174"
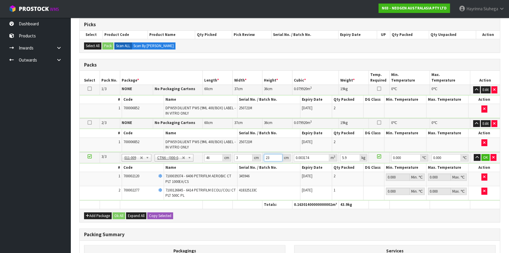
type input "23"
click at [244, 157] on input "3" at bounding box center [243, 157] width 18 height 7
type input "32"
type input "0.033856"
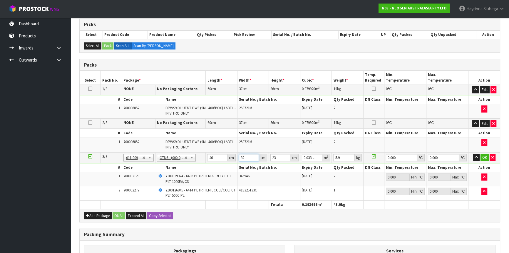
type input "32"
type input "3"
type input "0.004416"
type input "32"
type input "0.047104"
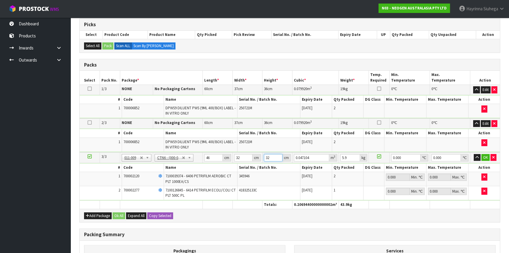
type input "32"
type input "7"
type input "0"
click button "OK" at bounding box center [486, 157] width 8 height 7
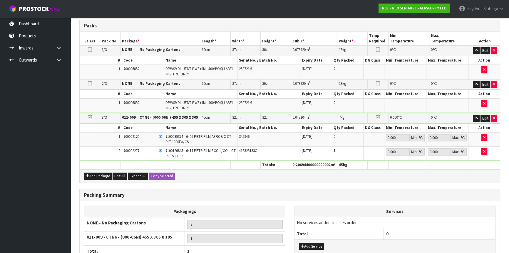
scroll to position [211, 0]
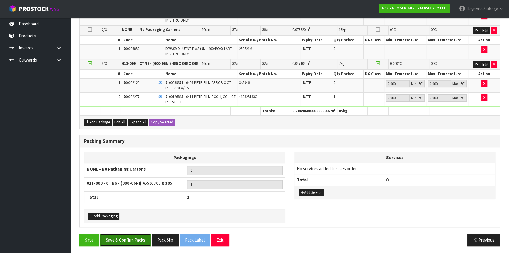
click at [143, 236] on button "Save & Confirm Packs" at bounding box center [125, 239] width 51 height 13
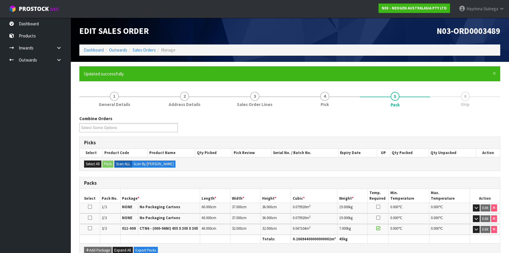
scroll to position [115, 0]
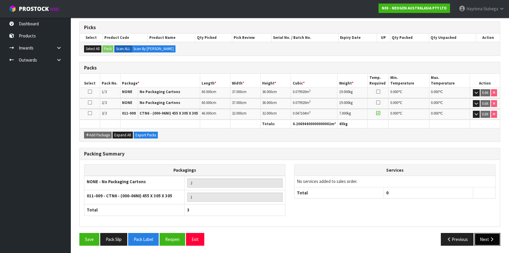
click at [487, 235] on button "Next" at bounding box center [488, 239] width 26 height 13
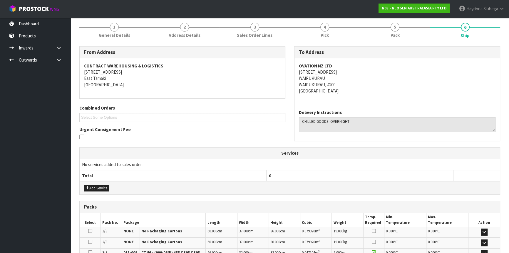
scroll to position [150, 0]
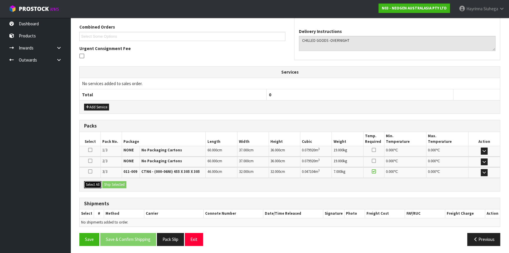
click at [88, 181] on button "Select All" at bounding box center [92, 184] width 17 height 7
click at [114, 181] on button "Ship Selected" at bounding box center [114, 184] width 24 height 7
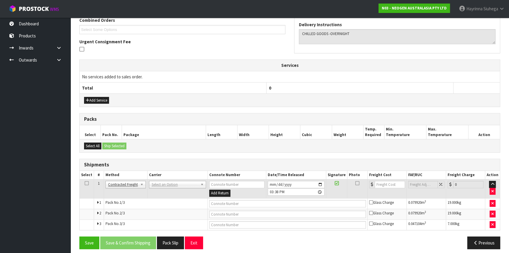
scroll to position [161, 0]
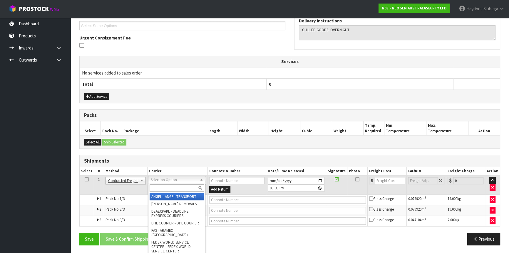
click at [166, 189] on input "text" at bounding box center [177, 187] width 54 height 7
type input "NZP"
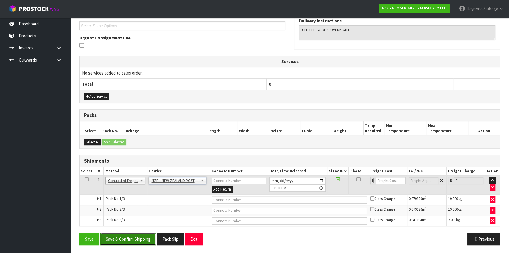
click at [134, 239] on button "Save & Confirm Shipping" at bounding box center [128, 238] width 56 height 13
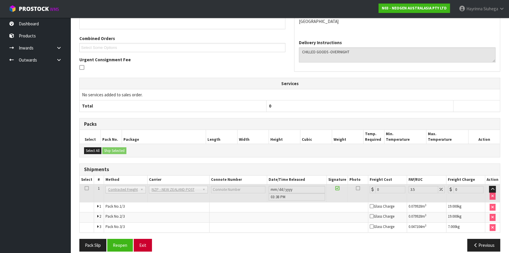
scroll to position [151, 0]
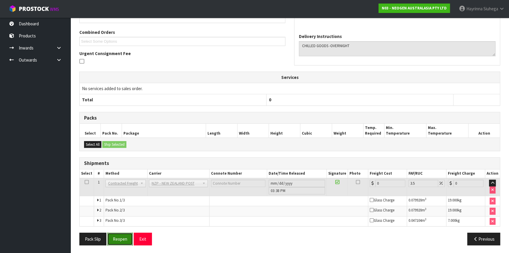
click at [121, 233] on button "Reopen" at bounding box center [120, 238] width 26 height 13
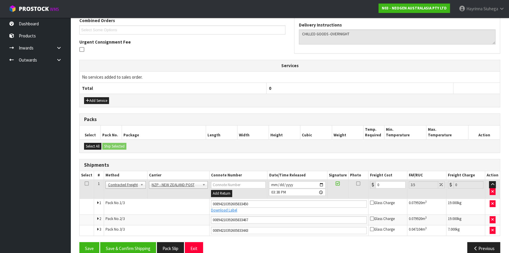
scroll to position [166, 0]
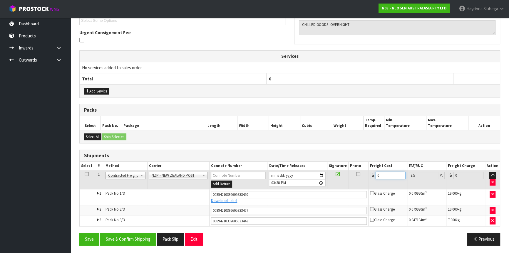
drag, startPoint x: 399, startPoint y: 175, endPoint x: 294, endPoint y: 174, distance: 105.0
click at [294, 174] on tr "1 Client Local Pickup Customer Local Pickup Company Freight Contracted Freight …" at bounding box center [290, 179] width 421 height 19
type input "3"
type input "3.1"
type input "39"
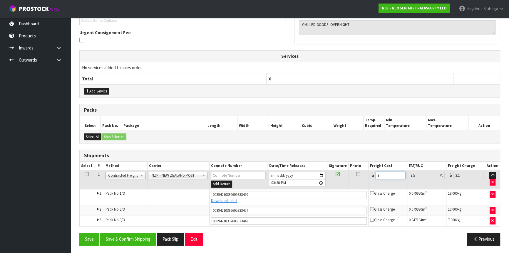
type input "40.36"
type input "39.9"
type input "41.3"
type input "39.97"
type input "41.37"
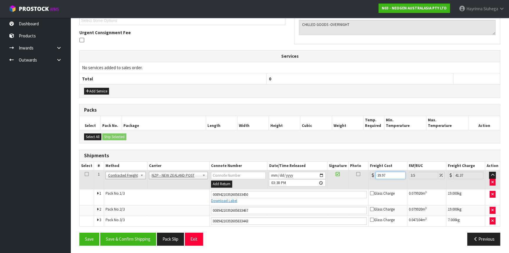
type input "39.97"
click at [79, 232] on button "Save" at bounding box center [89, 238] width 20 height 13
click at [136, 238] on button "Save & Confirm Shipping" at bounding box center [128, 238] width 56 height 13
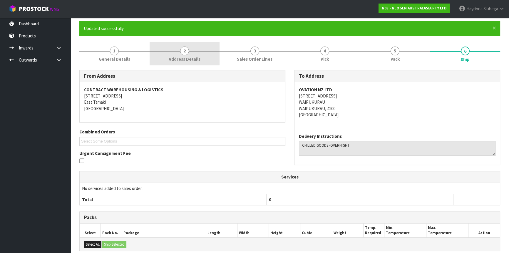
scroll to position [0, 0]
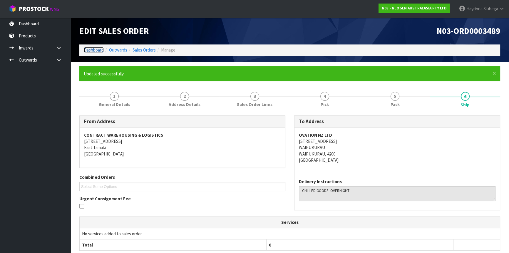
click at [100, 49] on link "Dashboard" at bounding box center [94, 50] width 20 height 6
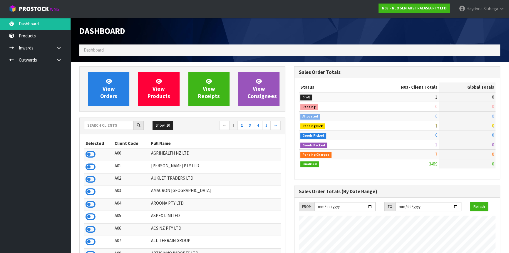
scroll to position [445, 215]
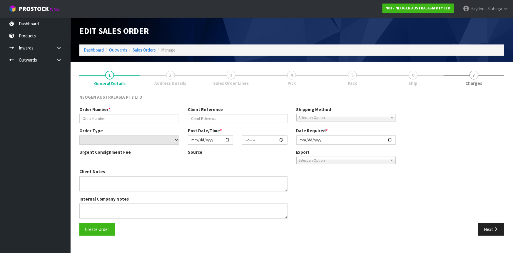
type input "102001102"
type input "ROSSLYNVONAH011025"
select select "number:0"
type input "[DATE]"
type input "11:24:00.000"
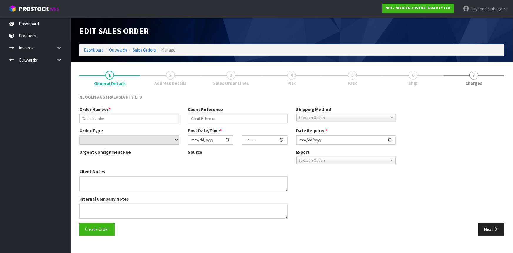
type input "[DATE]"
type textarea "ATTN: ROSSLYN VON AH"
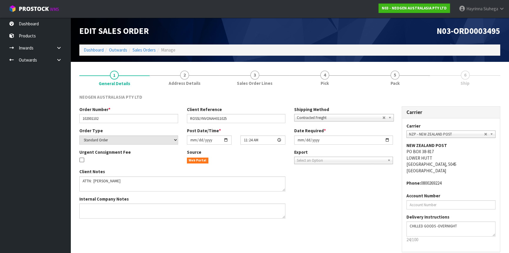
click at [470, 79] on link "6 Ship" at bounding box center [465, 77] width 70 height 23
click at [389, 79] on link "5 Pack" at bounding box center [395, 77] width 70 height 23
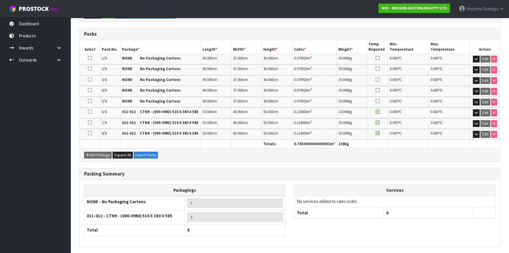
scroll to position [147, 0]
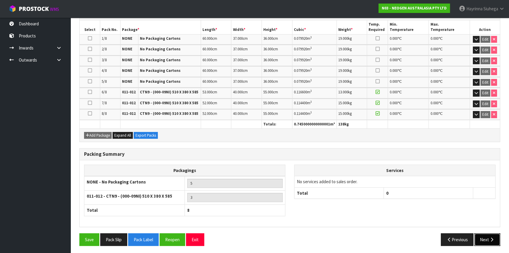
click at [484, 236] on button "Next" at bounding box center [488, 239] width 26 height 13
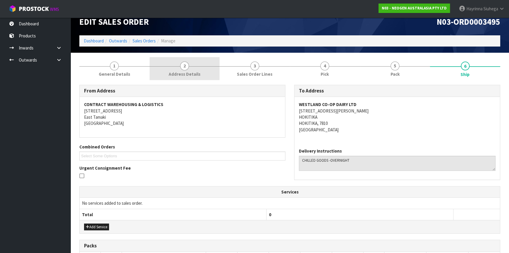
scroll to position [0, 0]
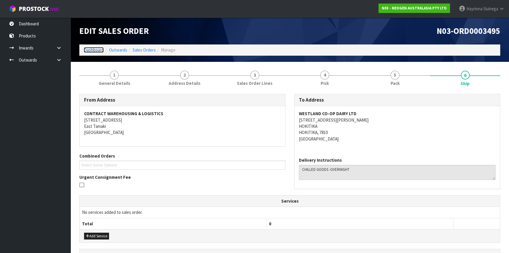
click at [93, 47] on link "Dashboard" at bounding box center [94, 50] width 20 height 6
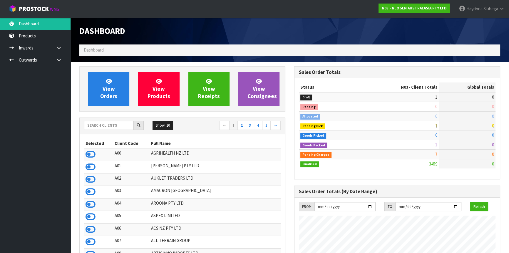
scroll to position [445, 215]
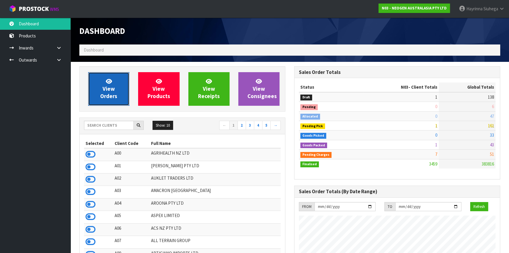
click at [118, 79] on link "View Orders" at bounding box center [108, 89] width 41 height 34
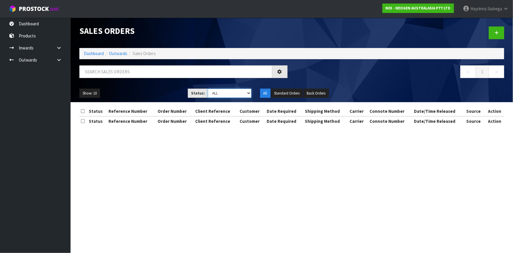
click at [214, 90] on select "Draft Pending Allocated Pending Pick Goods Picked Goods Packed Pending Charges …" at bounding box center [230, 93] width 44 height 9
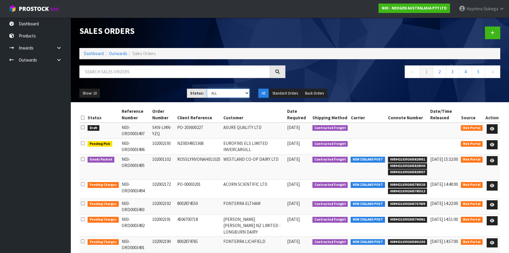
select select "string:3"
click at [207, 89] on select "Draft Pending Allocated Pending Pick Goods Picked Goods Packed Pending Charges …" at bounding box center [228, 93] width 43 height 9
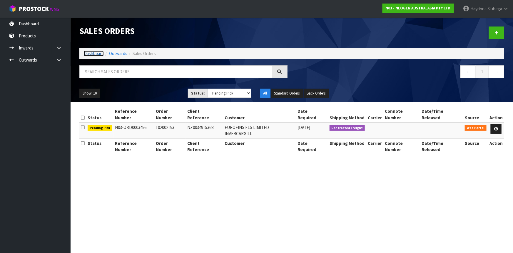
click at [95, 53] on link "Dashboard" at bounding box center [94, 54] width 20 height 6
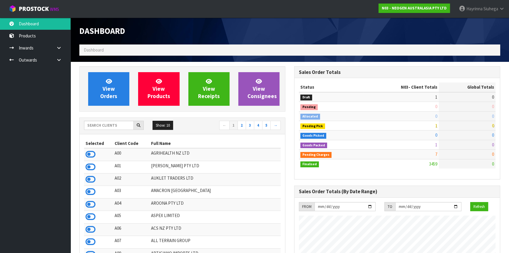
scroll to position [445, 215]
click at [123, 123] on input "text" at bounding box center [109, 125] width 50 height 9
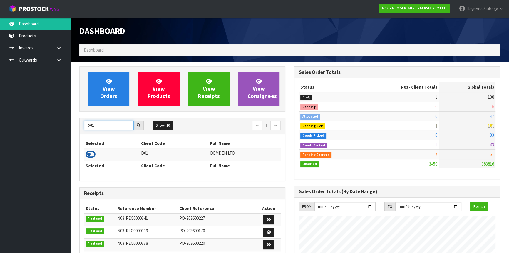
type input "D01"
click at [89, 153] on icon at bounding box center [91, 154] width 10 height 9
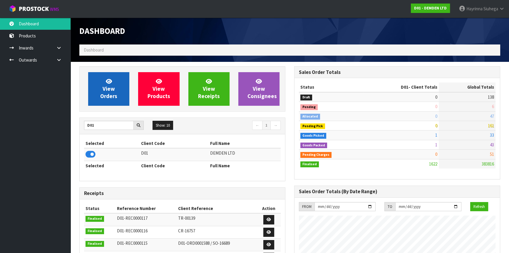
scroll to position [378, 215]
click at [117, 94] on link "View Orders" at bounding box center [108, 89] width 41 height 34
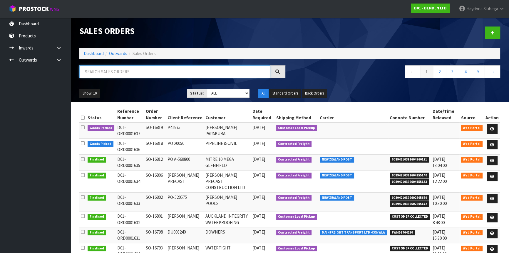
click at [122, 76] on input "text" at bounding box center [174, 71] width 191 height 13
click at [130, 76] on input "text" at bounding box center [174, 71] width 191 height 13
type input "JOB-0415364"
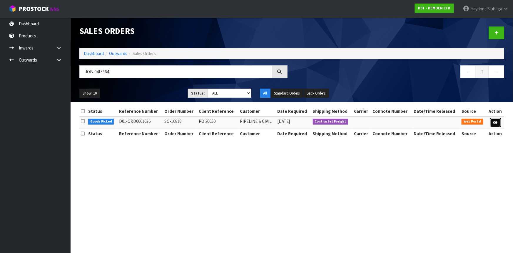
click at [497, 124] on icon at bounding box center [495, 123] width 4 height 4
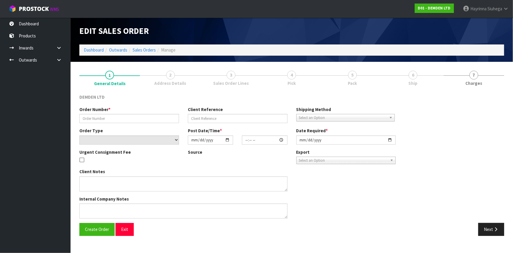
type input "SO-16818"
type input "PO 20050"
select select "number:0"
type input "[DATE]"
type input "09:31:00.000"
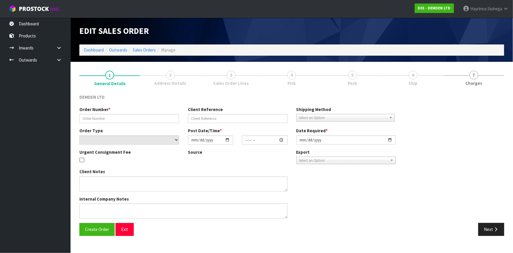
type input "[DATE]"
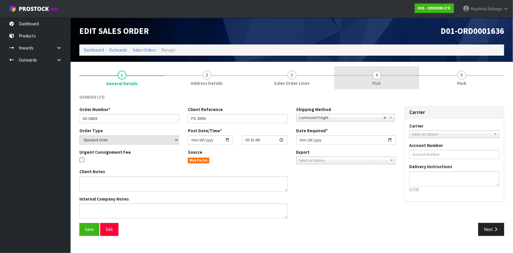
click at [341, 70] on link "4 Pick" at bounding box center [376, 77] width 85 height 23
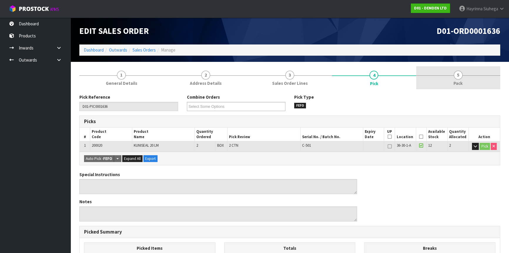
click at [450, 88] on link "5 Pack" at bounding box center [458, 77] width 84 height 23
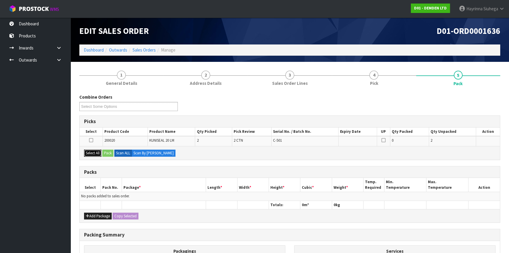
click at [91, 153] on button "Select All" at bounding box center [92, 152] width 17 height 7
click at [109, 149] on button "Pack" at bounding box center [107, 152] width 11 height 7
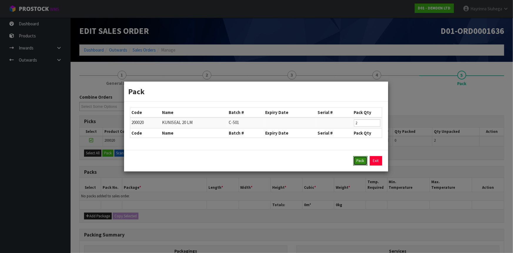
click at [362, 158] on button "Pack" at bounding box center [360, 160] width 14 height 9
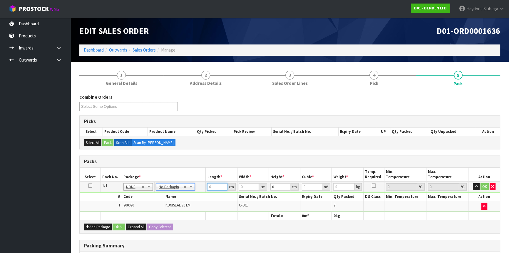
click at [210, 187] on input "0" at bounding box center [217, 186] width 20 height 7
click at [209, 187] on input "0" at bounding box center [217, 186] width 20 height 7
type input "27"
type input "3"
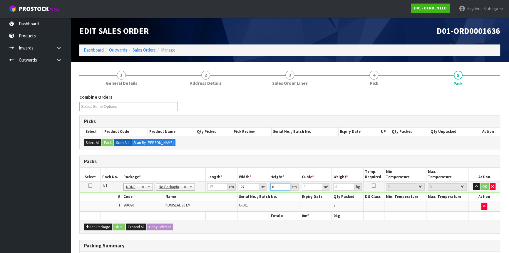
type input "0.002187"
type input "32"
type input "0.023328"
type input "32"
type input "17"
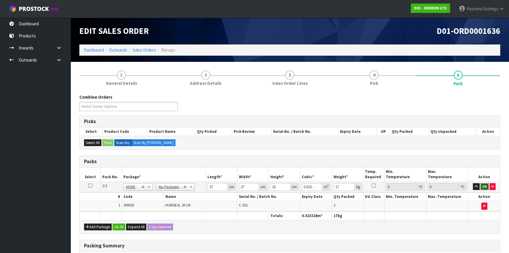
click button "OK" at bounding box center [485, 186] width 8 height 7
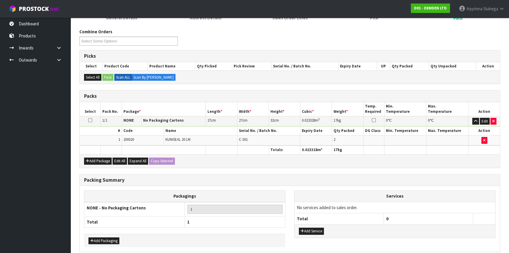
scroll to position [90, 0]
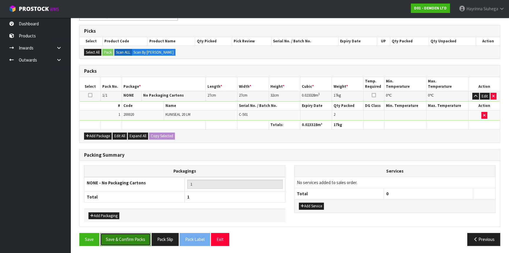
click at [131, 234] on button "Save & Confirm Packs" at bounding box center [125, 239] width 51 height 13
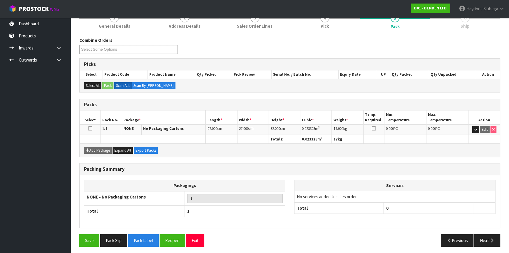
scroll to position [79, 0]
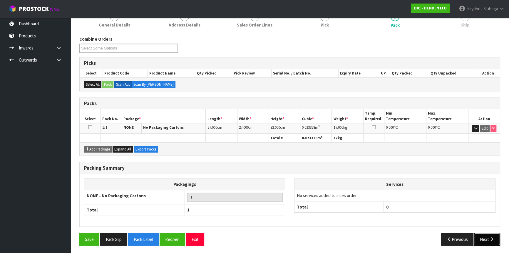
click at [483, 234] on button "Next" at bounding box center [488, 239] width 26 height 13
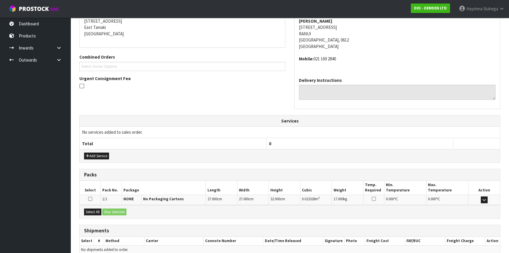
scroll to position [148, 0]
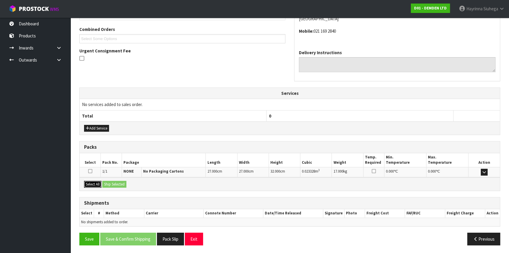
click at [99, 183] on button "Select All" at bounding box center [92, 184] width 17 height 7
click at [106, 183] on button "Ship Selected" at bounding box center [114, 184] width 24 height 7
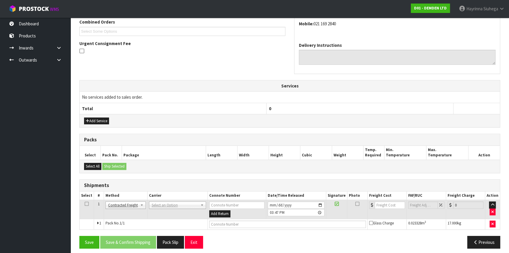
scroll to position [158, 0]
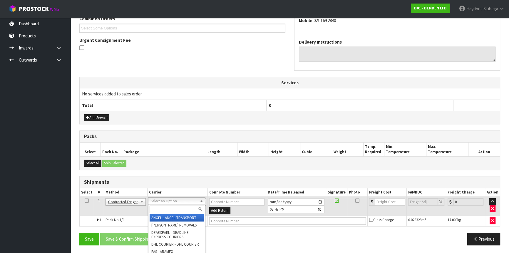
click at [166, 207] on input "text" at bounding box center [177, 208] width 54 height 7
type input "NZP"
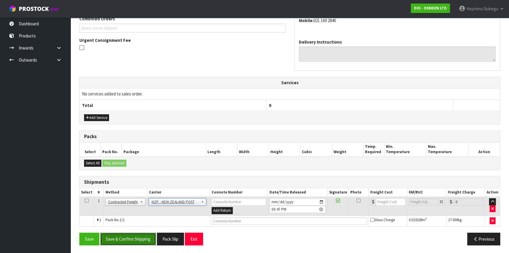
click at [145, 243] on button "Save & Confirm Shipping" at bounding box center [128, 238] width 56 height 13
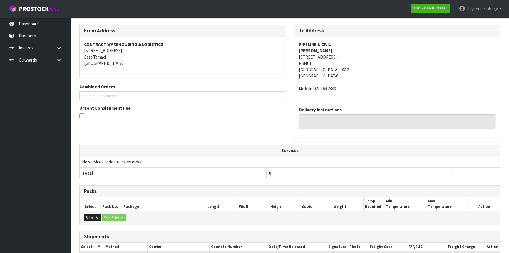
scroll to position [150, 0]
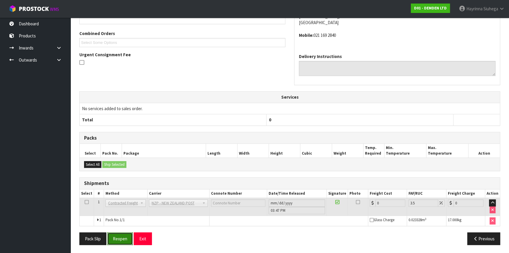
click at [126, 235] on button "Reopen" at bounding box center [120, 238] width 26 height 13
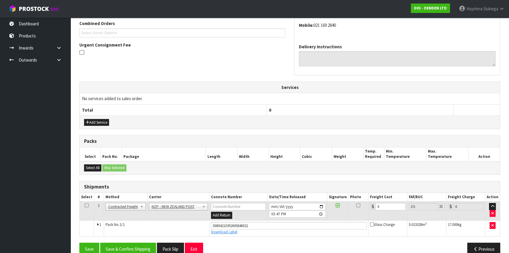
scroll to position [163, 0]
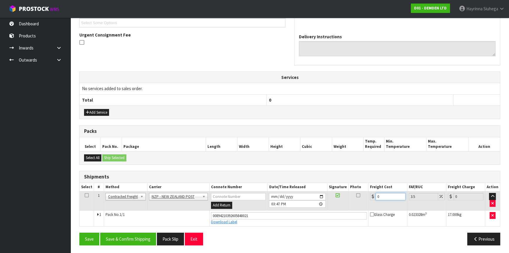
drag, startPoint x: 390, startPoint y: 198, endPoint x: 297, endPoint y: 195, distance: 93.3
click at [298, 195] on tr "1 Client Local Pickup Customer Local Pickup Company Freight Contracted Freight …" at bounding box center [290, 200] width 421 height 19
type input "4"
type input "4.14"
type input "4.3"
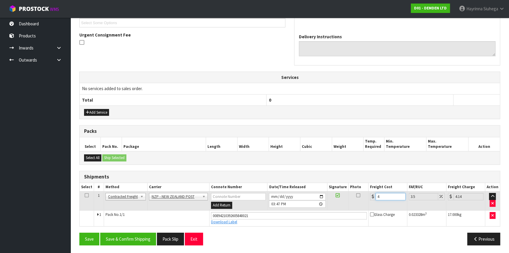
type input "4.45"
type input "4.33"
type input "4.48"
type input "4.33"
click at [79, 232] on button "Save" at bounding box center [89, 238] width 20 height 13
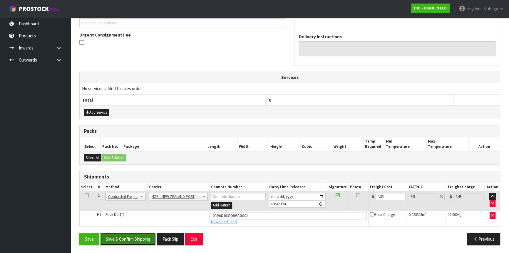
click at [145, 239] on button "Save & Confirm Shipping" at bounding box center [128, 238] width 56 height 13
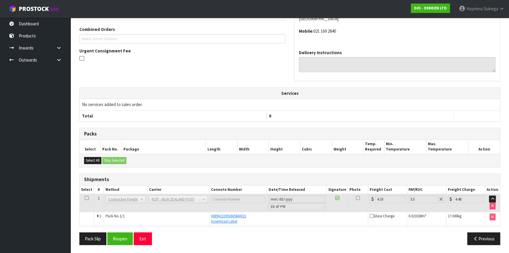
scroll to position [0, 0]
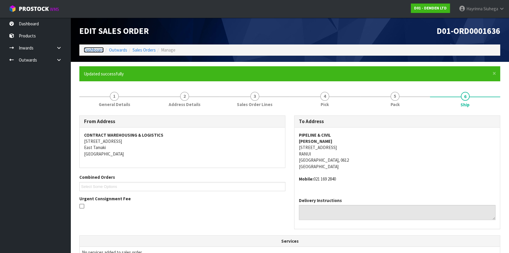
click at [93, 49] on link "Dashboard" at bounding box center [94, 50] width 20 height 6
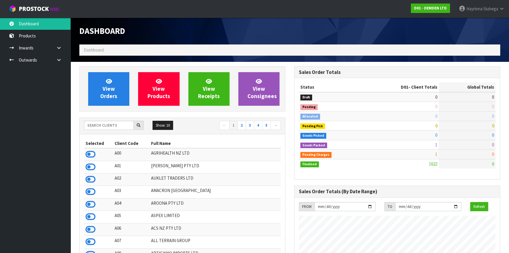
scroll to position [378, 215]
click at [110, 128] on input "text" at bounding box center [109, 125] width 50 height 9
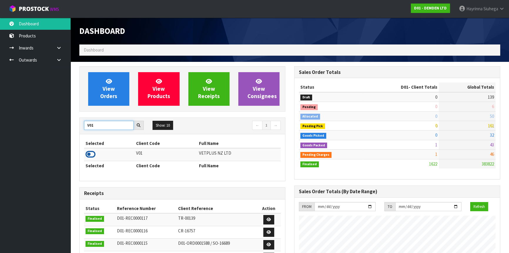
type input "V01"
click at [92, 154] on icon at bounding box center [91, 154] width 10 height 9
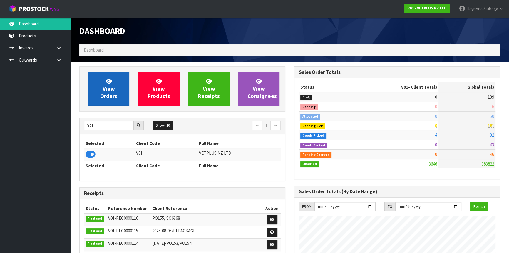
scroll to position [445, 215]
click at [109, 88] on span "View Orders" at bounding box center [108, 89] width 17 height 22
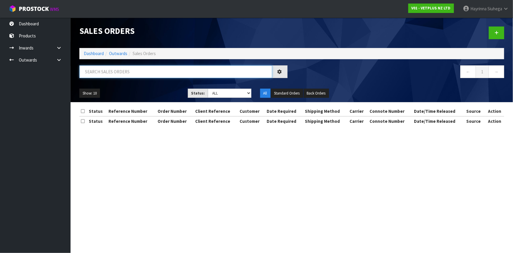
click at [110, 72] on input "text" at bounding box center [175, 71] width 193 height 13
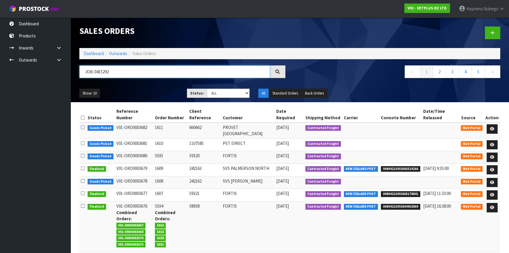
type input "JOB-0415292"
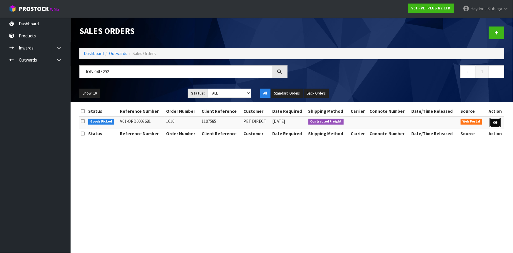
click at [492, 121] on link at bounding box center [495, 122] width 11 height 9
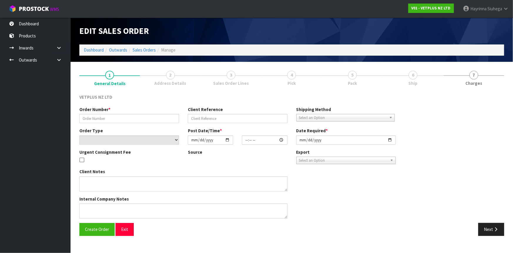
type input "1610"
type input "1107585"
select select "number:0"
type input "[DATE]"
type input "16:51:00.000"
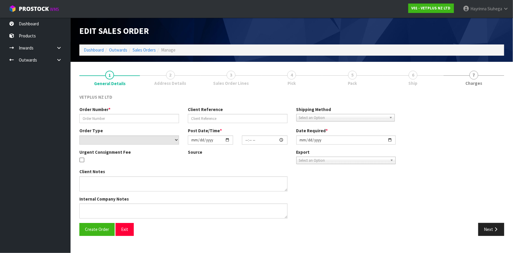
type input "[DATE]"
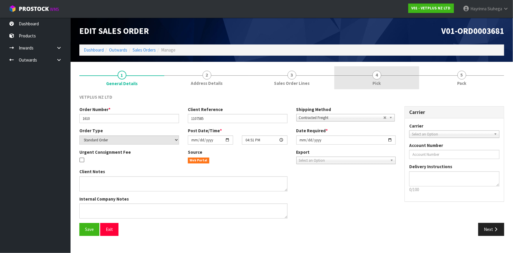
click at [385, 76] on link "4 Pick" at bounding box center [376, 77] width 85 height 23
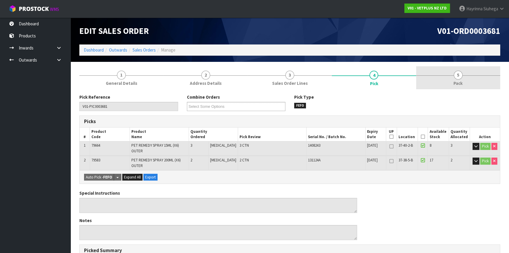
drag, startPoint x: 453, startPoint y: 79, endPoint x: 432, endPoint y: 86, distance: 21.9
click at [453, 80] on link "5 Pack" at bounding box center [458, 77] width 84 height 23
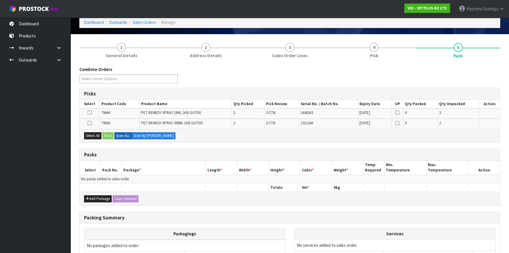
scroll to position [53, 0]
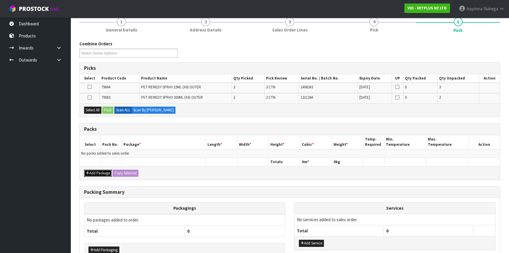
click at [92, 172] on button "Add Package" at bounding box center [98, 172] width 28 height 7
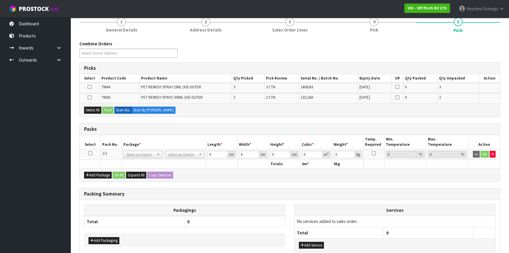
click at [91, 153] on icon at bounding box center [90, 153] width 4 height 0
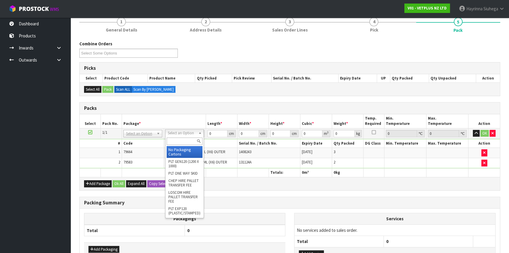
click at [178, 139] on input "text" at bounding box center [185, 140] width 36 height 7
type input "CTNA4"
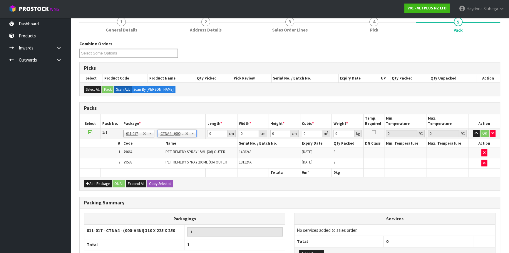
type input "31"
type input "22.5"
type input "25"
type input "0.017438"
type input "4.25"
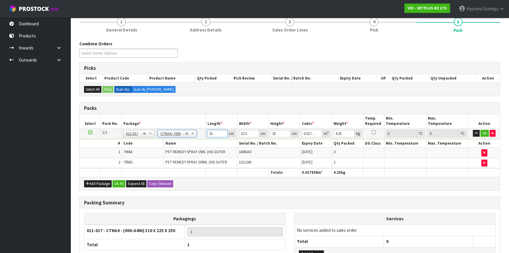
click at [210, 131] on input "31" at bounding box center [217, 133] width 20 height 7
drag, startPoint x: 210, startPoint y: 131, endPoint x: 491, endPoint y: 141, distance: 281.3
click at [212, 131] on input "31" at bounding box center [217, 133] width 20 height 7
type input "3"
type input "0.001687"
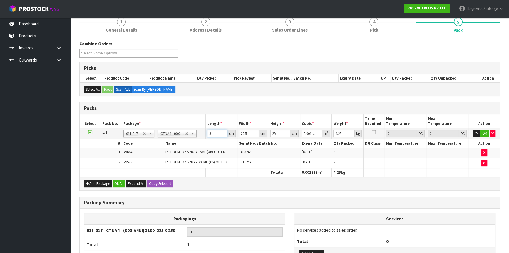
type input "32"
type input "0.018"
type input "32"
type input "2"
type input "0.0016"
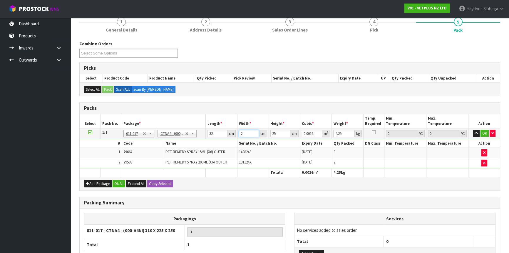
type input "21"
type input "0.0168"
type input "2"
type input "0.0016"
type input "24"
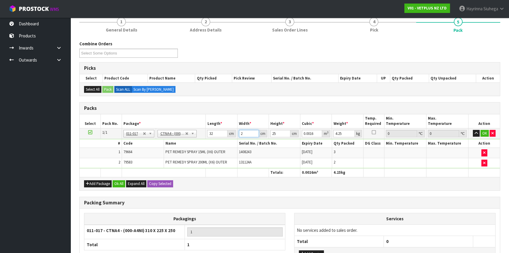
type input "0.0192"
type input "24"
type input "2"
type input "0.001536"
type input "27"
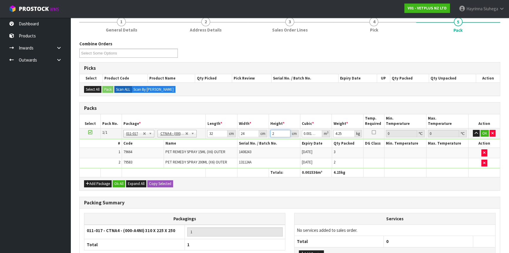
type input "0.020736"
type input "27"
type input "5"
click button "OK" at bounding box center [485, 133] width 8 height 7
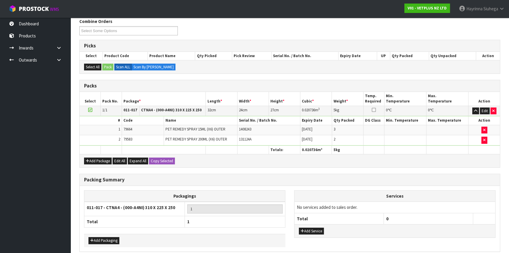
scroll to position [100, 0]
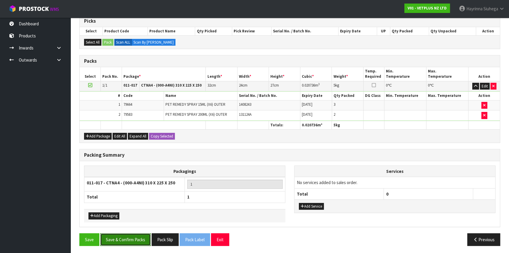
click at [117, 233] on button "Save & Confirm Packs" at bounding box center [125, 239] width 51 height 13
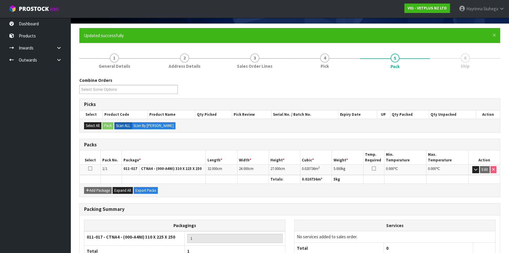
scroll to position [79, 0]
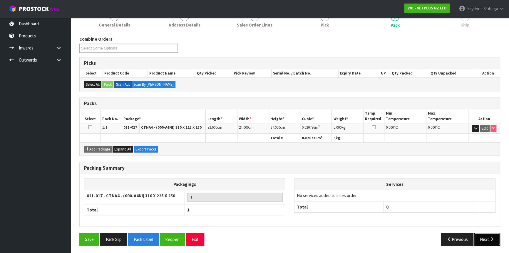
click at [493, 237] on icon "button" at bounding box center [492, 239] width 6 height 4
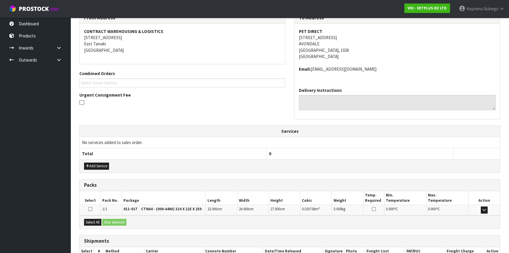
scroll to position [141, 0]
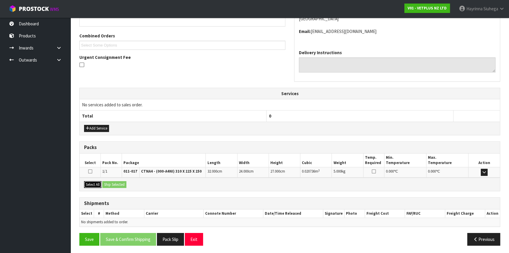
drag, startPoint x: 86, startPoint y: 183, endPoint x: 105, endPoint y: 183, distance: 18.8
click at [87, 183] on button "Select All" at bounding box center [92, 184] width 17 height 7
click at [109, 182] on button "Ship Selected" at bounding box center [114, 184] width 24 height 7
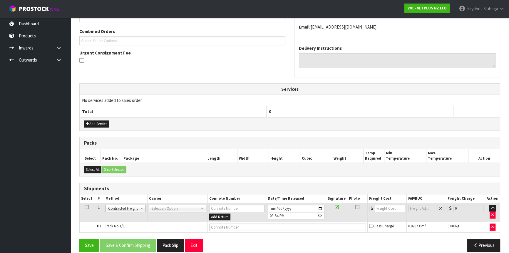
scroll to position [152, 0]
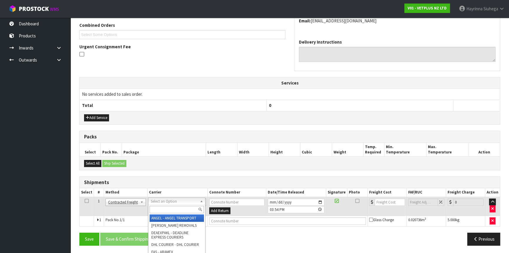
drag, startPoint x: 164, startPoint y: 205, endPoint x: 162, endPoint y: 201, distance: 4.6
click at [164, 206] on input "text" at bounding box center [177, 209] width 54 height 7
type input "NZP"
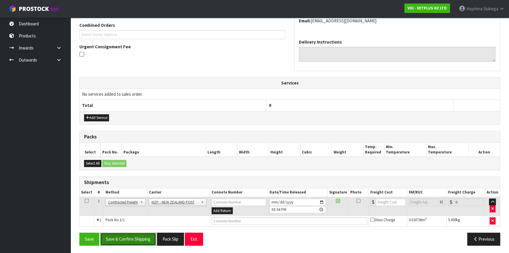
click at [144, 233] on button "Save & Confirm Shipping" at bounding box center [128, 238] width 56 height 13
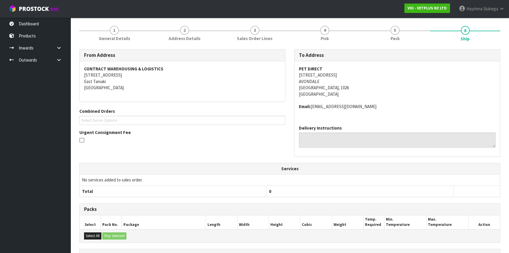
scroll to position [144, 0]
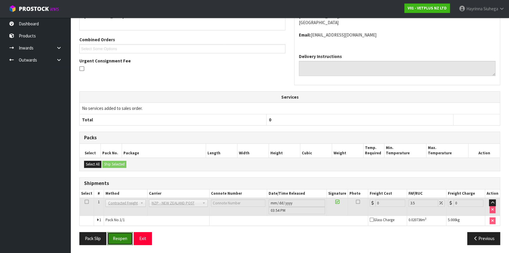
click at [112, 238] on button "Reopen" at bounding box center [120, 238] width 26 height 13
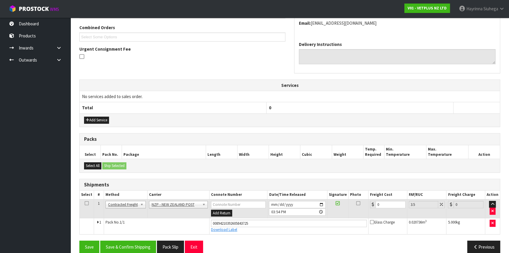
scroll to position [157, 0]
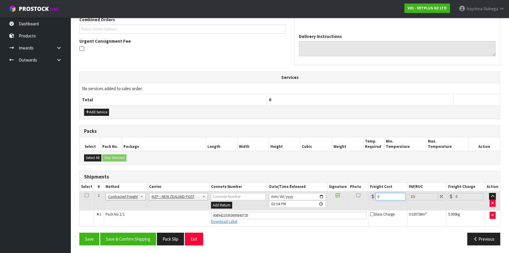
drag, startPoint x: 383, startPoint y: 194, endPoint x: 367, endPoint y: 194, distance: 15.6
click at [367, 194] on tr "1 Client Local Pickup Customer Local Pickup Company Freight Contracted Freight …" at bounding box center [290, 200] width 421 height 19
type input "4"
type input "4.14"
type input "4.3"
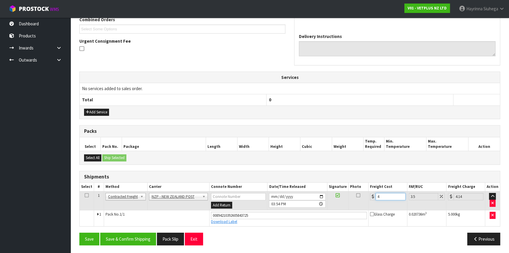
type input "4.45"
type input "4.33"
type input "4.48"
type input "4.33"
click at [79, 232] on button "Save" at bounding box center [89, 238] width 20 height 13
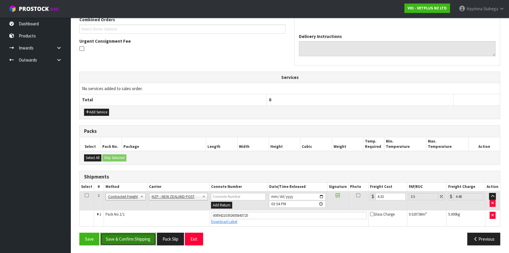
click at [131, 235] on button "Save & Confirm Shipping" at bounding box center [128, 238] width 56 height 13
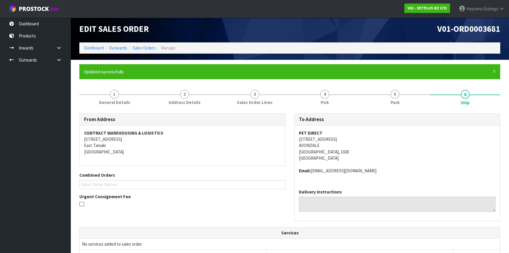
scroll to position [0, 0]
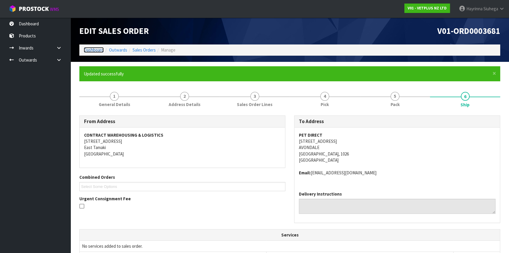
click at [95, 50] on link "Dashboard" at bounding box center [94, 50] width 20 height 6
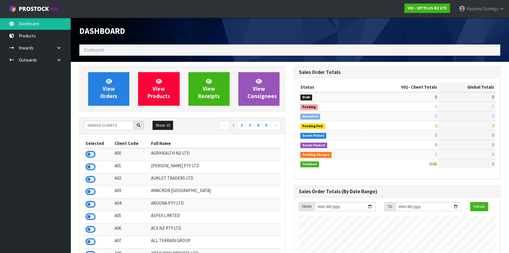
scroll to position [445, 215]
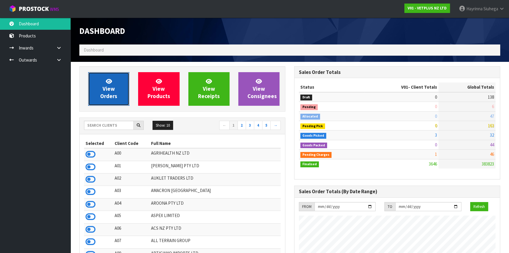
click at [117, 88] on link "View Orders" at bounding box center [108, 89] width 41 height 34
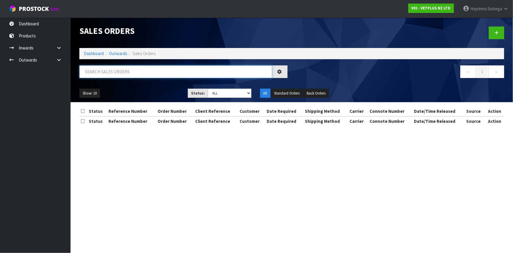
click at [126, 71] on input "text" at bounding box center [175, 71] width 193 height 13
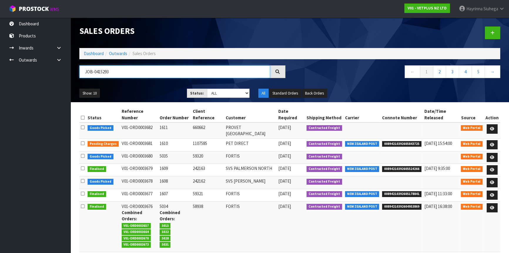
type input "JOB-0415293"
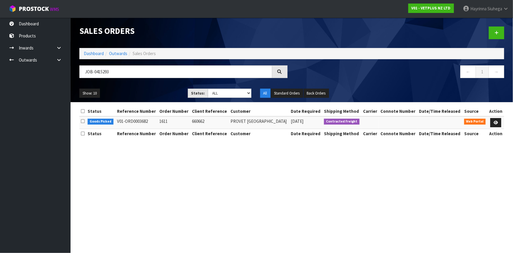
click at [497, 117] on td at bounding box center [496, 122] width 16 height 13
click at [498, 120] on link at bounding box center [495, 122] width 11 height 9
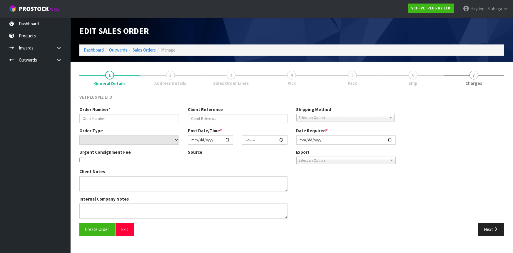
type input "1611"
type input "660662"
select select "number:0"
type input "[DATE]"
type input "16:53:00.000"
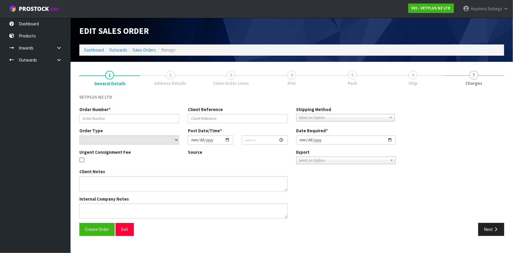
type input "[DATE]"
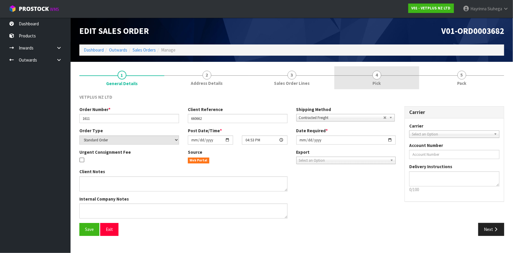
click at [405, 78] on link "4 Pick" at bounding box center [376, 77] width 85 height 23
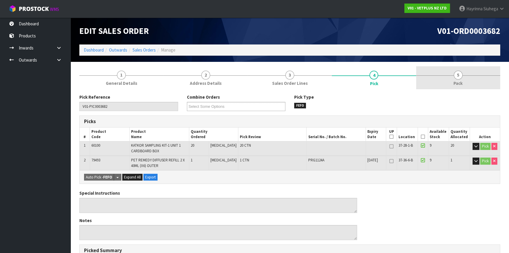
drag, startPoint x: 426, startPoint y: 75, endPoint x: 390, endPoint y: 86, distance: 37.2
click at [426, 75] on link "5 Pack" at bounding box center [458, 77] width 84 height 23
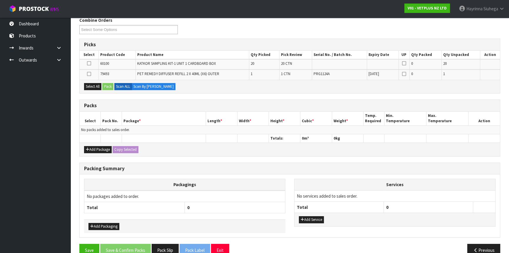
scroll to position [80, 0]
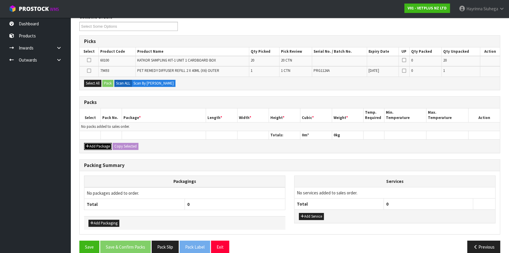
click at [96, 144] on button "Add Package" at bounding box center [98, 146] width 28 height 7
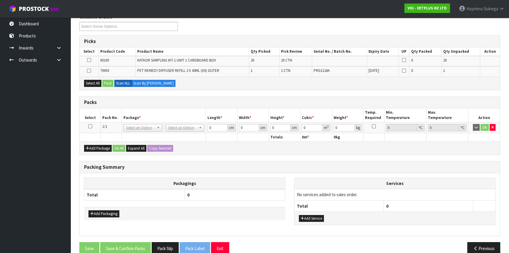
click at [90, 126] on icon at bounding box center [90, 126] width 4 height 0
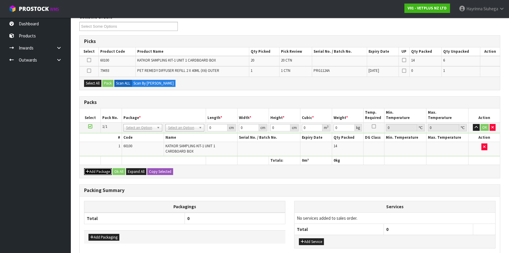
click at [100, 171] on button "Add Package" at bounding box center [98, 171] width 28 height 7
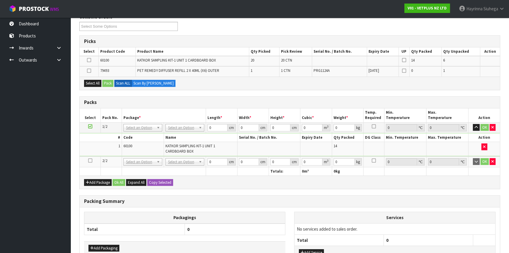
click at [88, 160] on icon at bounding box center [90, 160] width 4 height 0
click at [207, 86] on div "Select All Pack Scan ALL Scan By Quantity" at bounding box center [290, 82] width 421 height 13
click at [173, 147] on span "KATKOR SAMPLING KIT-1 UNIT 1 CARDBOARD BOX" at bounding box center [191, 148] width 50 height 10
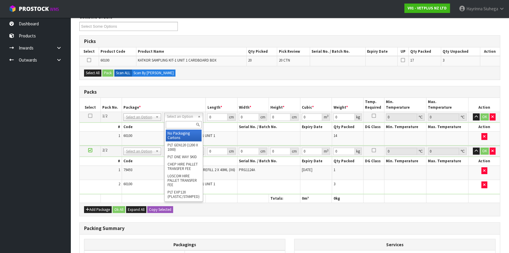
click at [184, 124] on input "text" at bounding box center [184, 124] width 36 height 7
click at [256, 137] on td at bounding box center [268, 138] width 63 height 14
click at [185, 126] on input "text" at bounding box center [184, 124] width 36 height 7
type input "CTN9"
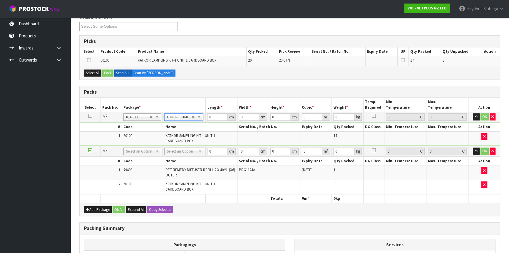
type input "51"
type input "38"
type input "58.5"
type input "0.113373"
type input "18.12"
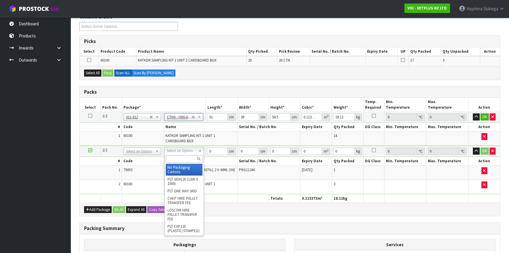
click at [182, 162] on input "text" at bounding box center [184, 158] width 37 height 7
type input "CTN6"
type input "45.5"
type input "30.5"
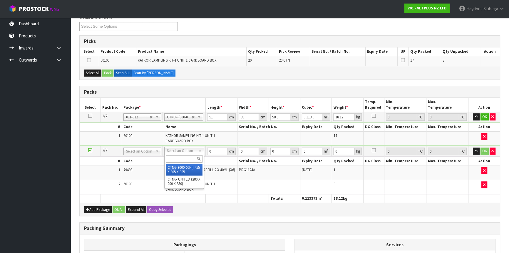
type input "0.042326"
type input "5.02"
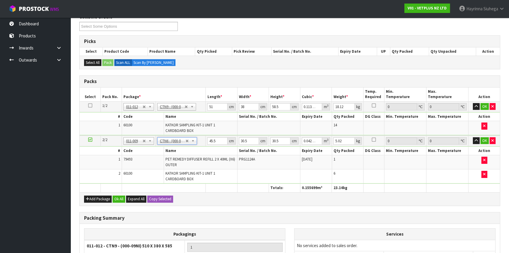
click at [236, 198] on div "Add Package Ok All Expand All Copy Selected" at bounding box center [290, 198] width 421 height 13
click at [492, 106] on icon "button" at bounding box center [493, 106] width 2 height 4
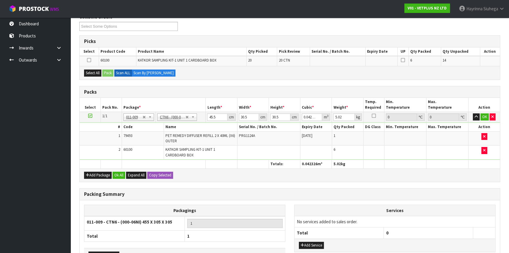
click at [137, 149] on td "60100" at bounding box center [143, 152] width 42 height 14
click at [100, 175] on button "Add Package" at bounding box center [98, 174] width 28 height 7
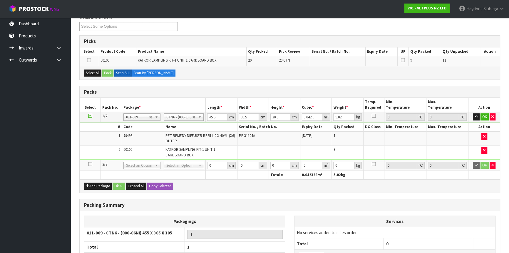
click at [90, 164] on icon at bounding box center [90, 164] width 4 height 0
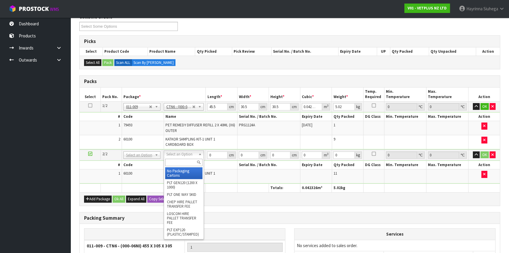
click at [174, 159] on input "text" at bounding box center [183, 161] width 37 height 7
type input "CTN6"
type input "2"
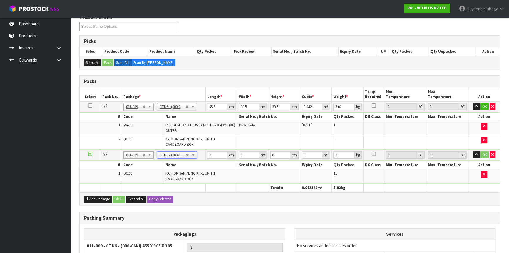
type input "45.5"
type input "30.5"
type input "0.042326"
type input "14.28"
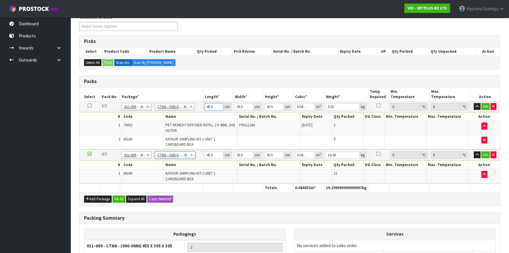
click at [212, 106] on input "45.5" at bounding box center [214, 106] width 19 height 7
type input "4"
type input "0.003721"
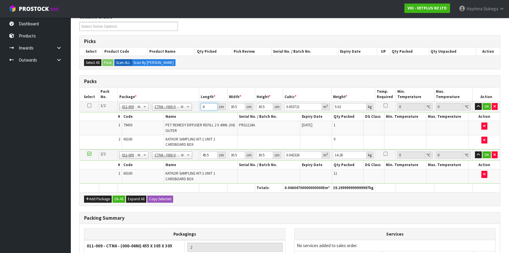
type input "46"
type input "0.042792"
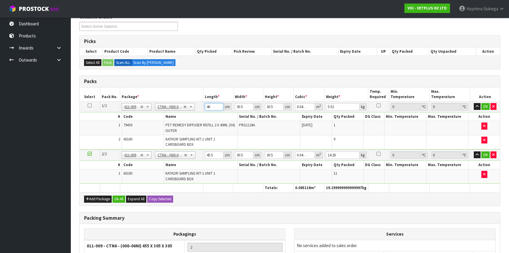
type input "46"
type input "3"
type input "0.004209"
type input "32"
type input "0.044896"
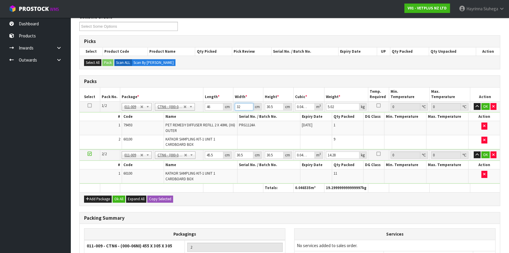
type input "32"
type input "3"
type input "0.004416"
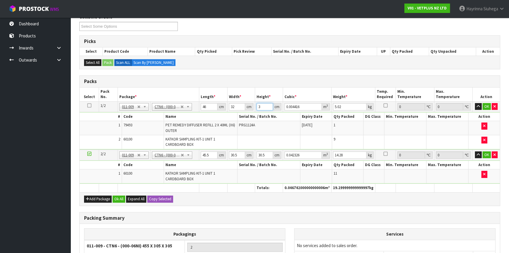
type input "32"
type input "0.047104"
type input "32"
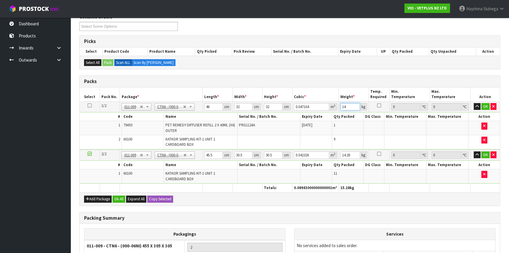
type input "14"
click button "OK" at bounding box center [486, 106] width 8 height 7
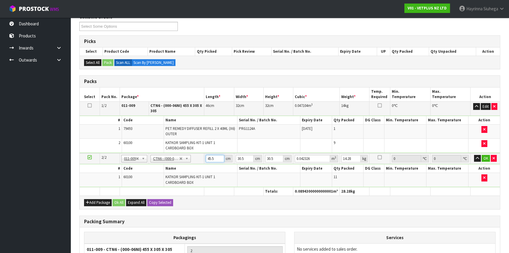
type input "4"
type input "0.003721"
type input "46"
type input "0.042792"
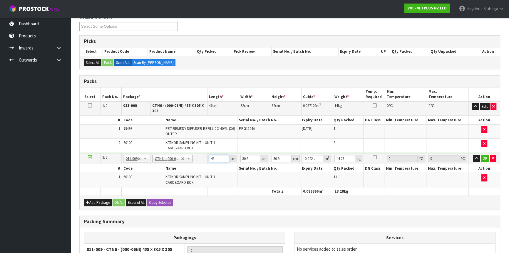
type input "46"
type input "3"
type input "0.004209"
type input "32"
type input "0.044896"
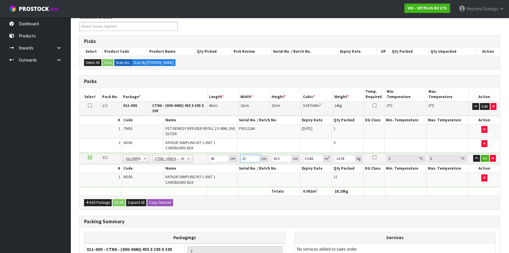
type input "32"
type input "3"
type input "0.004416"
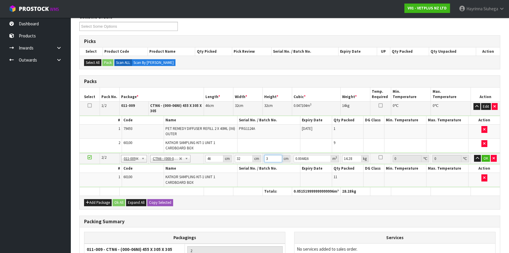
type input "32"
type input "0.047104"
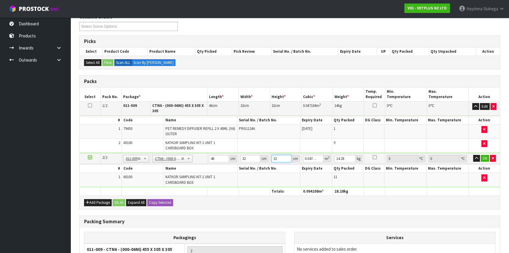
type input "32"
type input "15"
click button "OK" at bounding box center [485, 158] width 8 height 7
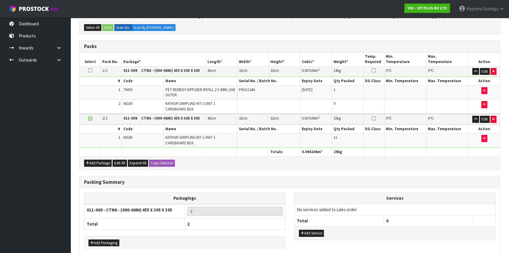
scroll to position [142, 0]
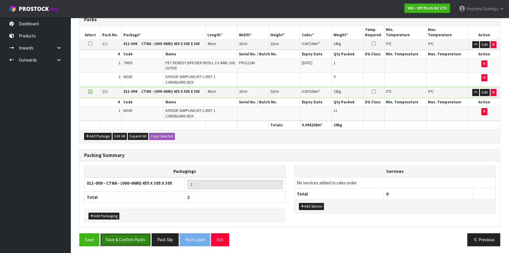
click at [113, 235] on button "Save & Confirm Packs" at bounding box center [125, 239] width 51 height 13
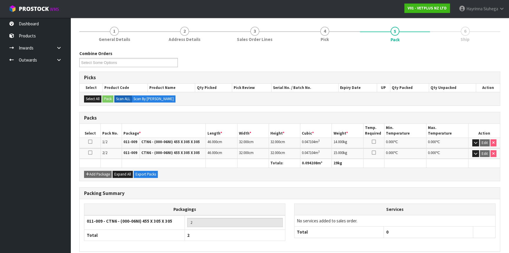
scroll to position [90, 0]
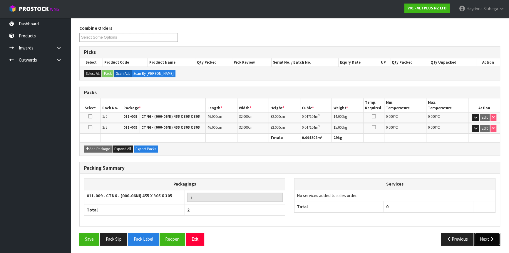
click at [493, 240] on button "Next" at bounding box center [488, 238] width 26 height 13
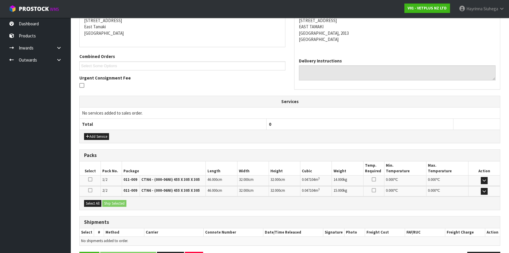
scroll to position [139, 0]
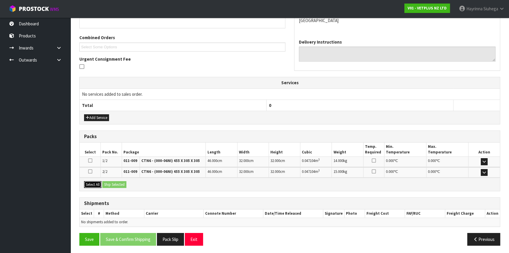
click at [88, 184] on button "Select All" at bounding box center [92, 184] width 17 height 7
click at [118, 184] on button "Ship Selected" at bounding box center [114, 184] width 24 height 7
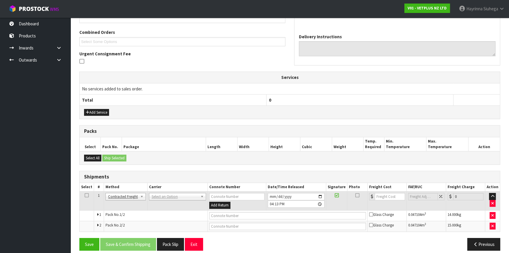
scroll to position [150, 0]
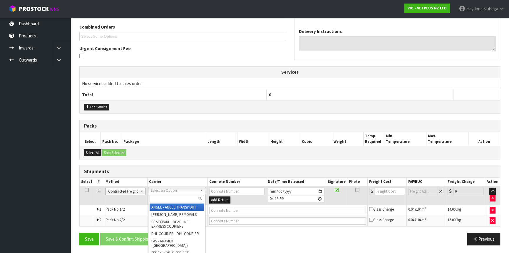
click at [166, 196] on input "text" at bounding box center [177, 198] width 54 height 7
type input "NZP"
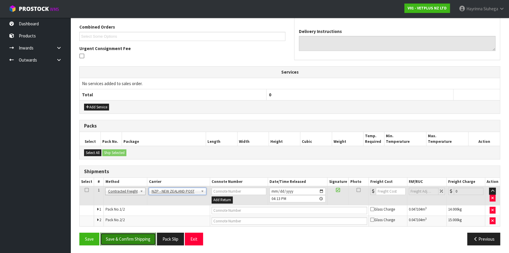
click at [132, 236] on button "Save & Confirm Shipping" at bounding box center [128, 238] width 56 height 13
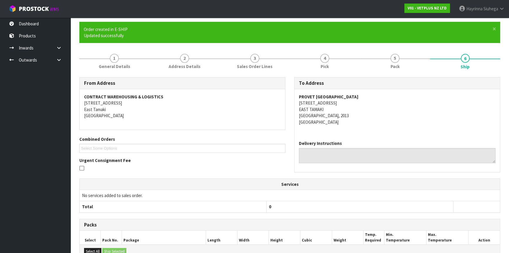
scroll to position [141, 0]
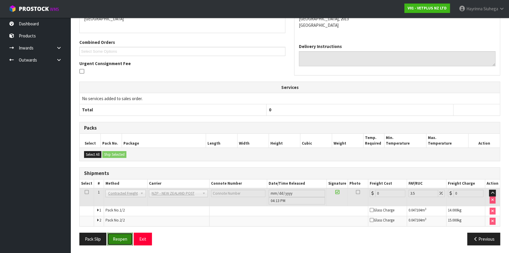
click at [118, 238] on button "Reopen" at bounding box center [120, 238] width 26 height 13
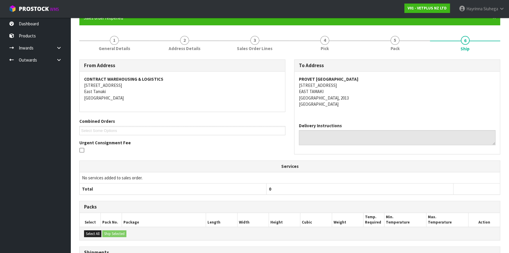
scroll to position [135, 0]
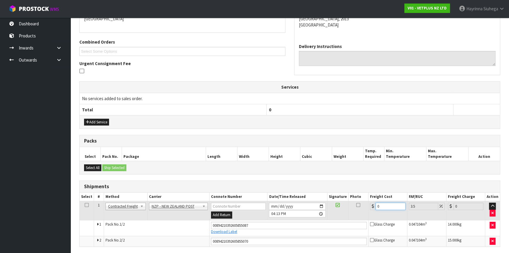
drag, startPoint x: 395, startPoint y: 208, endPoint x: 301, endPoint y: 204, distance: 94.2
click at [304, 205] on tr "1 Client Local Pickup Customer Local Pickup Company Freight Contracted Freight …" at bounding box center [290, 210] width 421 height 19
type input "8"
type input "8.28"
type input "8.6"
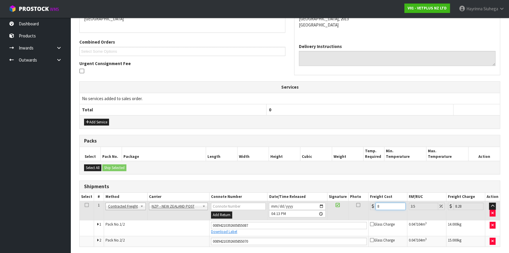
type input "8.9"
type input "8.66"
type input "8.96"
type input "8.66"
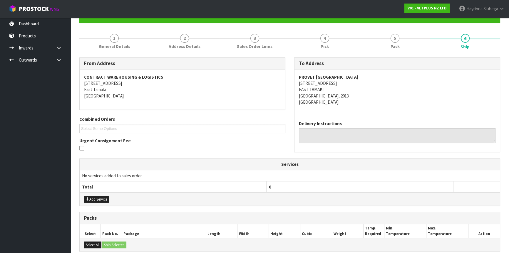
scroll to position [156, 0]
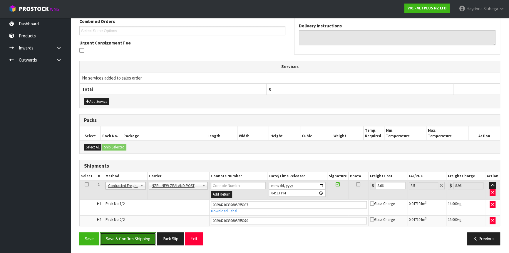
click at [131, 243] on button "Save & Confirm Shipping" at bounding box center [128, 238] width 56 height 13
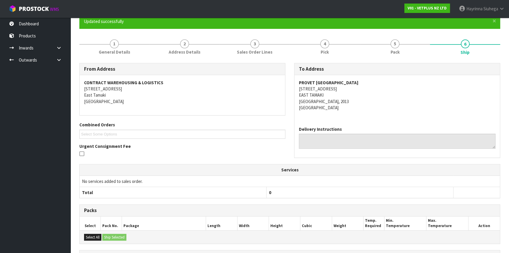
scroll to position [5, 0]
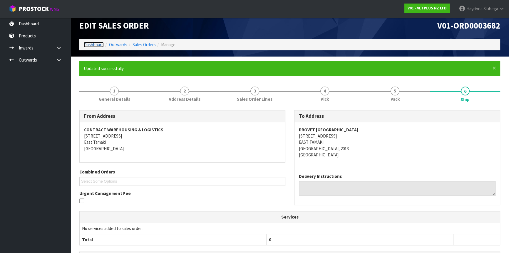
click at [97, 44] on link "Dashboard" at bounding box center [94, 45] width 20 height 6
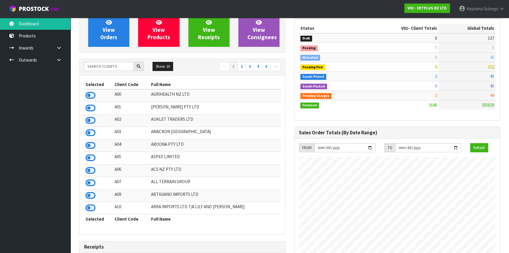
scroll to position [6, 0]
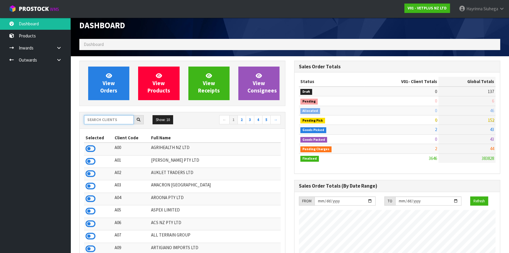
drag, startPoint x: 107, startPoint y: 122, endPoint x: 112, endPoint y: 121, distance: 5.1
click at [107, 122] on input "text" at bounding box center [109, 119] width 50 height 9
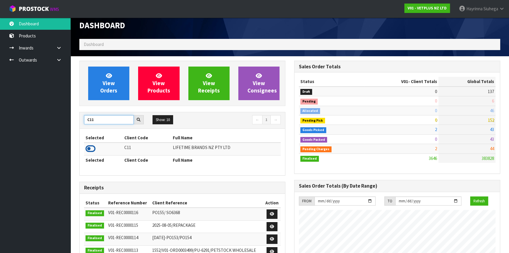
type input "C11"
click at [94, 150] on icon at bounding box center [91, 148] width 10 height 9
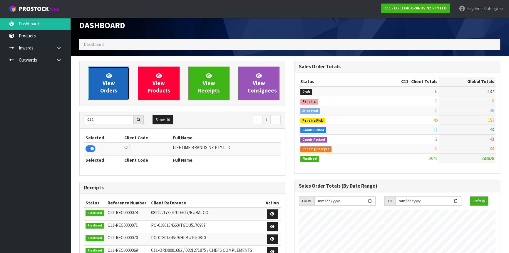
click at [112, 83] on span "View Orders" at bounding box center [108, 83] width 17 height 22
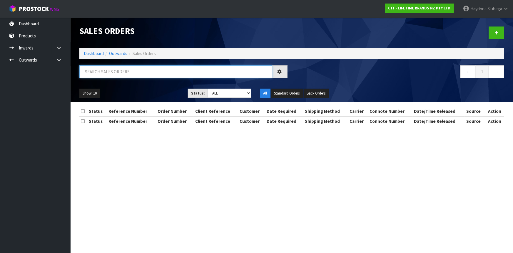
click at [109, 72] on input "text" at bounding box center [175, 71] width 193 height 13
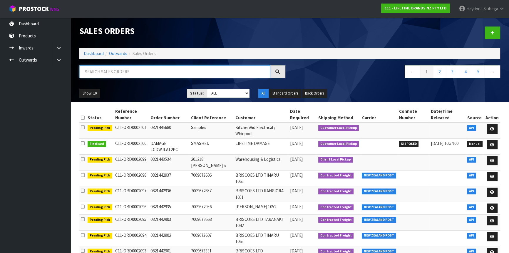
click at [115, 68] on input "text" at bounding box center [174, 71] width 191 height 13
type input "JOB-0415087"
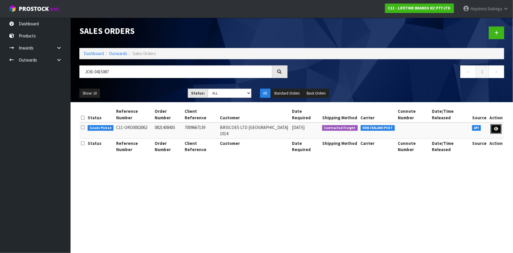
click at [499, 124] on link at bounding box center [496, 128] width 11 height 9
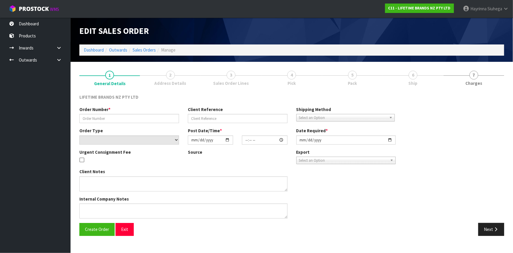
type input "0821438435"
type input "7009667139"
select select "number:0"
type input "2025-09-29"
type input "16:39:29.000"
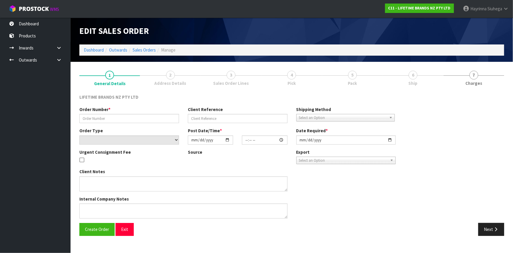
type input "[DATE]"
type textarea "CAN YOU PLEASE REJECT KES008OHOBW X 9 ON THIS ORDER AS IT CANNOT BE SUPPLIED IF…"
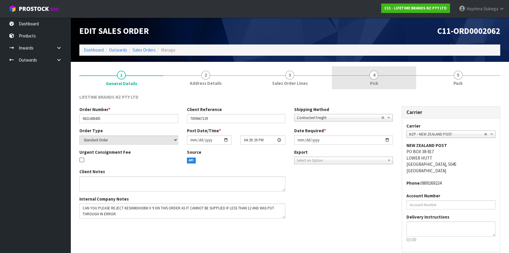
click at [392, 82] on link "4 Pick" at bounding box center [374, 77] width 84 height 23
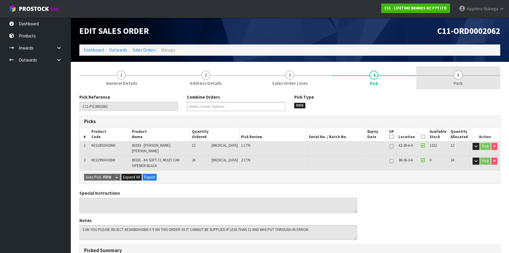
click at [433, 78] on link "5 Pack" at bounding box center [458, 77] width 84 height 23
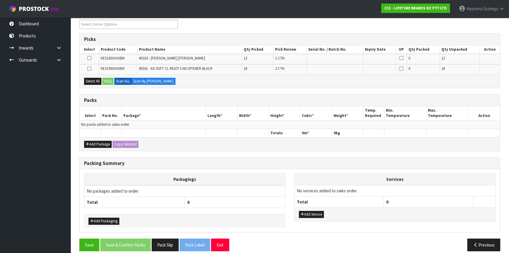
scroll to position [88, 0]
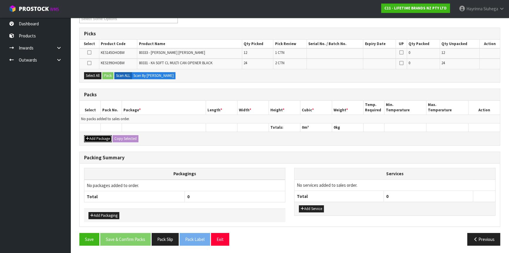
click at [101, 136] on button "Add Package" at bounding box center [98, 138] width 28 height 7
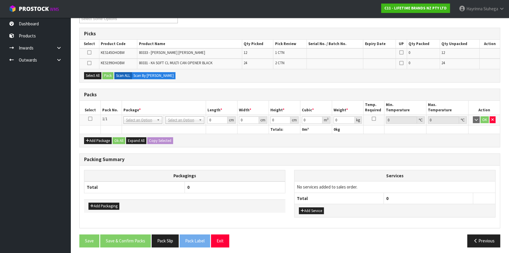
click at [91, 119] on icon at bounding box center [90, 119] width 4 height 0
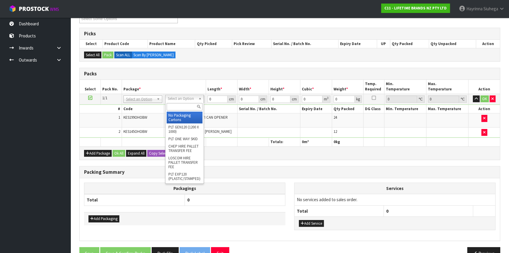
click at [185, 108] on input "text" at bounding box center [185, 106] width 36 height 7
type input "OC"
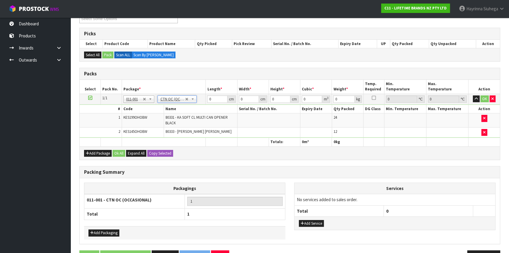
type input "8.178"
click at [208, 97] on input "0" at bounding box center [217, 98] width 20 height 7
type input "61"
type input "41"
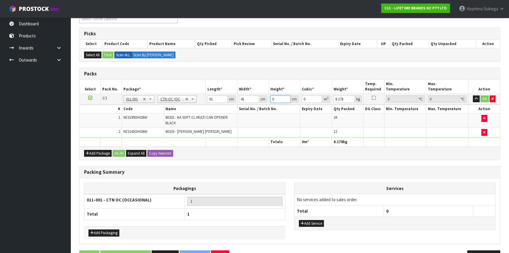
type input "3"
type input "0.007503"
type input "33"
type input "0.082533"
type input "33"
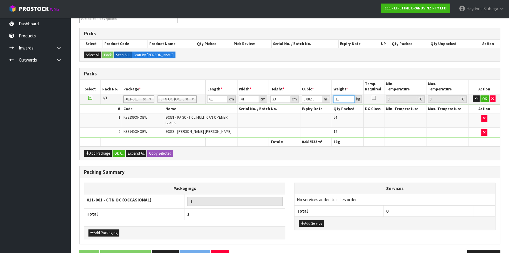
type input "11"
click button "OK" at bounding box center [485, 98] width 8 height 7
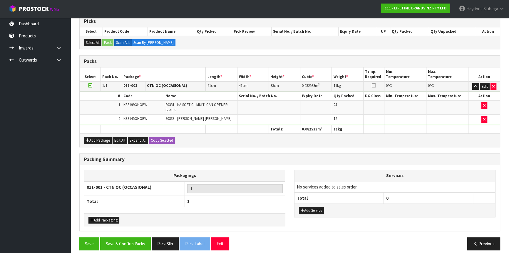
scroll to position [104, 0]
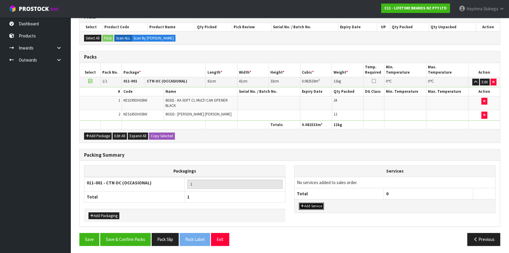
click at [321, 203] on button "Add Service" at bounding box center [311, 205] width 25 height 7
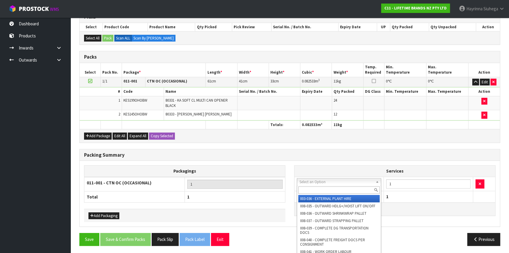
click at [315, 187] on input "text" at bounding box center [338, 189] width 81 height 7
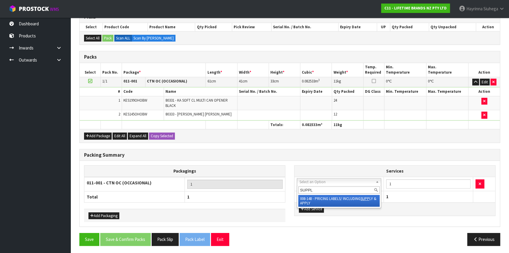
type input "SUPPLY"
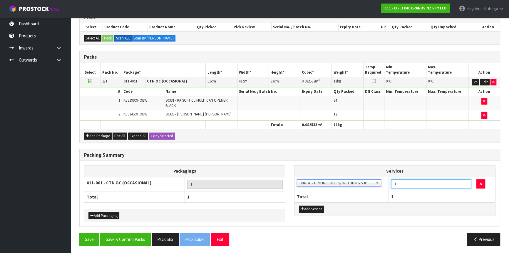
drag, startPoint x: 408, startPoint y: 184, endPoint x: 374, endPoint y: 184, distance: 34.4
click at [374, 184] on tr "003-036 - EXTERNAL PLANT HIRE 008-035 - OUTWARD HDLG+/HOIST LIFT ON/OFF 008-036…" at bounding box center [395, 183] width 201 height 14
type input "36"
click at [121, 234] on button "Save & Confirm Packs" at bounding box center [125, 239] width 51 height 13
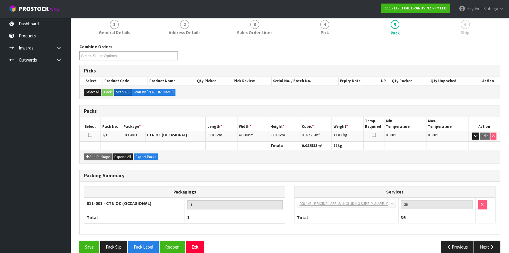
scroll to position [79, 0]
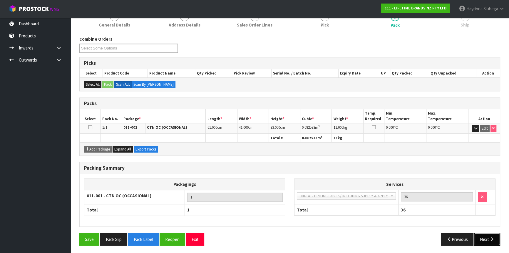
click at [491, 240] on button "Next" at bounding box center [488, 239] width 26 height 13
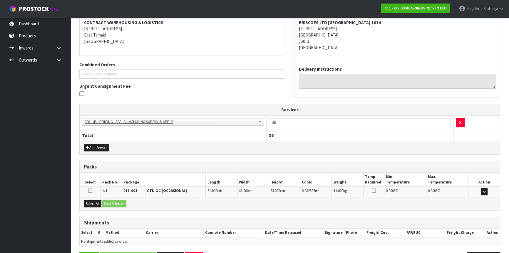
scroll to position [132, 0]
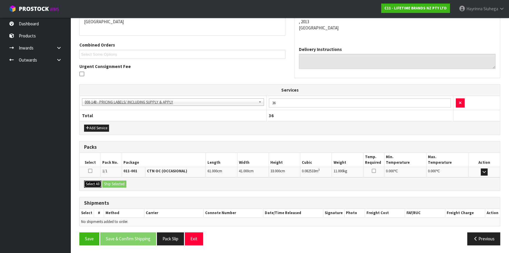
drag, startPoint x: 98, startPoint y: 184, endPoint x: 109, endPoint y: 182, distance: 11.9
click at [97, 184] on button "Select All" at bounding box center [92, 183] width 17 height 7
drag, startPoint x: 114, startPoint y: 182, endPoint x: 115, endPoint y: 186, distance: 3.9
click at [114, 182] on button "Ship Selected" at bounding box center [114, 183] width 24 height 7
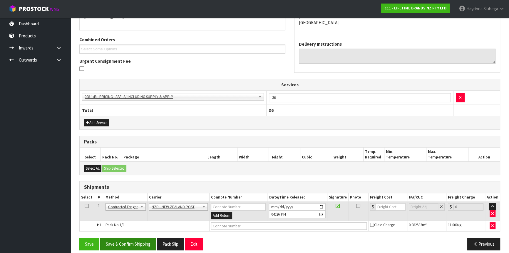
scroll to position [142, 0]
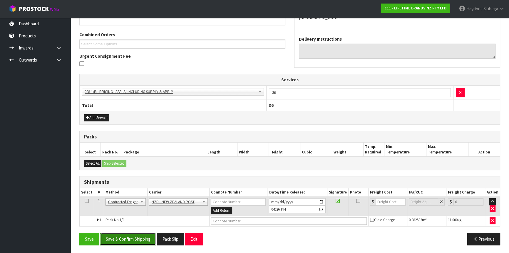
click at [140, 238] on button "Save & Confirm Shipping" at bounding box center [128, 238] width 56 height 13
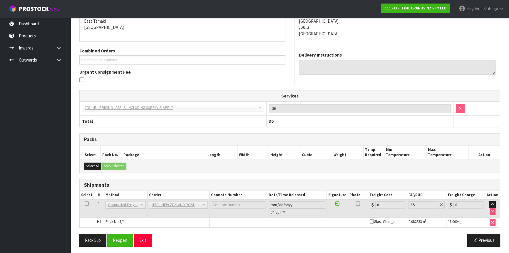
scroll to position [134, 0]
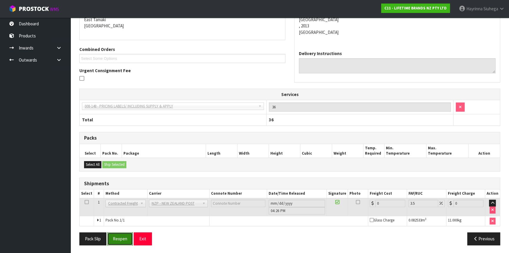
click at [123, 233] on button "Reopen" at bounding box center [120, 238] width 26 height 13
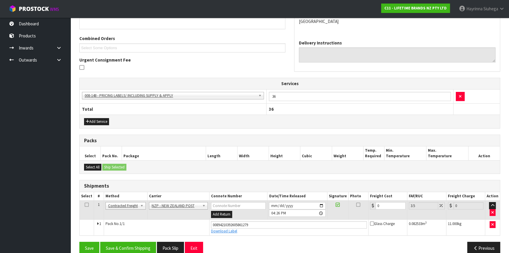
scroll to position [148, 0]
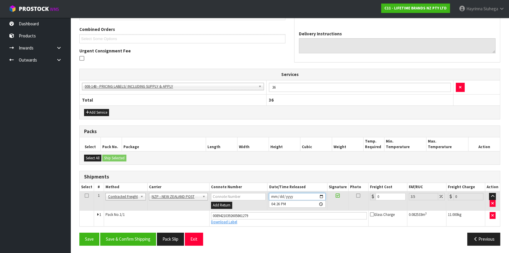
click at [271, 193] on input "[DATE]" at bounding box center [297, 196] width 56 height 7
type input "2025-10-02"
type input "16:26:00.000"
click at [141, 232] on button "Save & Confirm Shipping" at bounding box center [128, 238] width 56 height 13
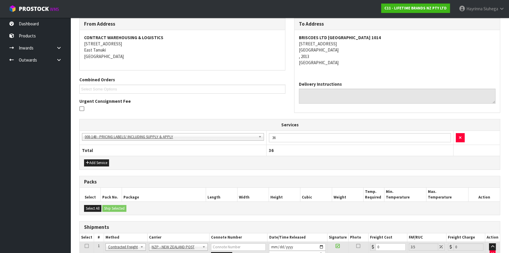
scroll to position [132, 0]
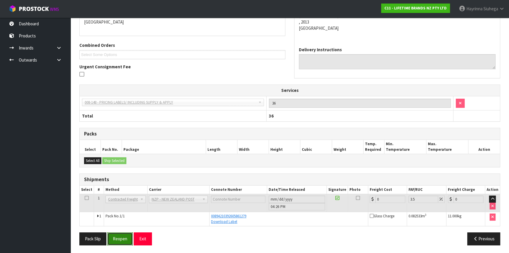
click at [124, 237] on button "Reopen" at bounding box center [120, 238] width 26 height 13
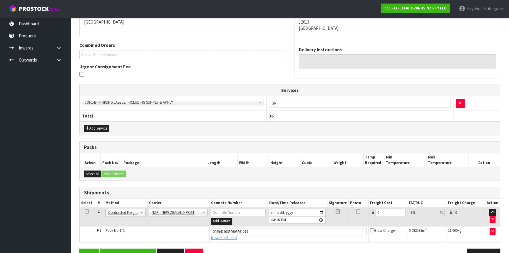
scroll to position [148, 0]
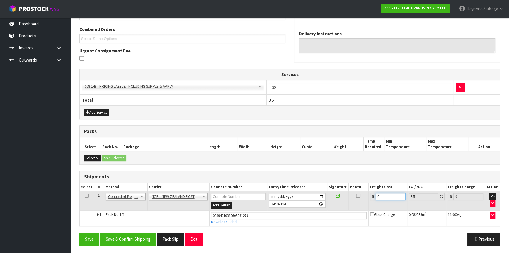
drag, startPoint x: 386, startPoint y: 197, endPoint x: 315, endPoint y: 200, distance: 70.6
click at [321, 200] on tr "1 Client Local Pickup Customer Local Pickup Company Freight Contracted Freight …" at bounding box center [290, 200] width 421 height 19
type input "4"
type input "4.14"
type input "4.3"
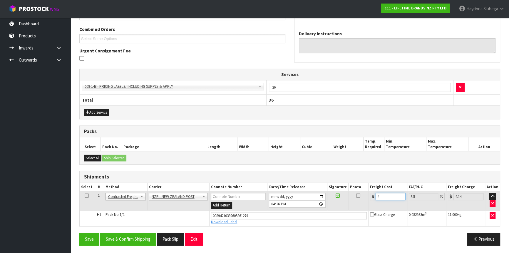
type input "4.45"
type input "4.33"
type input "4.48"
type input "4.33"
click at [79, 232] on button "Save" at bounding box center [89, 238] width 20 height 13
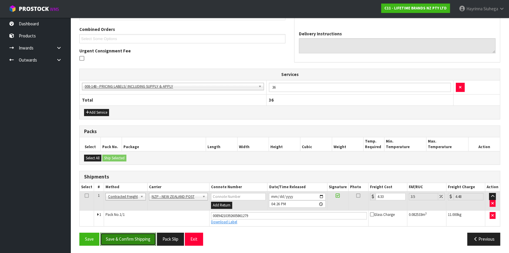
click at [139, 242] on button "Save & Confirm Shipping" at bounding box center [128, 238] width 56 height 13
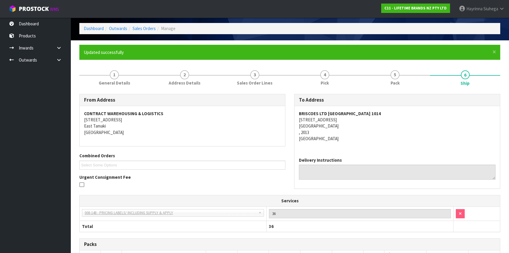
scroll to position [0, 0]
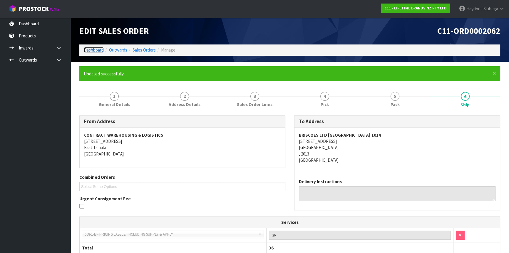
click at [92, 52] on link "Dashboard" at bounding box center [94, 50] width 20 height 6
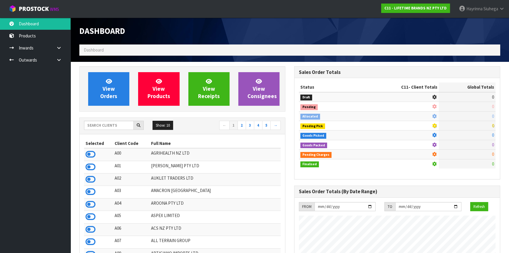
scroll to position [445, 215]
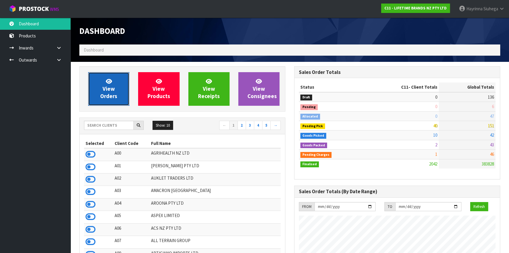
click at [113, 91] on span "View Orders" at bounding box center [108, 89] width 17 height 22
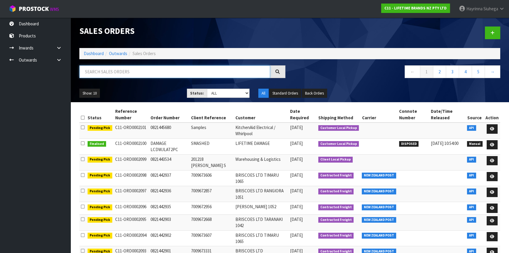
click at [126, 73] on input "text" at bounding box center [174, 71] width 191 height 13
type input "JOB-0415065"
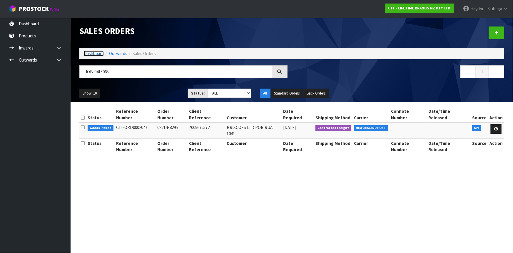
click at [99, 51] on link "Dashboard" at bounding box center [94, 54] width 20 height 6
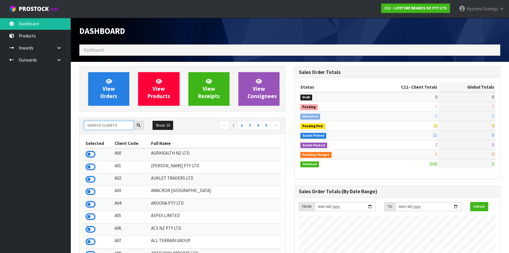
click at [120, 126] on input "text" at bounding box center [109, 125] width 50 height 9
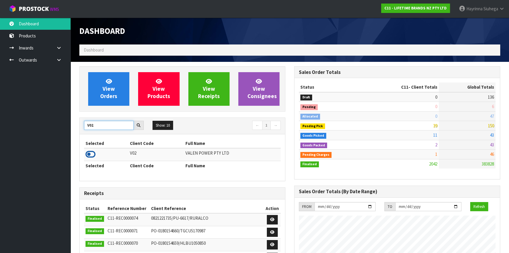
type input "V02"
click at [94, 157] on icon at bounding box center [91, 154] width 10 height 9
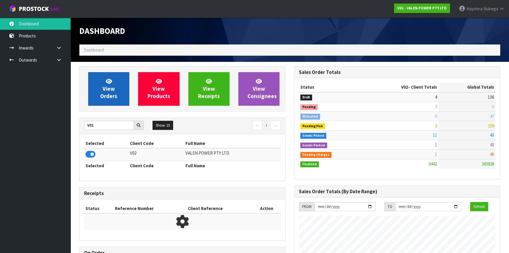
scroll to position [457, 215]
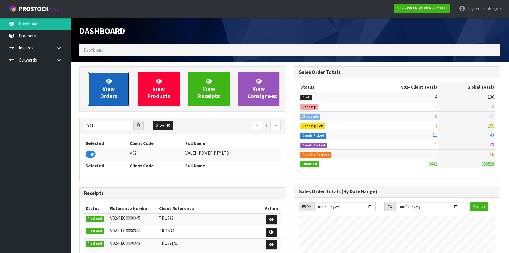
click at [118, 84] on link "View Orders" at bounding box center [108, 89] width 41 height 34
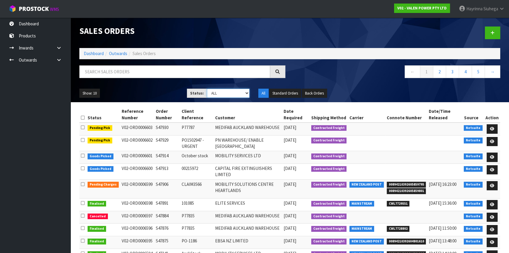
click at [229, 93] on select "Draft Pending Allocated Pending Pick Goods Picked Goods Packed Pending Charges …" at bounding box center [228, 93] width 43 height 9
select select "string:4"
click at [207, 89] on select "Draft Pending Allocated Pending Pick Goods Picked Goods Packed Pending Charges …" at bounding box center [228, 93] width 43 height 9
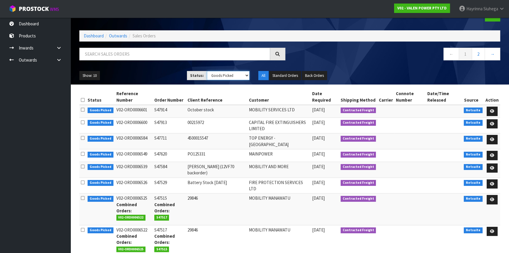
scroll to position [26, 0]
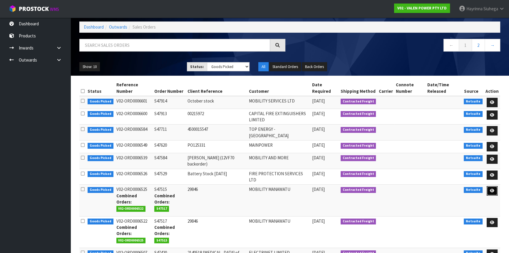
click at [493, 188] on icon at bounding box center [492, 190] width 4 height 4
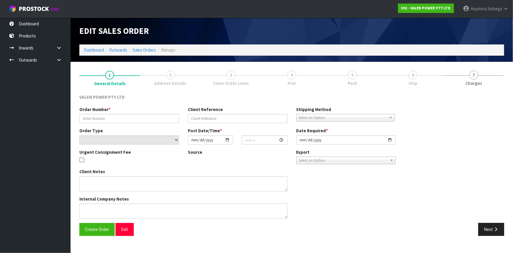
type input "S47515"
type input "29846"
select select "number:0"
type input "2025-09-03"
type input "11:00:08.000"
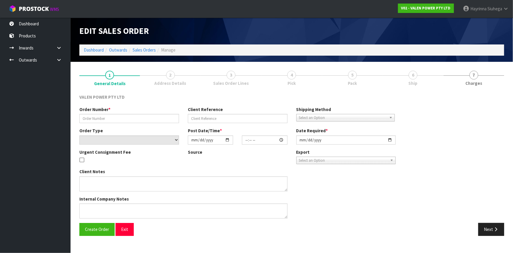
type input "[DATE]"
type textarea "BACK ORDER 12VF70 COMBINE"
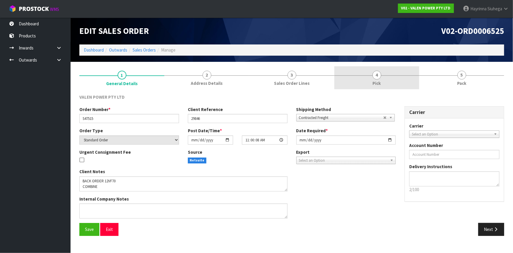
click at [376, 87] on link "4 Pick" at bounding box center [376, 77] width 85 height 23
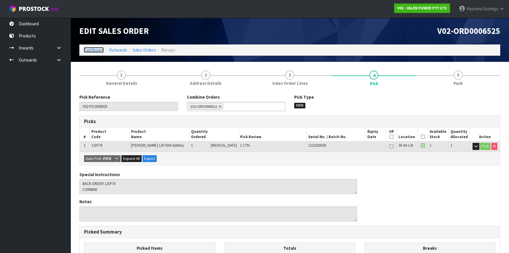
click at [96, 50] on link "Dashboard" at bounding box center [94, 50] width 20 height 6
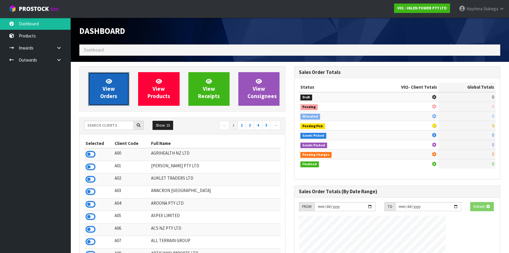
click at [119, 77] on link "View Orders" at bounding box center [108, 89] width 41 height 34
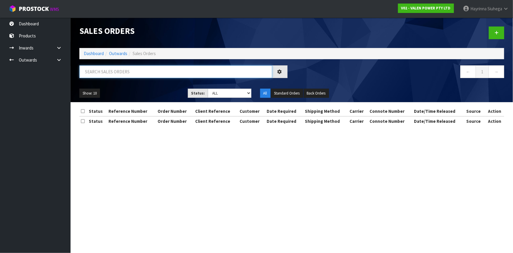
click at [121, 74] on input "text" at bounding box center [175, 71] width 193 height 13
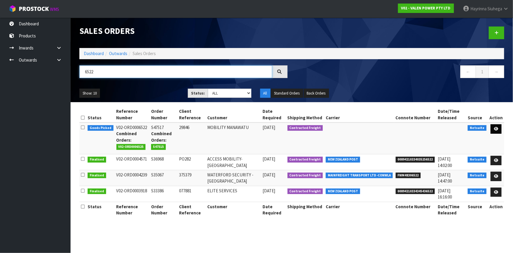
type input "6522"
click at [495, 129] on icon at bounding box center [496, 129] width 4 height 4
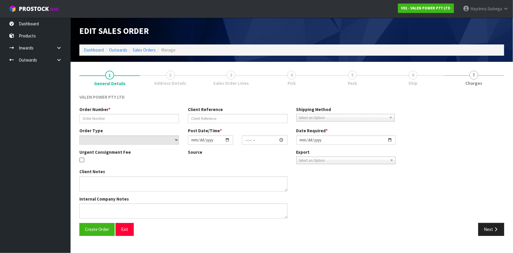
type input "S47517"
type input "29846"
select select "number:0"
type input "2025-09-02"
type input "16:00:10.000"
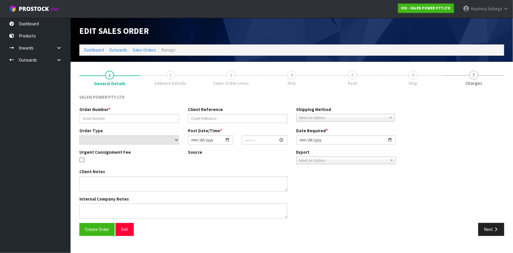
type input "[DATE]"
type textarea "Back ordered 12VF20s"
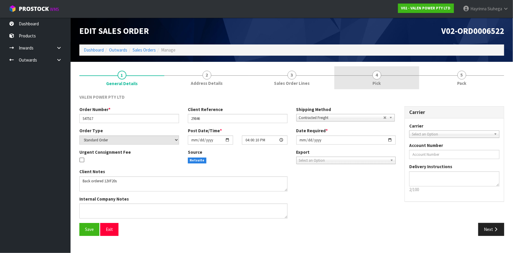
click at [398, 81] on link "4 Pick" at bounding box center [376, 77] width 85 height 23
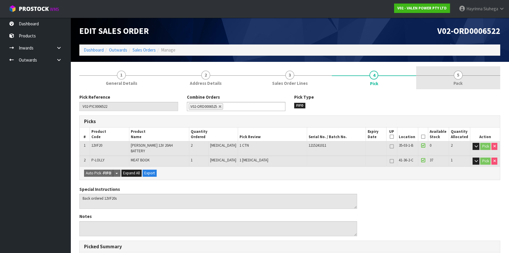
click at [450, 79] on link "5 Pack" at bounding box center [458, 77] width 84 height 23
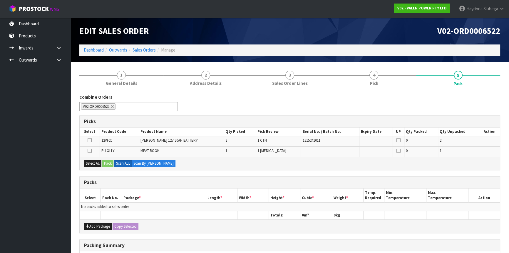
click at [88, 47] on li "Dashboard" at bounding box center [94, 50] width 20 height 6
click at [86, 49] on link "Dashboard" at bounding box center [94, 50] width 20 height 6
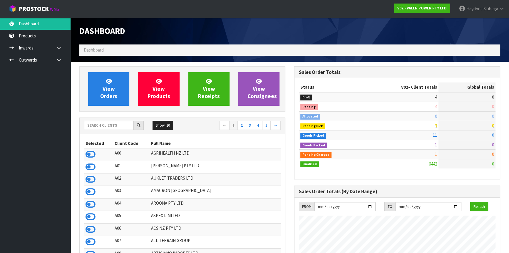
scroll to position [457, 215]
click at [115, 121] on input "text" at bounding box center [109, 125] width 50 height 9
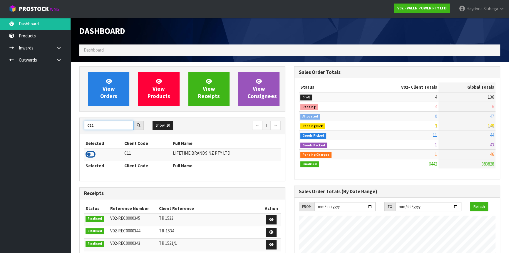
type input "C11"
click at [90, 154] on icon at bounding box center [91, 154] width 10 height 9
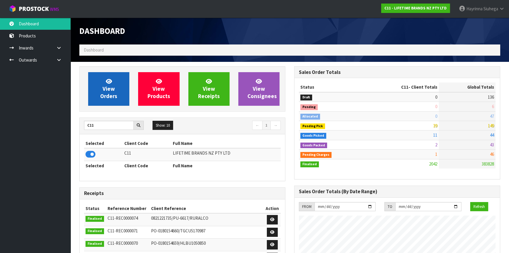
scroll to position [445, 215]
click at [113, 94] on span "View Orders" at bounding box center [108, 89] width 17 height 22
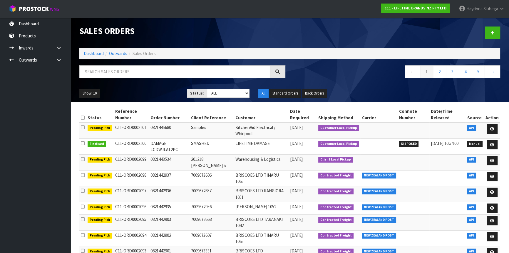
click at [131, 64] on div "Sales Orders Dashboard Outwards Sales Orders ← 1 2 3 4 5 → Show: 10 5 10 25 50 …" at bounding box center [290, 60] width 430 height 84
click at [123, 67] on input "text" at bounding box center [174, 71] width 191 height 13
type input "JOB-0415065"
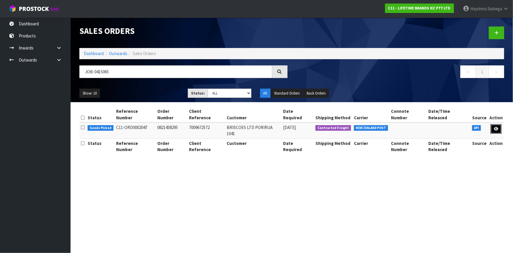
click at [496, 127] on icon at bounding box center [496, 129] width 4 height 4
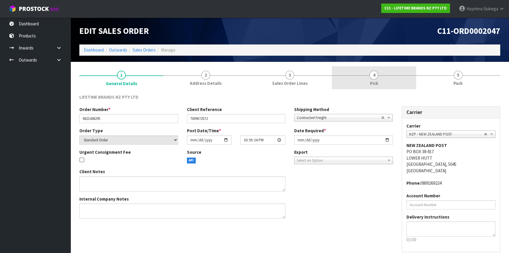
drag, startPoint x: 388, startPoint y: 76, endPoint x: 411, endPoint y: 77, distance: 22.9
click at [389, 76] on link "4 Pick" at bounding box center [374, 77] width 84 height 23
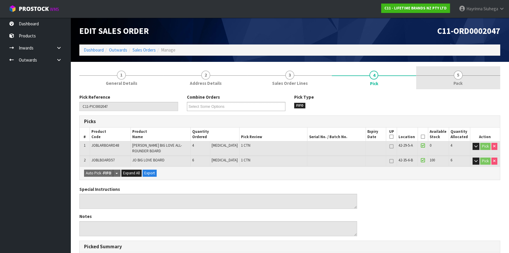
click at [424, 77] on link "5 Pack" at bounding box center [458, 77] width 84 height 23
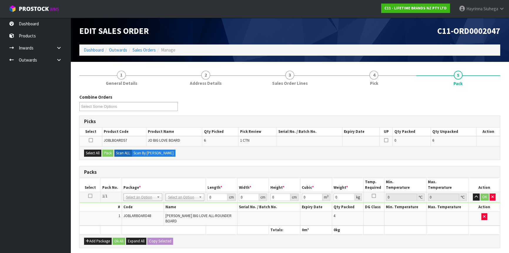
click at [204, 101] on div "Combine Orders C11-ORD0001821 C11-ORD0001925 C11-ORD0002019 C11-ORD0002021 C11-…" at bounding box center [290, 104] width 430 height 21
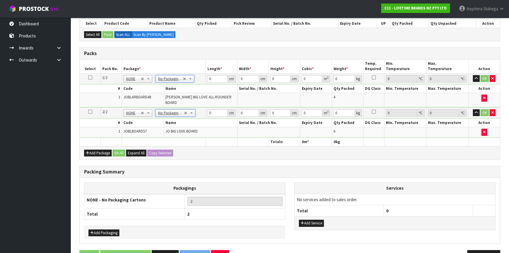
scroll to position [121, 0]
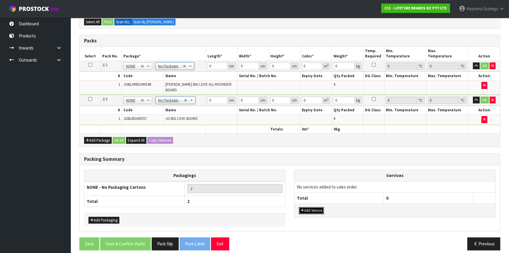
click at [312, 207] on button "Add Service" at bounding box center [311, 210] width 25 height 7
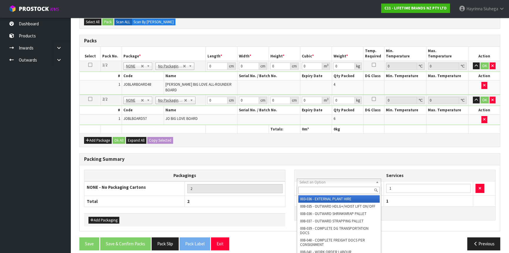
click at [306, 192] on input "text" at bounding box center [338, 189] width 81 height 7
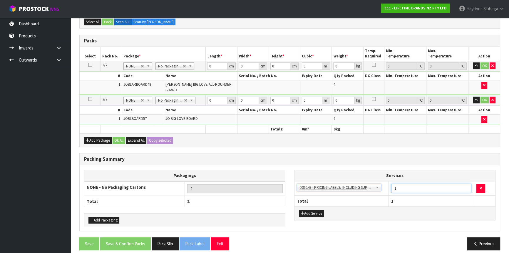
drag, startPoint x: 402, startPoint y: 180, endPoint x: 341, endPoint y: 174, distance: 60.6
click at [343, 175] on table "Services 003-036 - EXTERNAL PLANT HIRE 008-035 - OUTWARD HDLG+/HOIST LIFT ON/OF…" at bounding box center [395, 188] width 201 height 36
click at [209, 156] on h3 "Packing Summary" at bounding box center [290, 159] width 412 height 6
click at [209, 64] on input "0" at bounding box center [217, 65] width 20 height 7
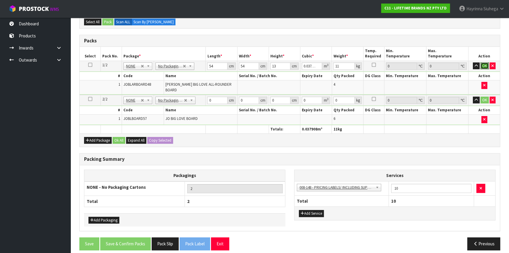
click button "OK" at bounding box center [485, 65] width 8 height 7
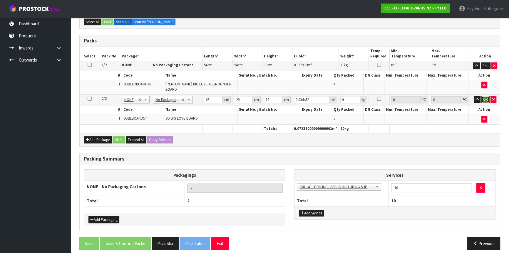
click button "OK" at bounding box center [486, 99] width 8 height 7
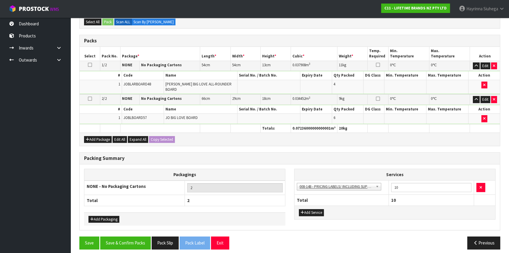
scroll to position [120, 0]
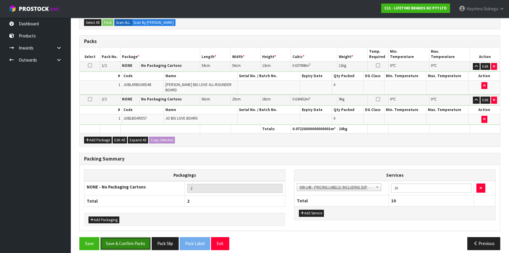
click at [140, 237] on button "Save & Confirm Packs" at bounding box center [125, 243] width 51 height 13
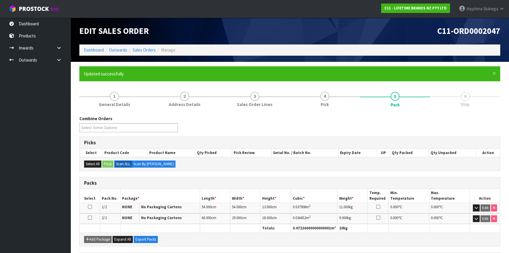
scroll to position [90, 0]
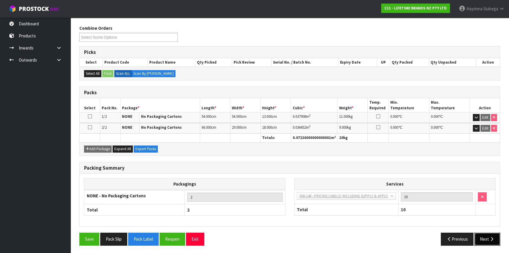
click at [488, 235] on button "Next" at bounding box center [488, 238] width 26 height 13
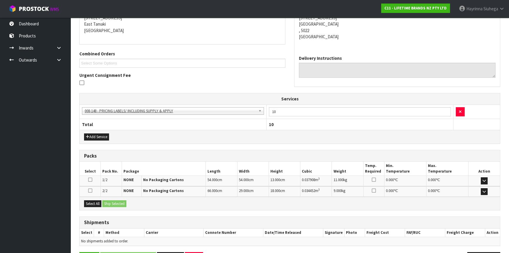
scroll to position [142, 0]
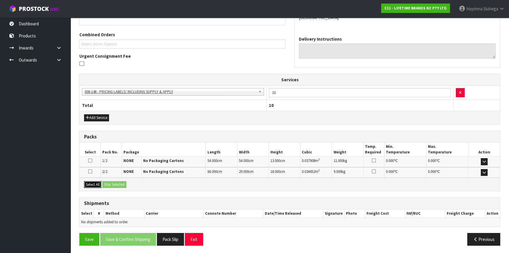
click at [93, 181] on button "Select All" at bounding box center [92, 184] width 17 height 7
click at [112, 181] on button "Ship Selected" at bounding box center [114, 184] width 24 height 7
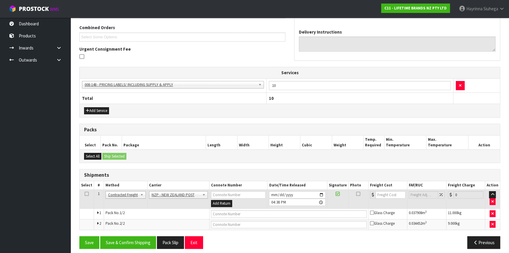
scroll to position [153, 0]
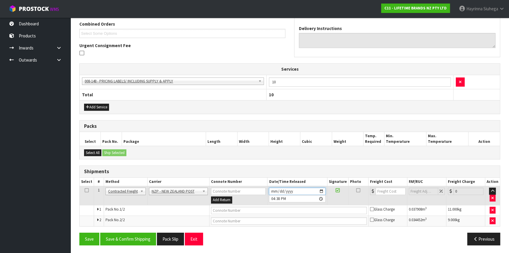
drag, startPoint x: 273, startPoint y: 189, endPoint x: 376, endPoint y: 186, distance: 103.0
click at [273, 189] on input "[DATE]" at bounding box center [297, 190] width 56 height 7
click at [135, 239] on button "Save & Confirm Shipping" at bounding box center [128, 238] width 56 height 13
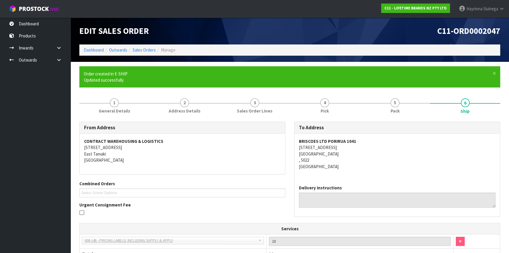
scroll to position [144, 0]
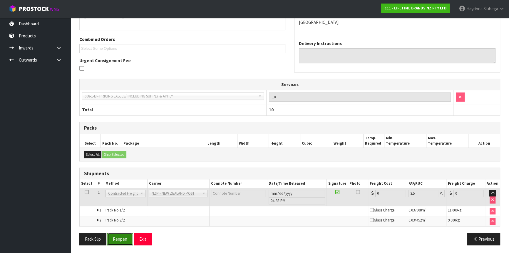
click at [118, 239] on button "Reopen" at bounding box center [120, 238] width 26 height 13
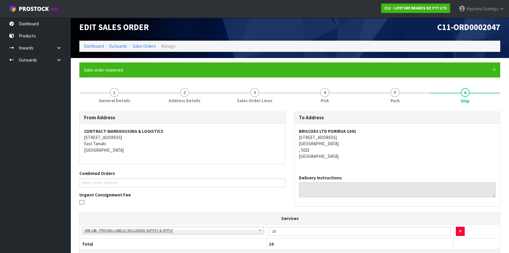
scroll to position [158, 0]
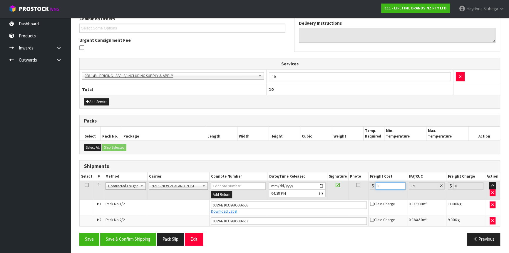
drag, startPoint x: 384, startPoint y: 182, endPoint x: 346, endPoint y: 184, distance: 38.3
click at [347, 184] on tr "1 Client Local Pickup Customer Local Pickup Company Freight Contracted Freight …" at bounding box center [290, 190] width 421 height 19
click at [79, 232] on button "Save" at bounding box center [89, 238] width 20 height 13
click at [115, 233] on button "Save & Confirm Shipping" at bounding box center [128, 238] width 56 height 13
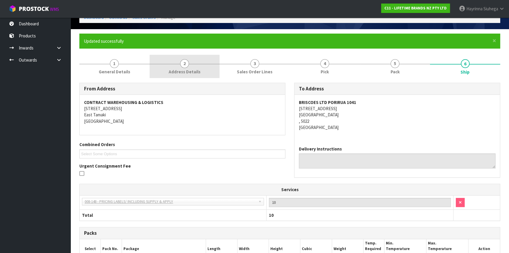
scroll to position [0, 0]
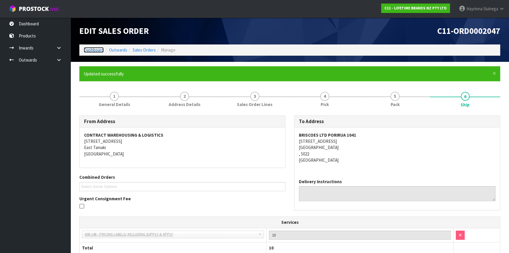
click at [94, 49] on link "Dashboard" at bounding box center [94, 50] width 20 height 6
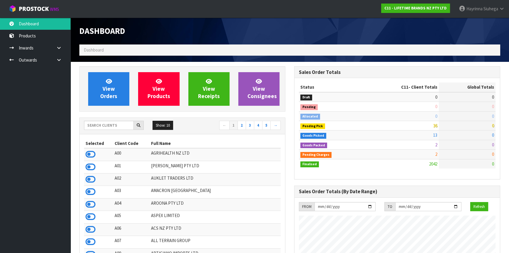
scroll to position [445, 215]
click at [115, 126] on input "text" at bounding box center [109, 125] width 50 height 9
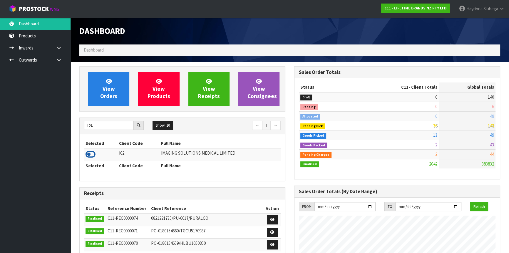
click at [89, 156] on icon at bounding box center [91, 154] width 10 height 9
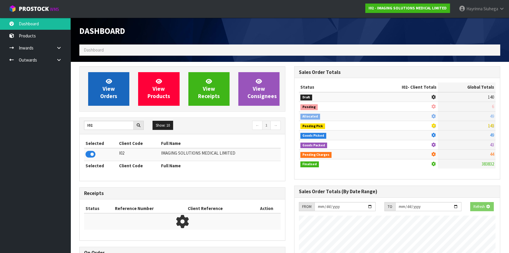
scroll to position [293703, 293847]
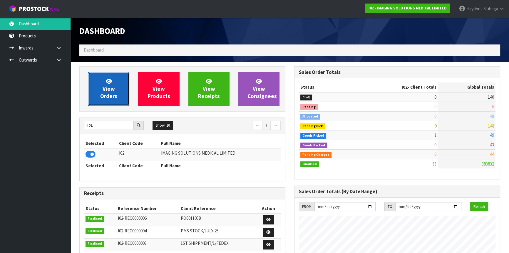
click at [120, 91] on link "View Orders" at bounding box center [108, 89] width 41 height 34
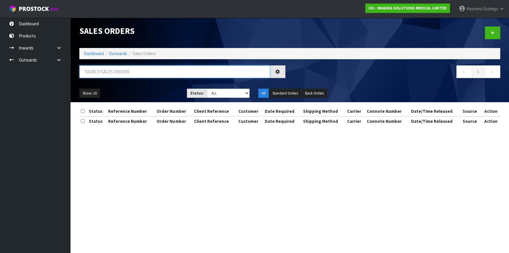
click at [131, 71] on input "text" at bounding box center [174, 71] width 191 height 13
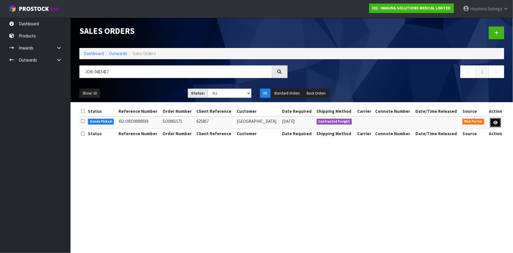
click at [496, 124] on icon at bounding box center [495, 123] width 4 height 4
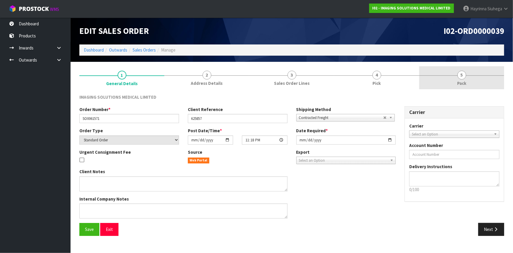
drag, startPoint x: 397, startPoint y: 73, endPoint x: 417, endPoint y: 71, distance: 20.4
click at [397, 73] on link "4 Pick" at bounding box center [376, 77] width 85 height 23
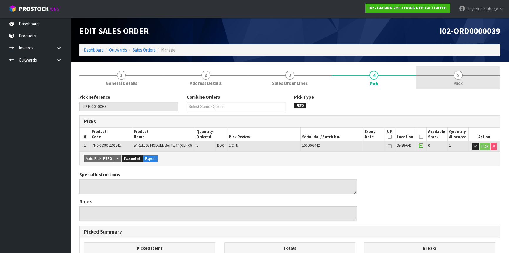
click at [445, 78] on link "5 Pack" at bounding box center [458, 77] width 84 height 23
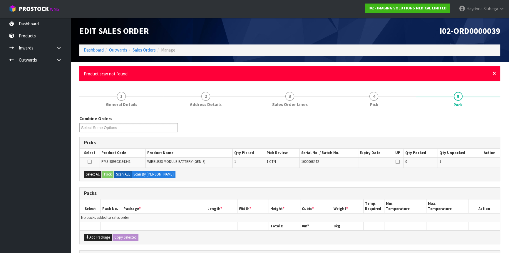
click at [494, 74] on span "×" at bounding box center [495, 73] width 4 height 8
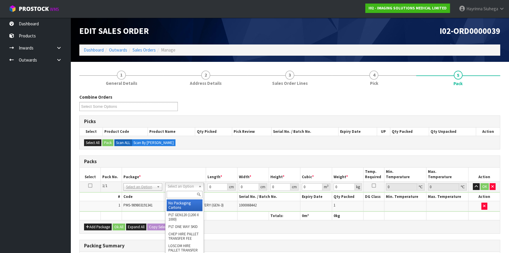
click at [171, 196] on input "text" at bounding box center [185, 194] width 36 height 7
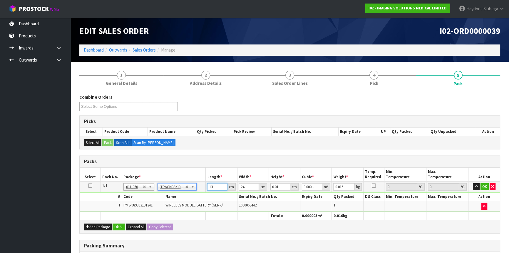
click at [208, 185] on input "13" at bounding box center [217, 186] width 20 height 7
click at [244, 183] on input "24" at bounding box center [249, 186] width 20 height 7
click at [274, 183] on input "0.01" at bounding box center [281, 186] width 20 height 7
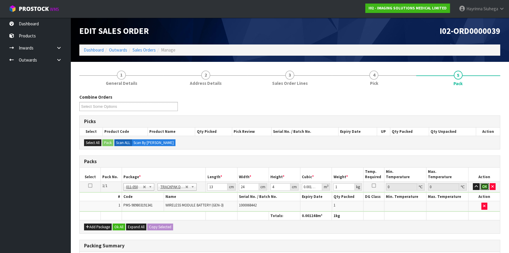
click button "OK" at bounding box center [485, 186] width 8 height 7
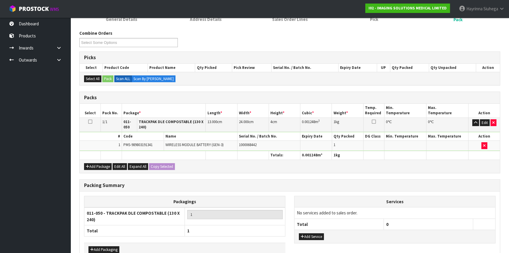
scroll to position [98, 0]
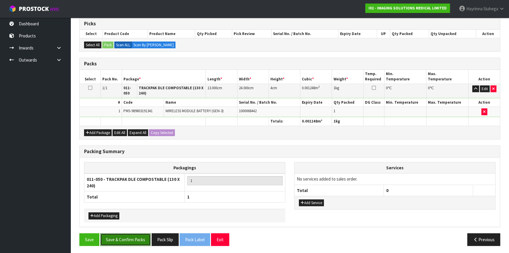
click at [126, 238] on button "Save & Confirm Packs" at bounding box center [125, 239] width 51 height 13
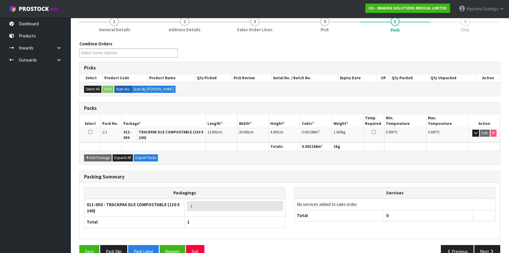
scroll to position [87, 0]
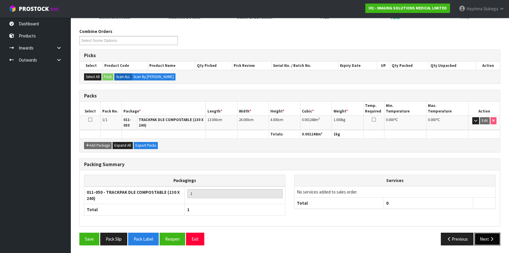
click at [494, 238] on icon "button" at bounding box center [492, 238] width 6 height 4
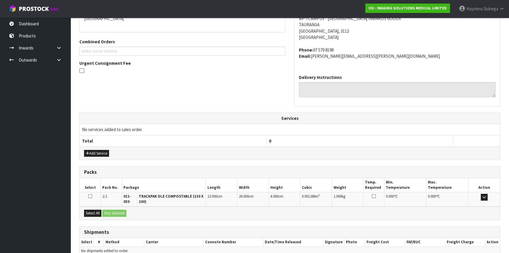
scroll to position [164, 0]
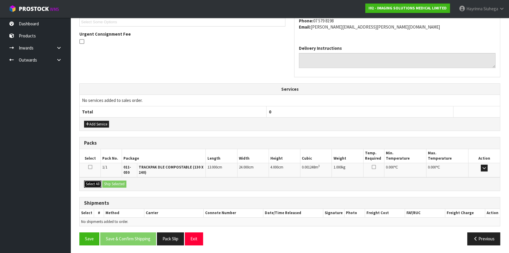
click at [91, 185] on button "Select All" at bounding box center [92, 183] width 17 height 7
click at [113, 186] on div "Select All Ship Selected" at bounding box center [290, 183] width 421 height 13
click at [118, 183] on button "Ship Selected" at bounding box center [114, 183] width 24 height 7
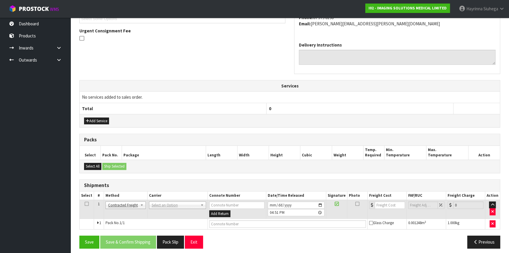
scroll to position [171, 0]
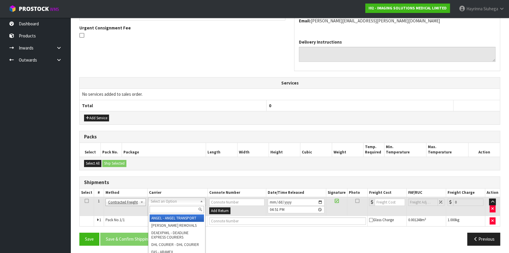
click at [159, 205] on div at bounding box center [177, 209] width 57 height 10
click at [162, 212] on div at bounding box center [177, 209] width 57 height 10
click at [163, 211] on input "text" at bounding box center [177, 209] width 54 height 7
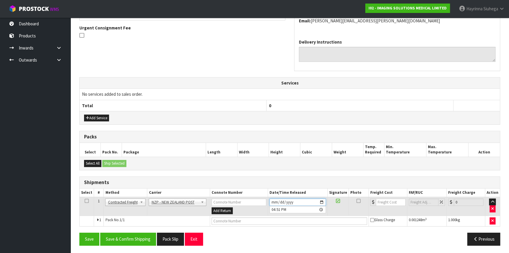
click at [272, 200] on input "[DATE]" at bounding box center [298, 201] width 56 height 7
click at [132, 234] on button "Save & Confirm Shipping" at bounding box center [128, 238] width 56 height 13
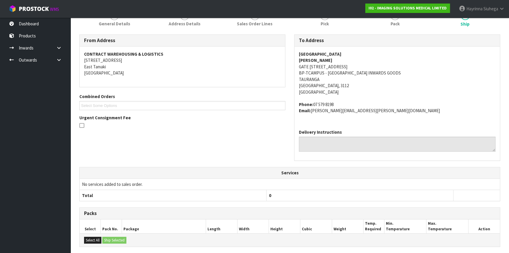
scroll to position [162, 0]
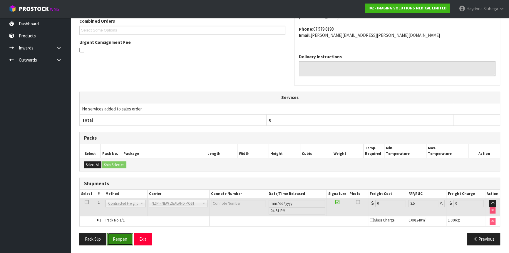
click at [118, 240] on button "Reopen" at bounding box center [120, 238] width 26 height 13
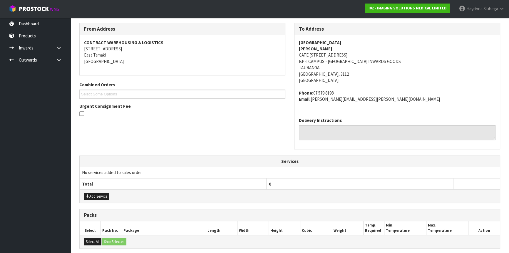
scroll to position [176, 0]
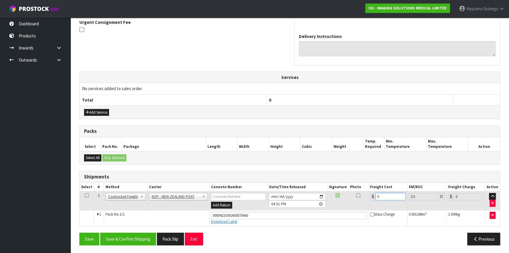
drag, startPoint x: 380, startPoint y: 195, endPoint x: 358, endPoint y: 193, distance: 21.8
click at [358, 193] on tr "1 Client Local Pickup Customer Local Pickup Company Freight Contracted Freight …" at bounding box center [290, 200] width 421 height 19
click at [79, 232] on button "Save" at bounding box center [89, 238] width 20 height 13
click at [137, 236] on button "Save & Confirm Shipping" at bounding box center [128, 238] width 56 height 13
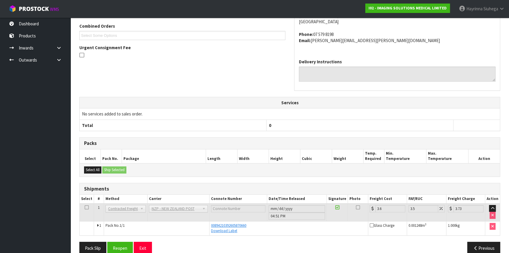
scroll to position [0, 0]
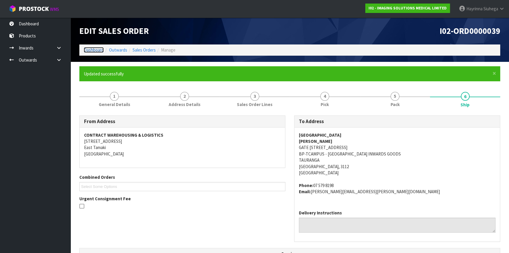
click at [94, 50] on link "Dashboard" at bounding box center [94, 50] width 20 height 6
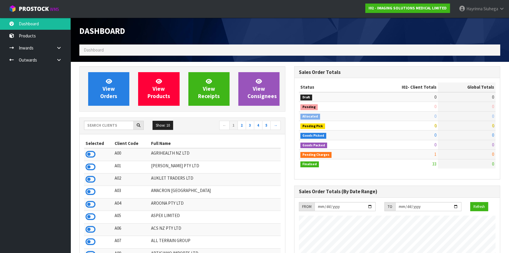
scroll to position [359, 215]
click at [120, 129] on input "text" at bounding box center [109, 125] width 50 height 9
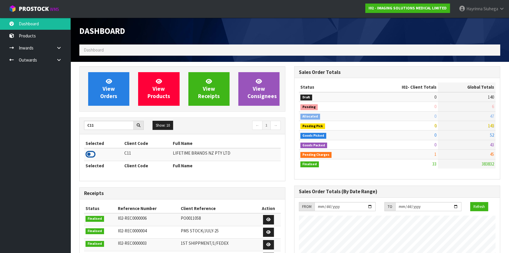
click at [91, 150] on icon at bounding box center [91, 154] width 10 height 9
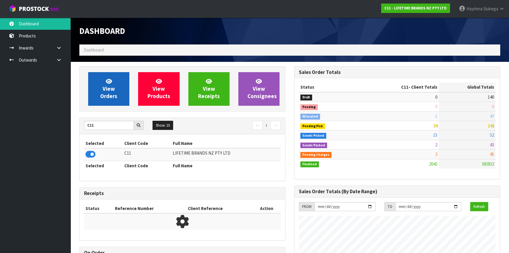
scroll to position [445, 215]
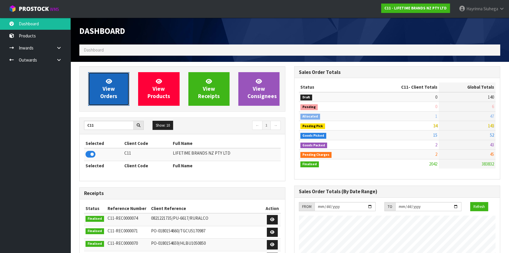
click at [117, 87] on link "View Orders" at bounding box center [108, 89] width 41 height 34
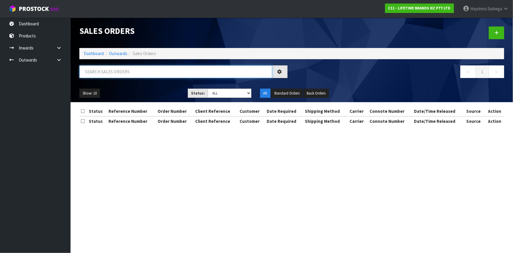
click at [144, 71] on input "text" at bounding box center [175, 71] width 193 height 13
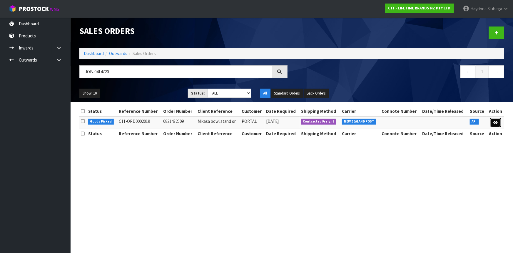
click at [492, 123] on link at bounding box center [495, 122] width 11 height 9
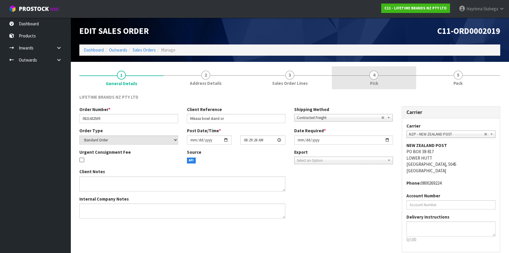
click at [374, 74] on span "4" at bounding box center [374, 75] width 9 height 9
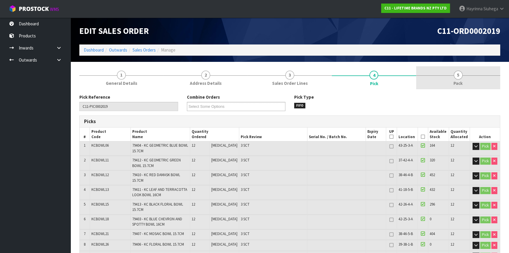
drag, startPoint x: 436, startPoint y: 65, endPoint x: 437, endPoint y: 68, distance: 3.0
click at [438, 72] on link "5 Pack" at bounding box center [458, 77] width 84 height 23
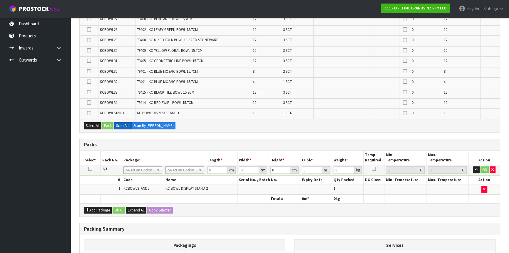
scroll to position [214, 0]
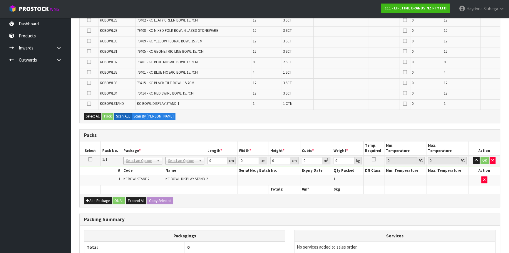
drag, startPoint x: 190, startPoint y: 157, endPoint x: 190, endPoint y: 164, distance: 6.8
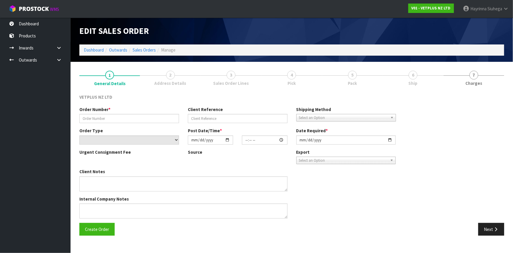
type input "1611"
type input "660662"
select select "number:0"
type input "[DATE]"
type input "16:53:00.000"
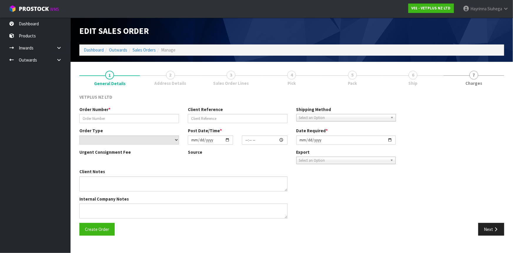
type input "[DATE]"
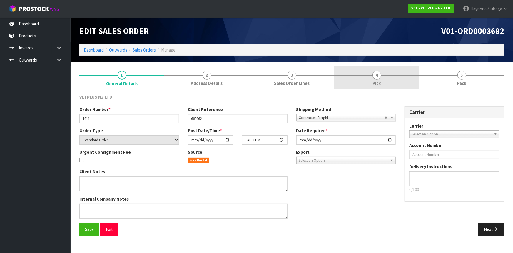
click at [409, 88] on link "4 Pick" at bounding box center [376, 77] width 85 height 23
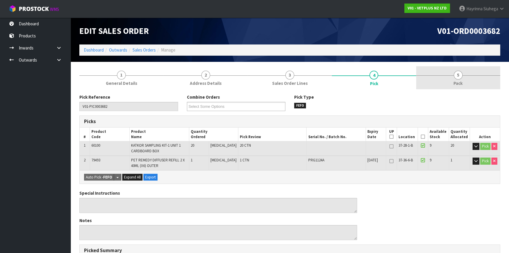
click at [456, 78] on link "5 Pack" at bounding box center [458, 77] width 84 height 23
